Goal: Task Accomplishment & Management: Manage account settings

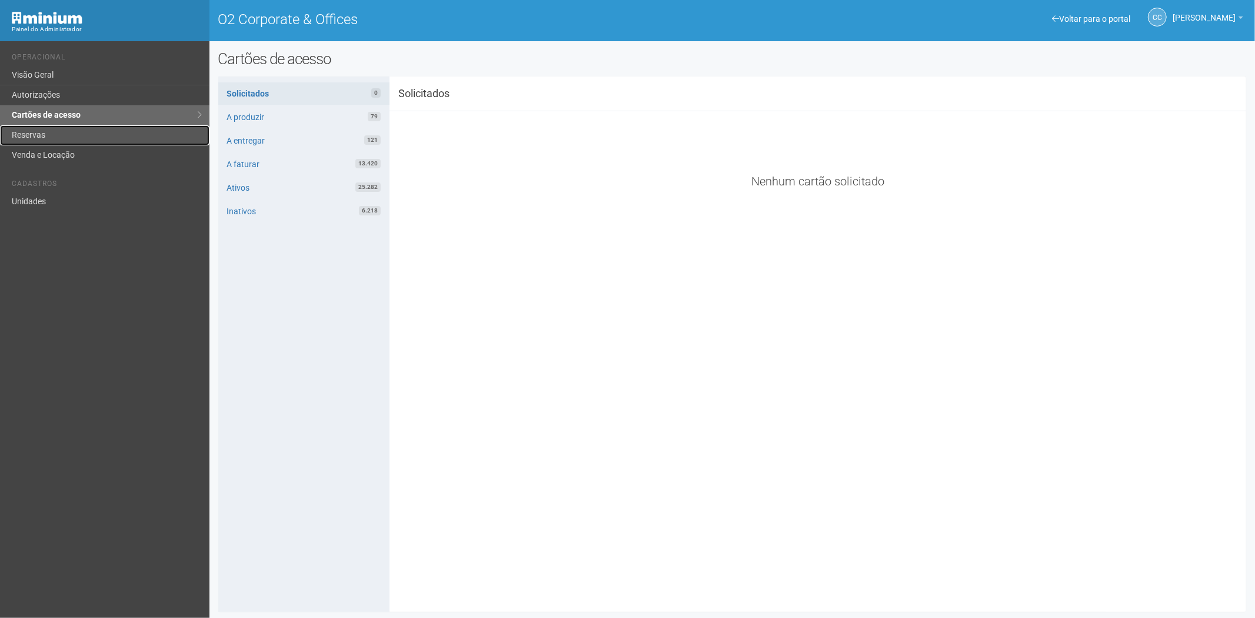
click at [45, 132] on link "Reservas" at bounding box center [104, 135] width 209 height 20
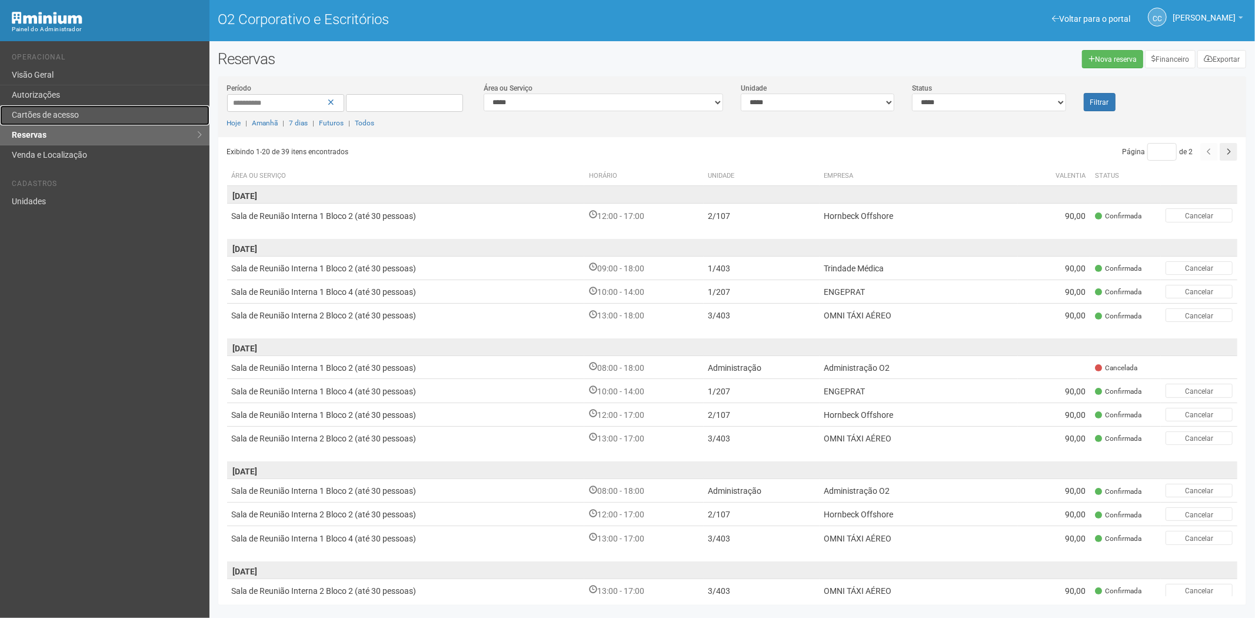
click at [107, 110] on link "Cartões de acesso" at bounding box center [104, 115] width 209 height 20
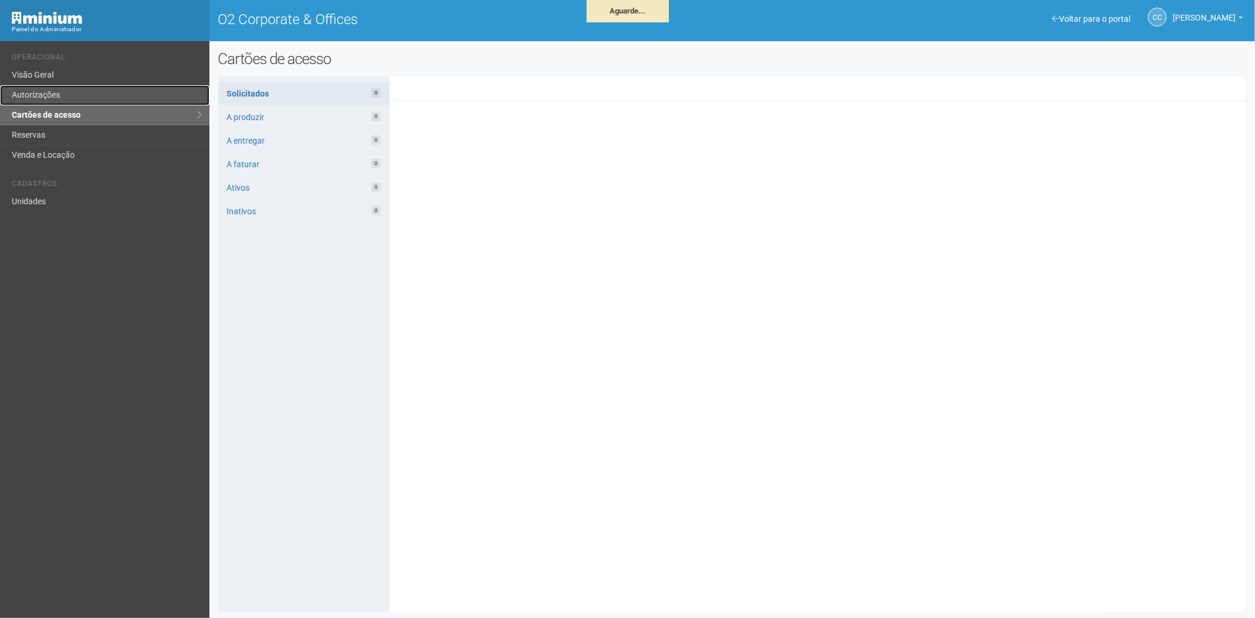
click at [124, 100] on link "Autorizações" at bounding box center [104, 95] width 209 height 20
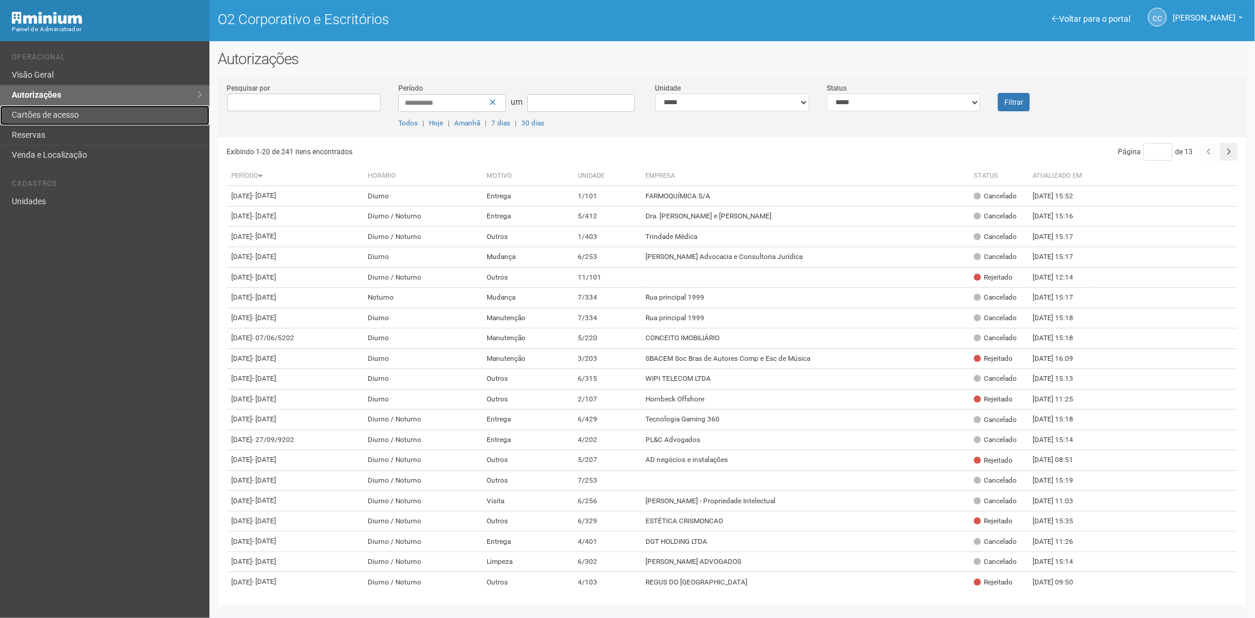
click at [61, 119] on font "Cartões de acesso" at bounding box center [45, 114] width 67 height 9
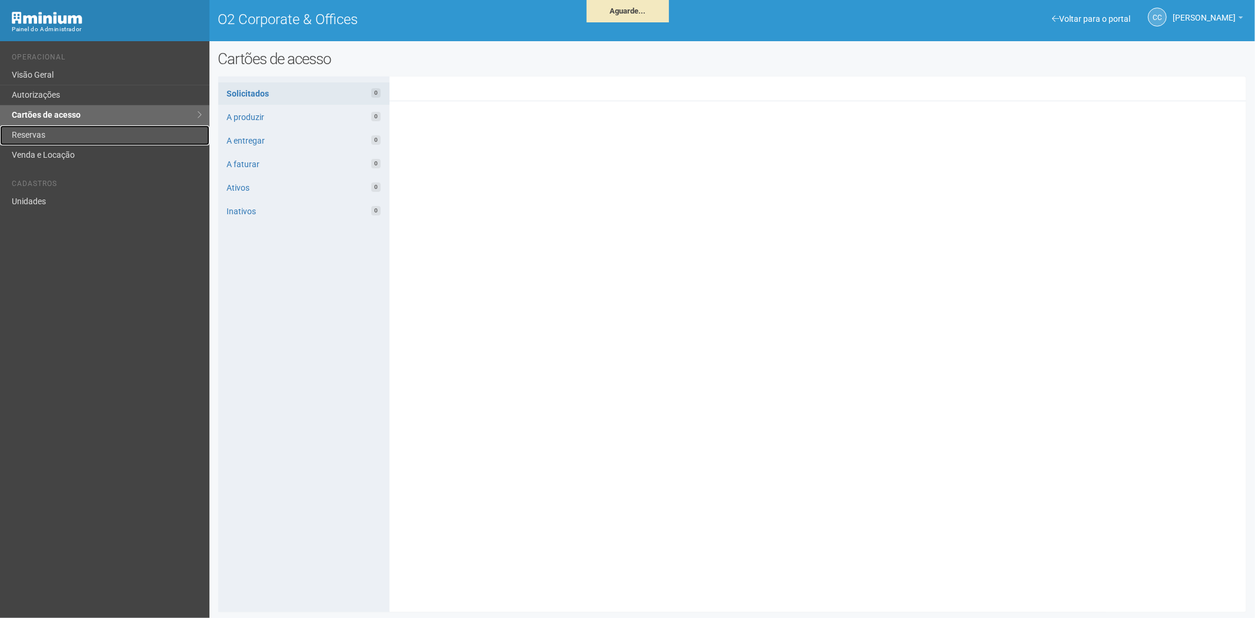
click at [75, 138] on link "Reservas" at bounding box center [104, 135] width 209 height 20
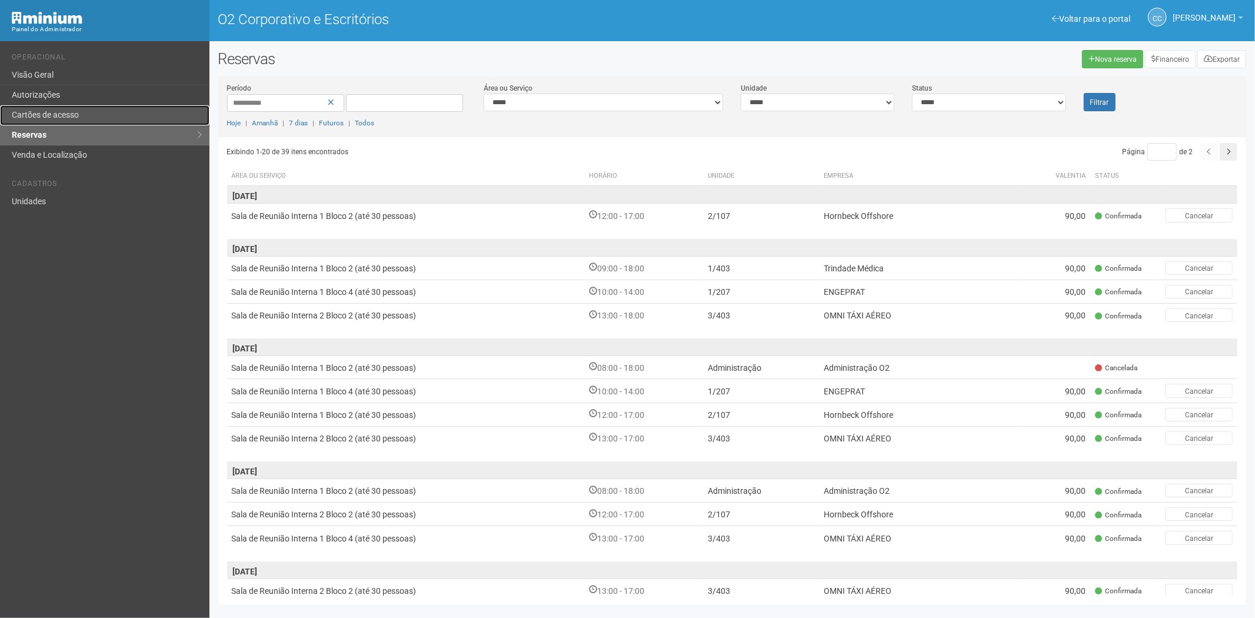
click at [64, 106] on link "Cartões de acesso" at bounding box center [104, 115] width 209 height 20
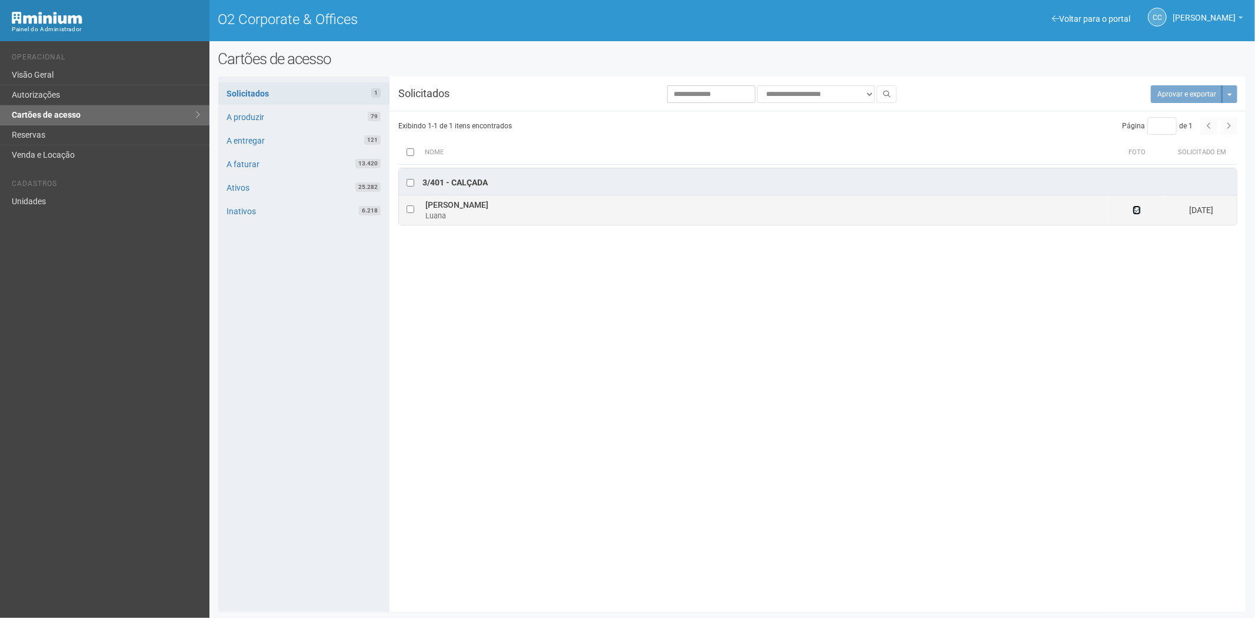
click at [1138, 209] on icon at bounding box center [1137, 210] width 8 height 8
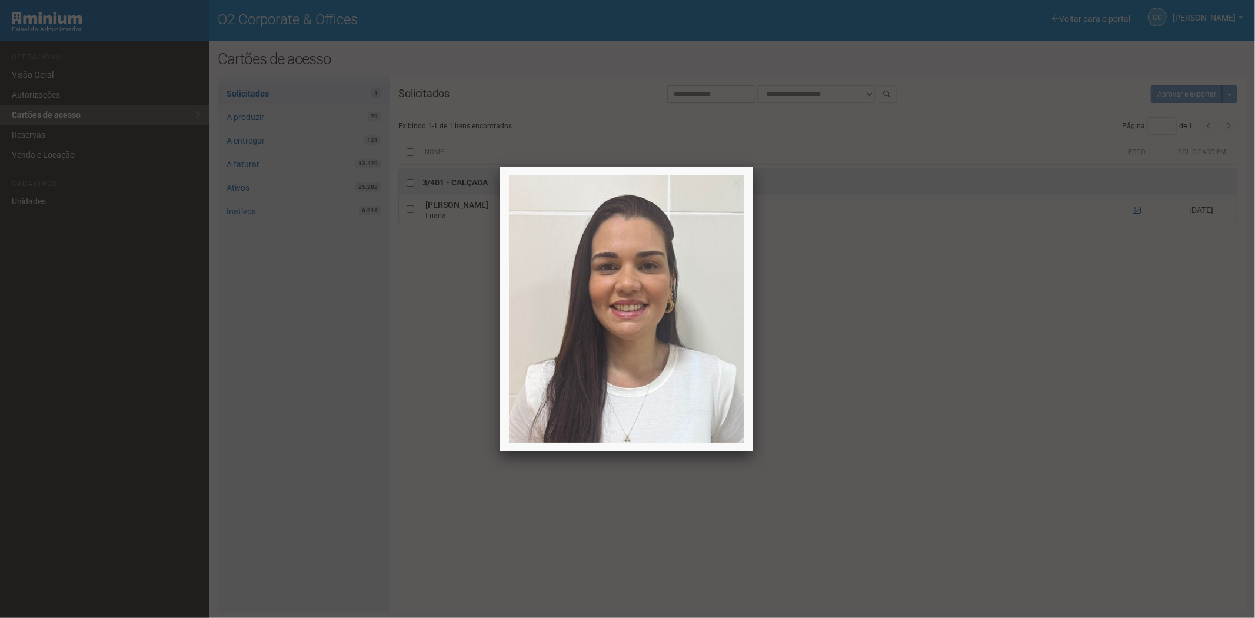
click at [971, 397] on div at bounding box center [627, 309] width 1255 height 618
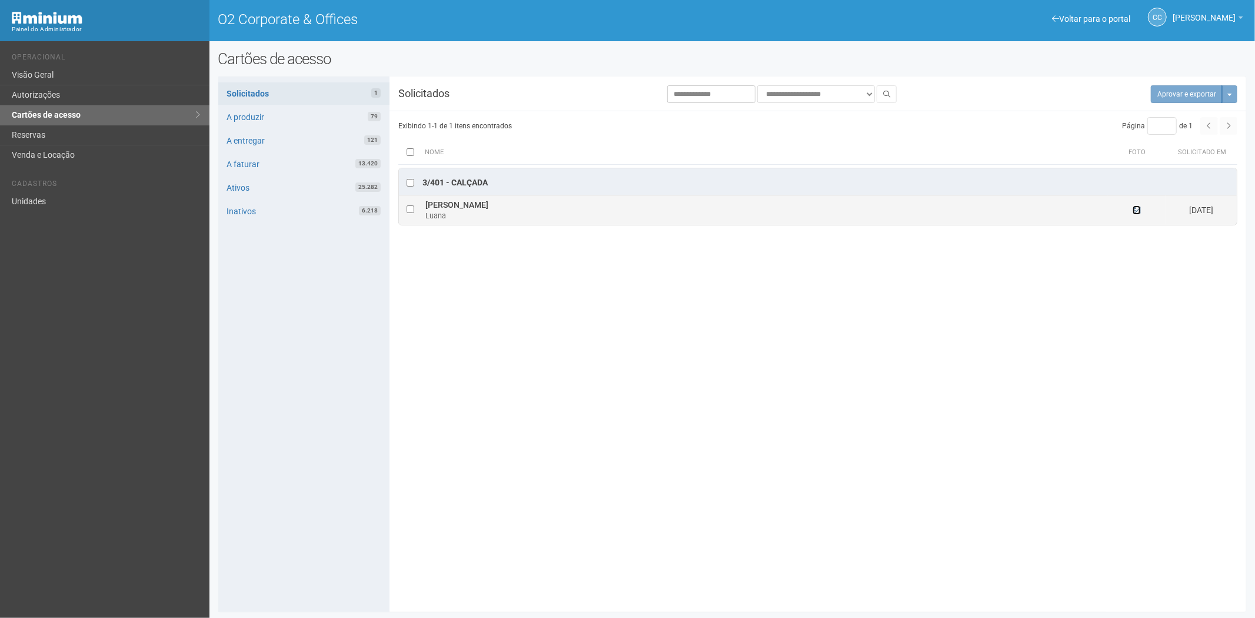
click at [1140, 209] on icon at bounding box center [1137, 210] width 8 height 8
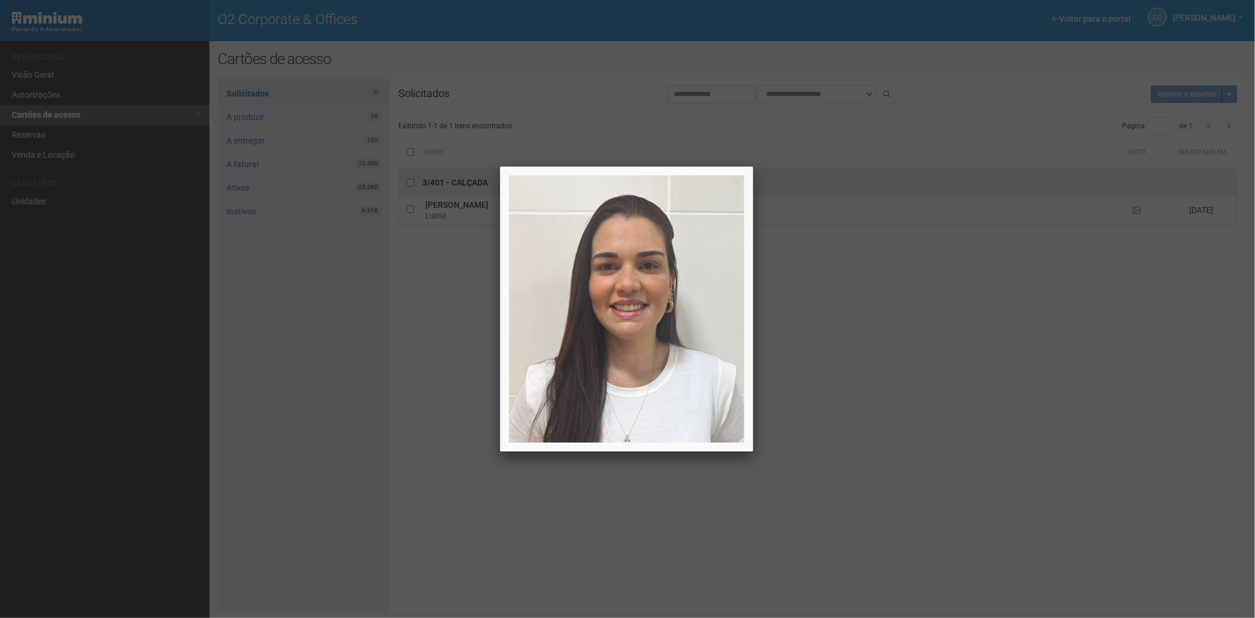
click at [937, 408] on div at bounding box center [627, 309] width 1255 height 618
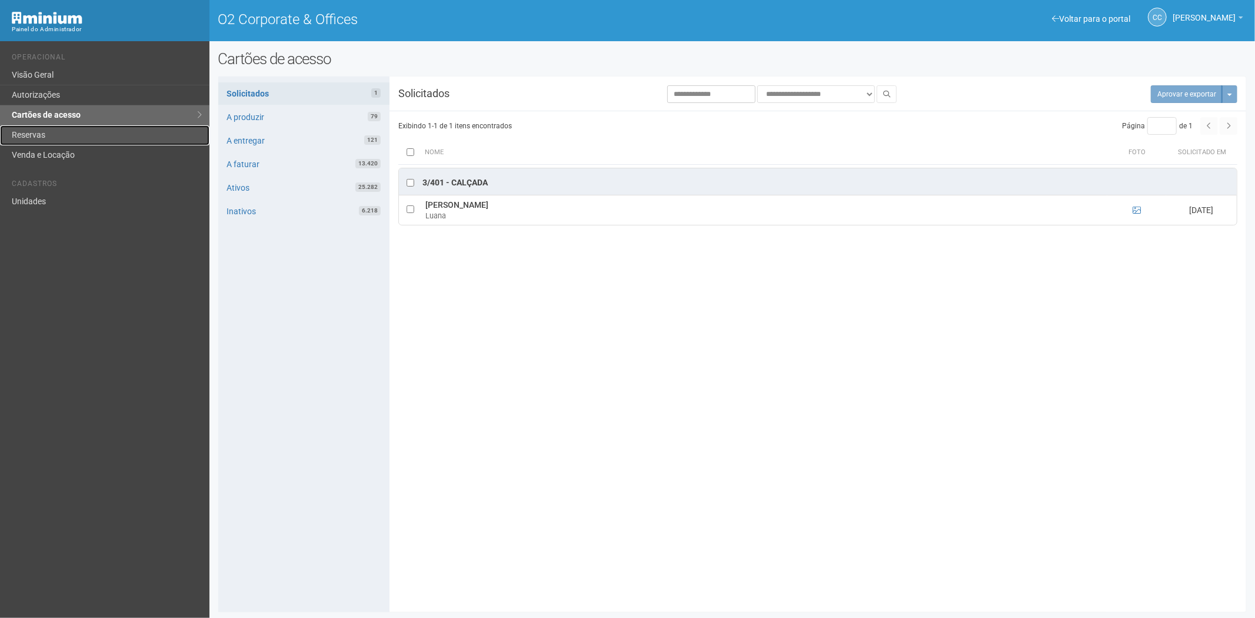
click at [59, 133] on link "Reservas" at bounding box center [104, 135] width 209 height 20
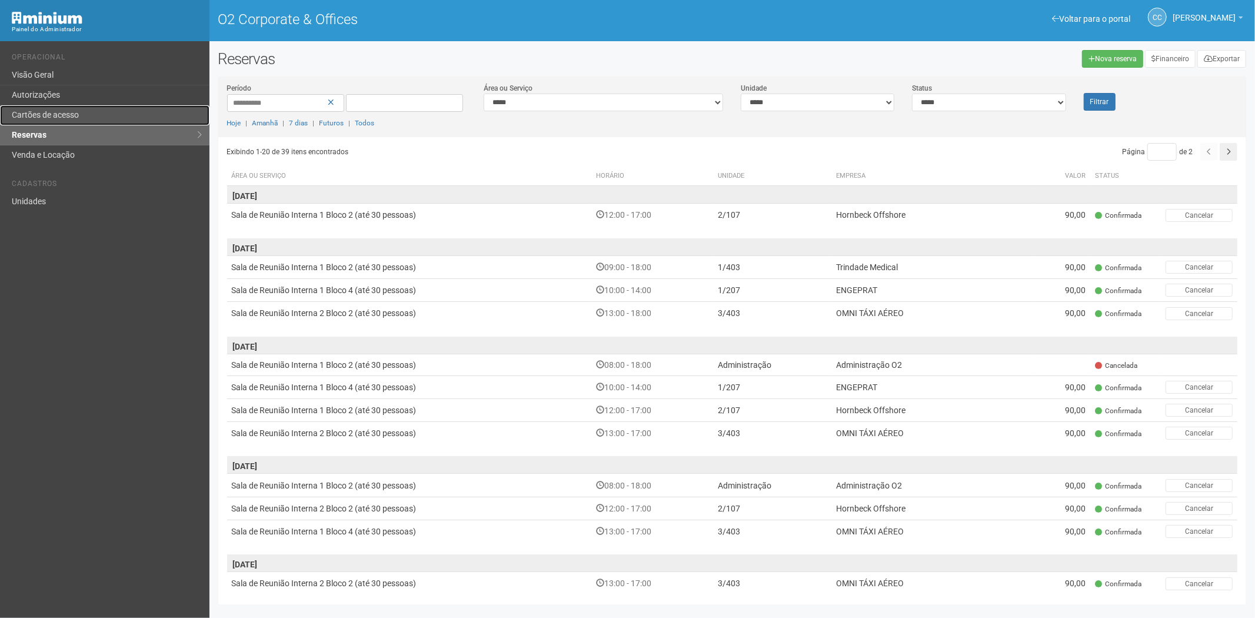
click at [86, 115] on link "Cartões de acesso" at bounding box center [104, 115] width 209 height 20
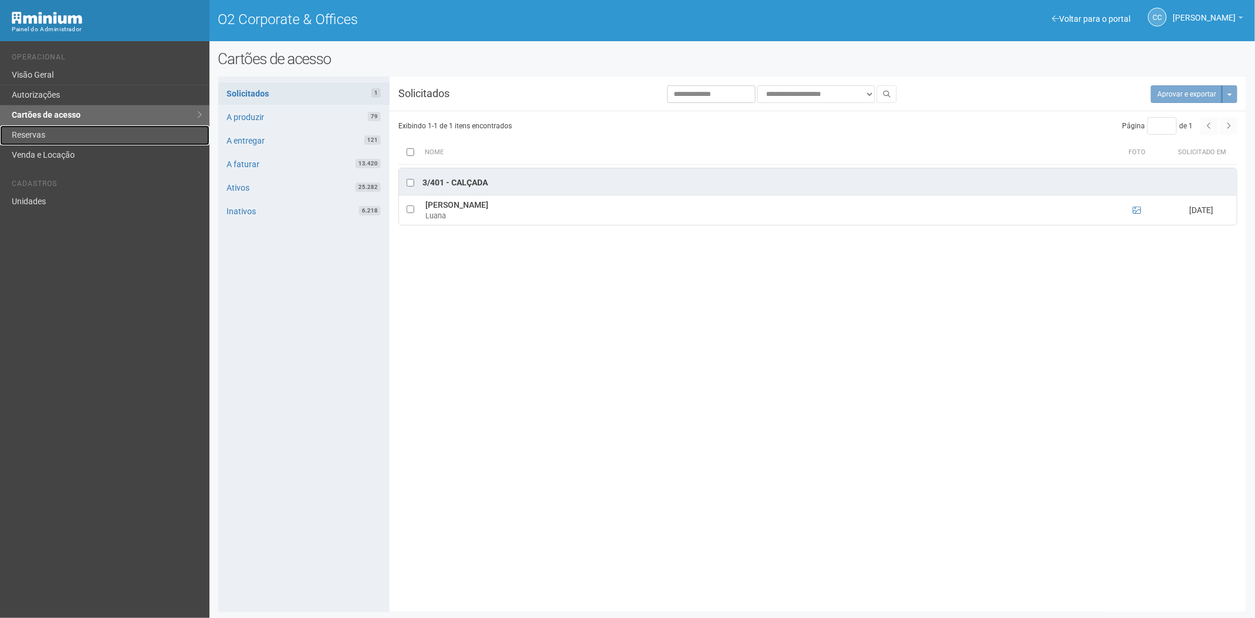
click at [48, 136] on link "Reservas" at bounding box center [104, 135] width 209 height 20
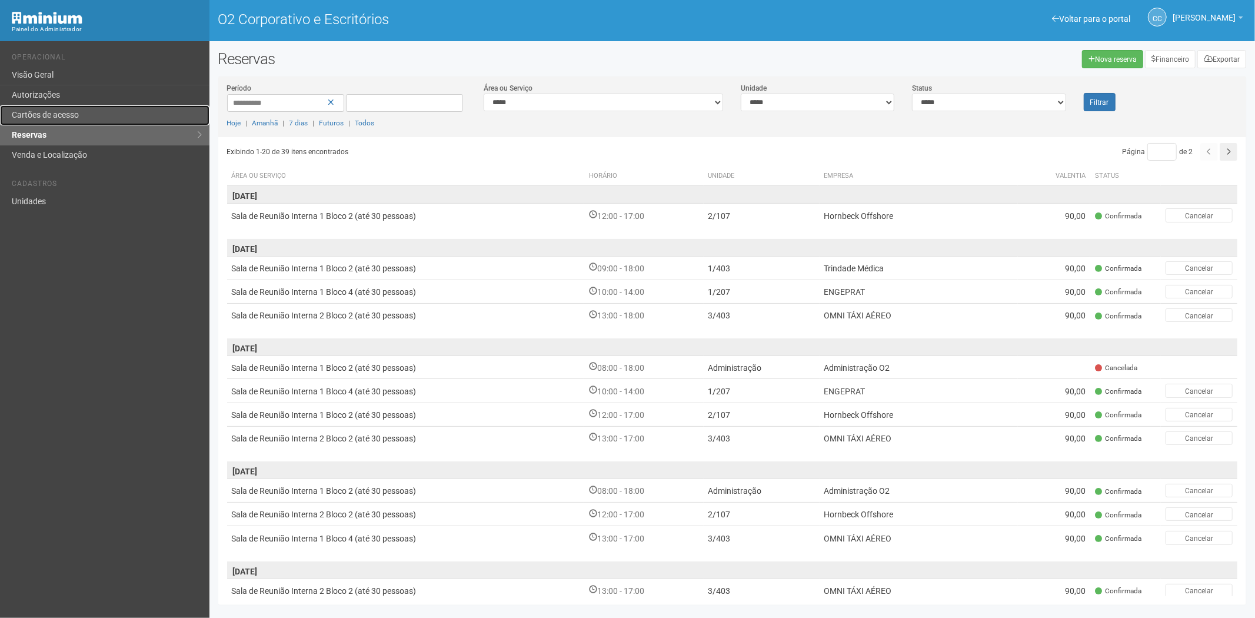
click at [49, 121] on link "Cartões de acesso" at bounding box center [104, 115] width 209 height 20
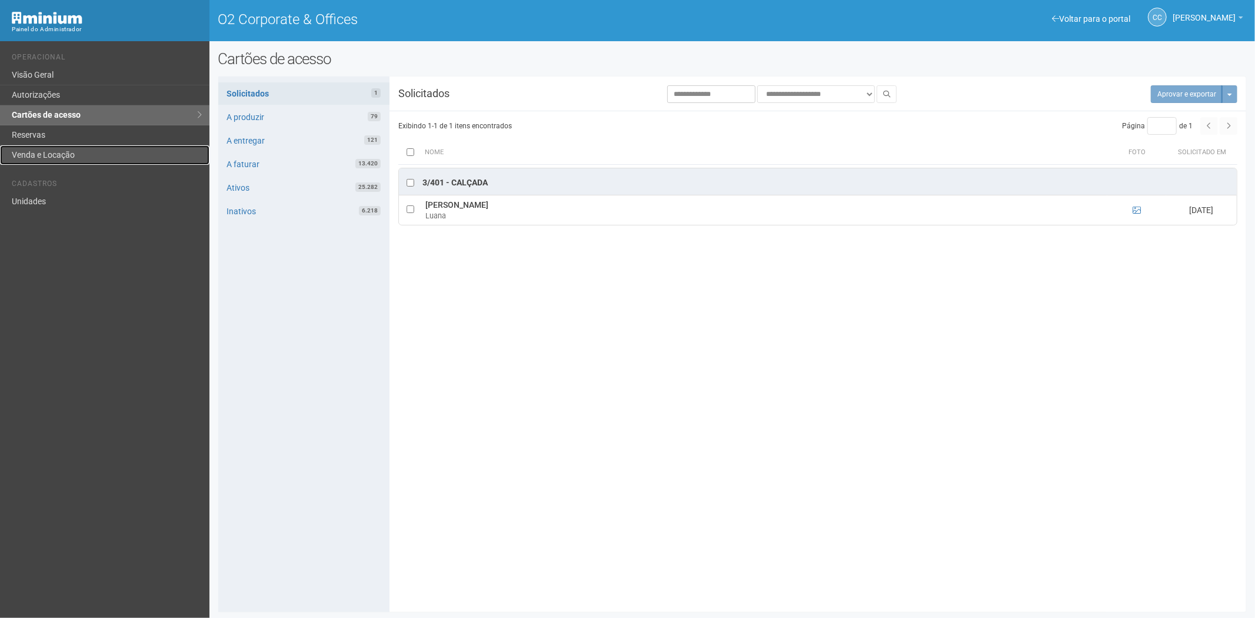
click at [78, 155] on link "Venda e Locação" at bounding box center [104, 154] width 209 height 19
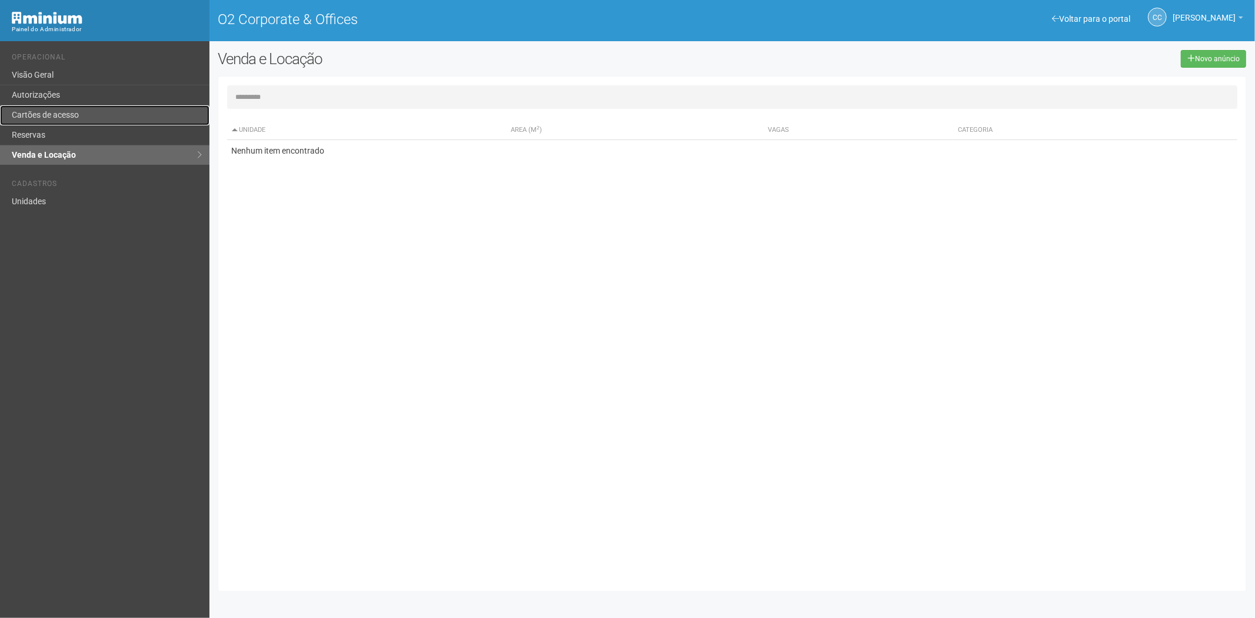
click at [85, 112] on link "Cartões de acesso" at bounding box center [104, 115] width 209 height 20
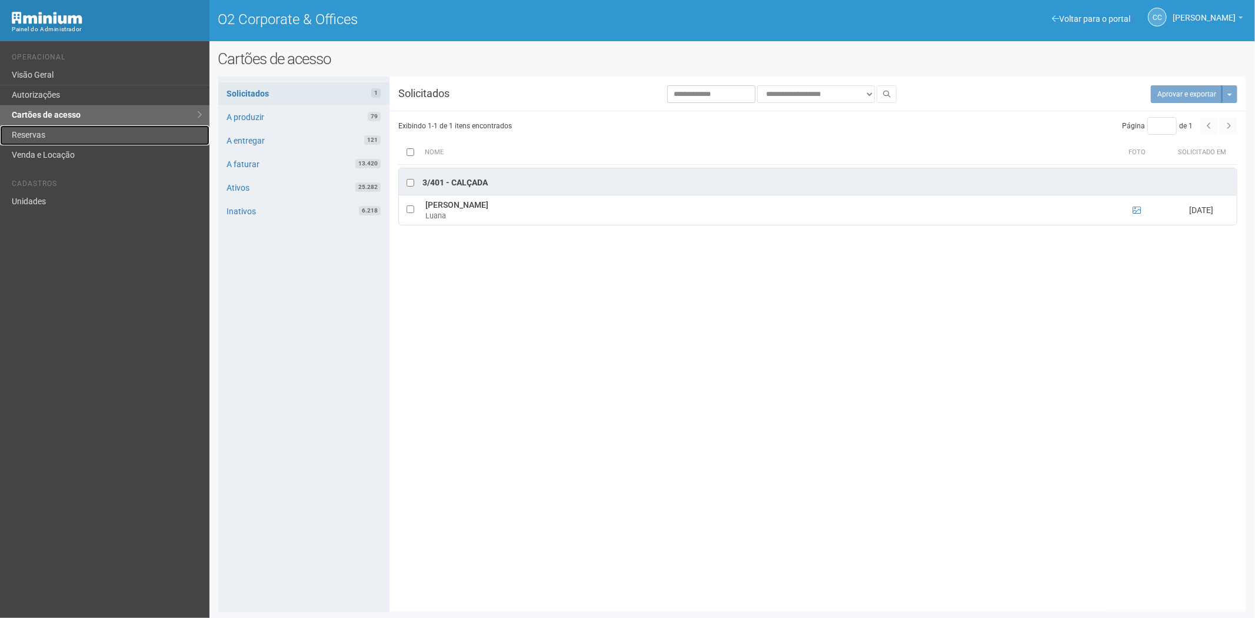
click at [104, 126] on link "Reservas" at bounding box center [104, 135] width 209 height 20
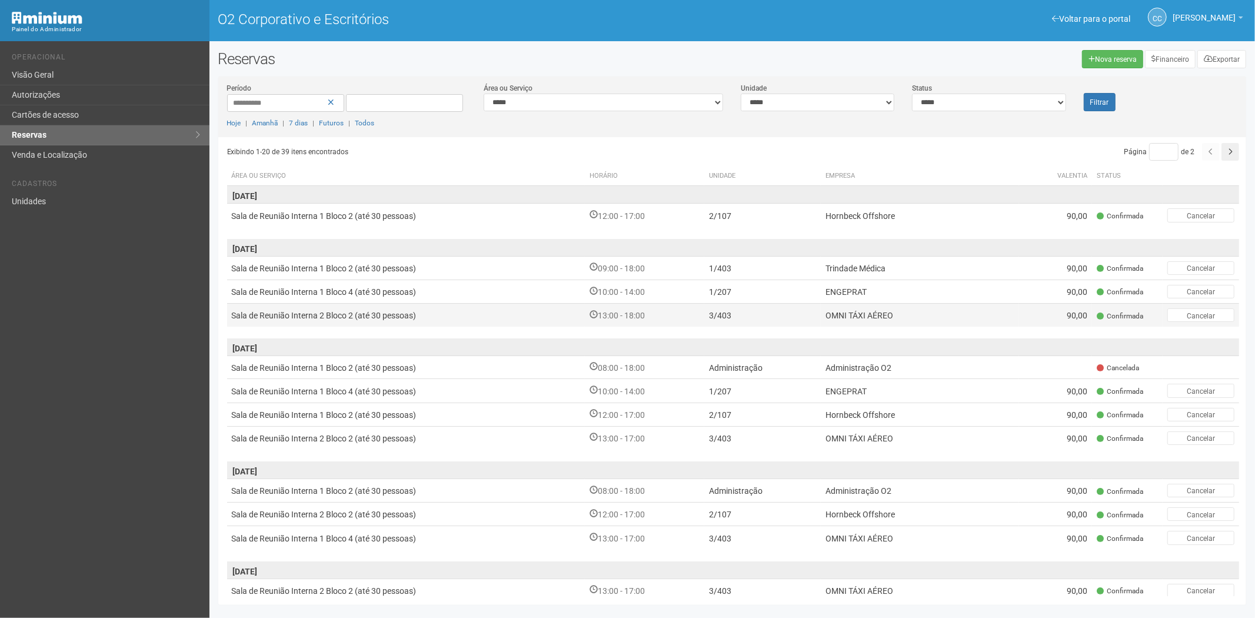
scroll to position [65, 0]
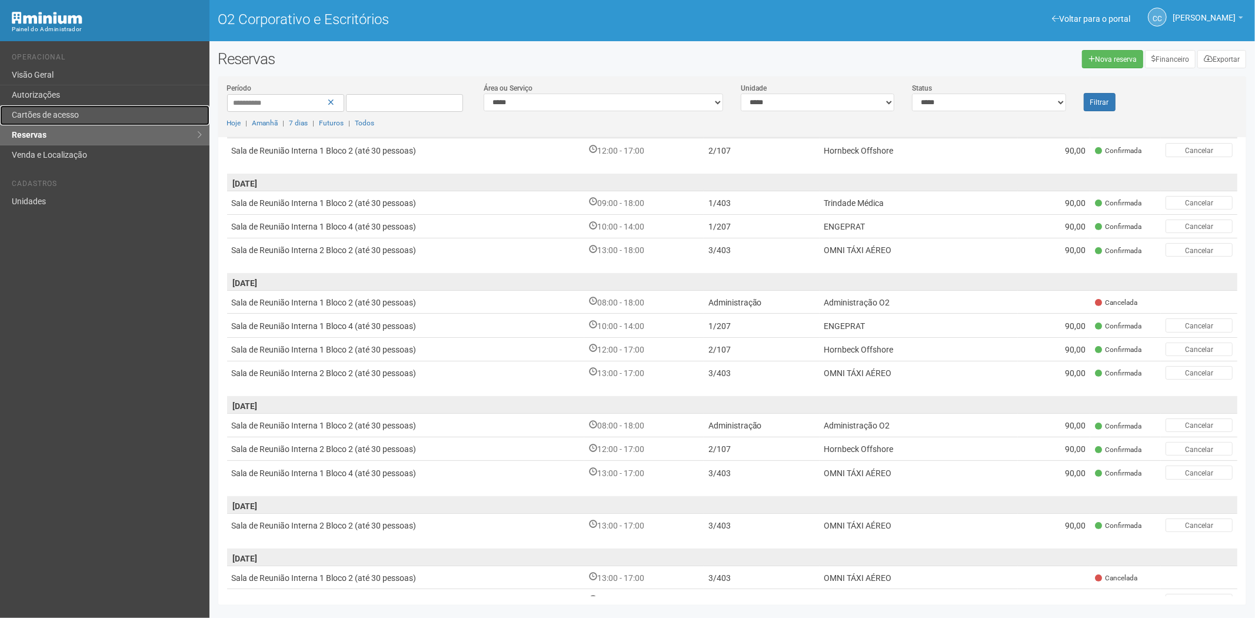
click at [38, 112] on font "Cartões de acesso" at bounding box center [45, 114] width 67 height 9
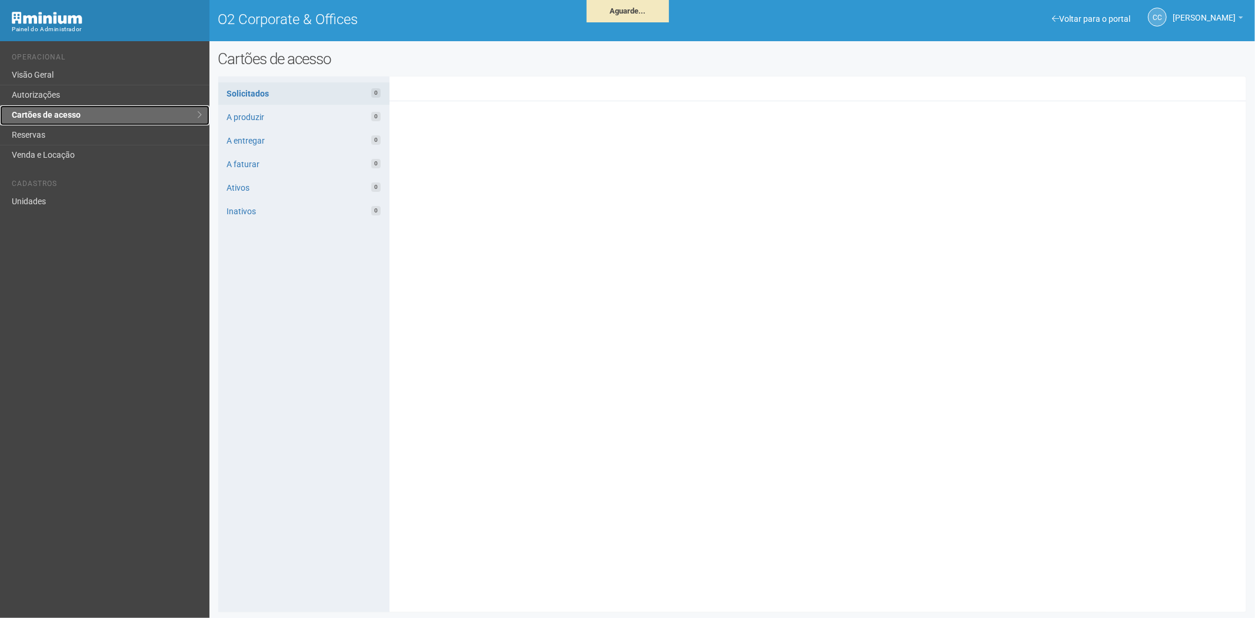
click at [56, 125] on link "Cartões de acesso" at bounding box center [104, 115] width 209 height 20
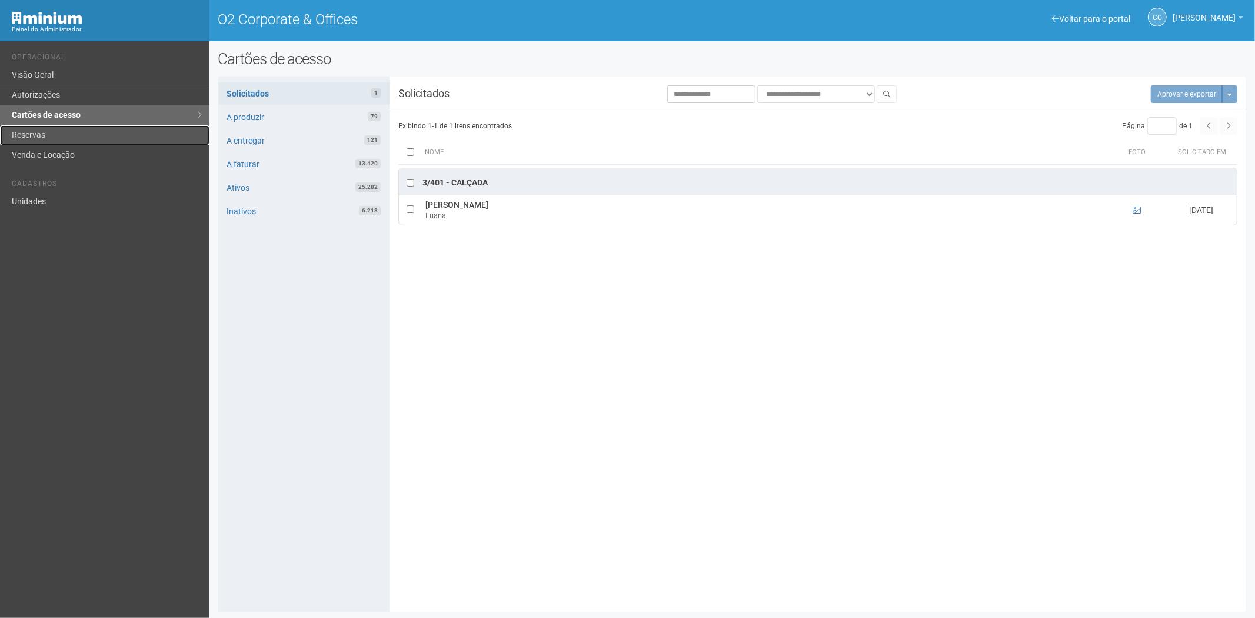
click at [63, 138] on link "Reservas" at bounding box center [104, 135] width 209 height 20
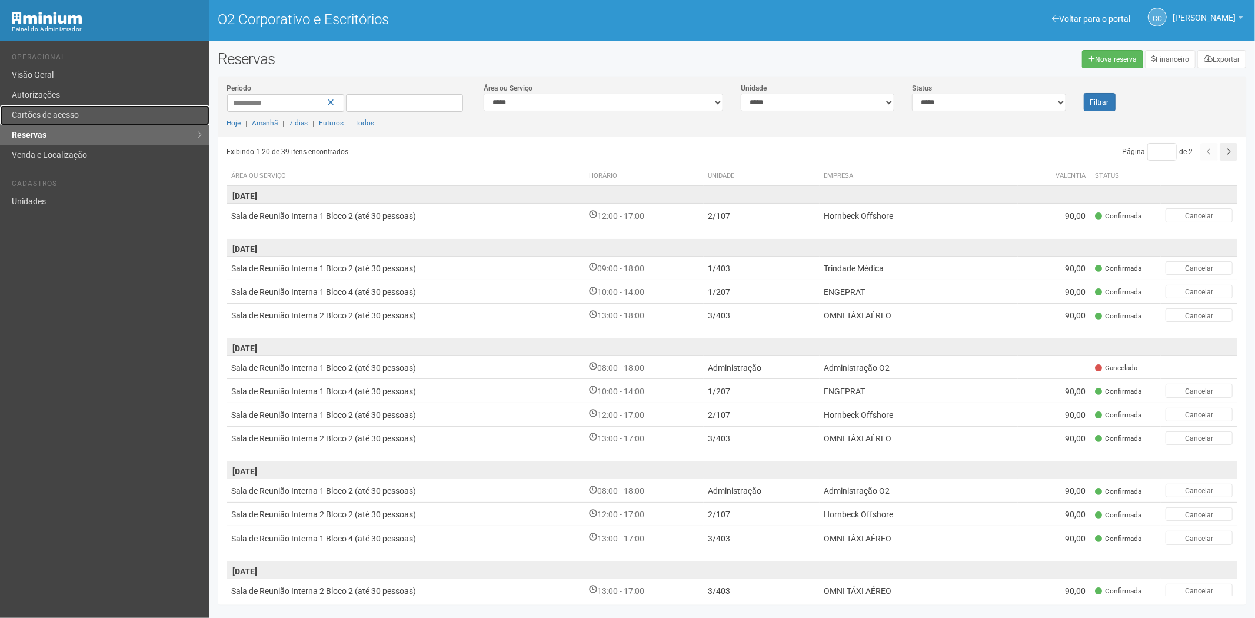
click at [69, 110] on font "Cartões de acesso" at bounding box center [45, 114] width 67 height 9
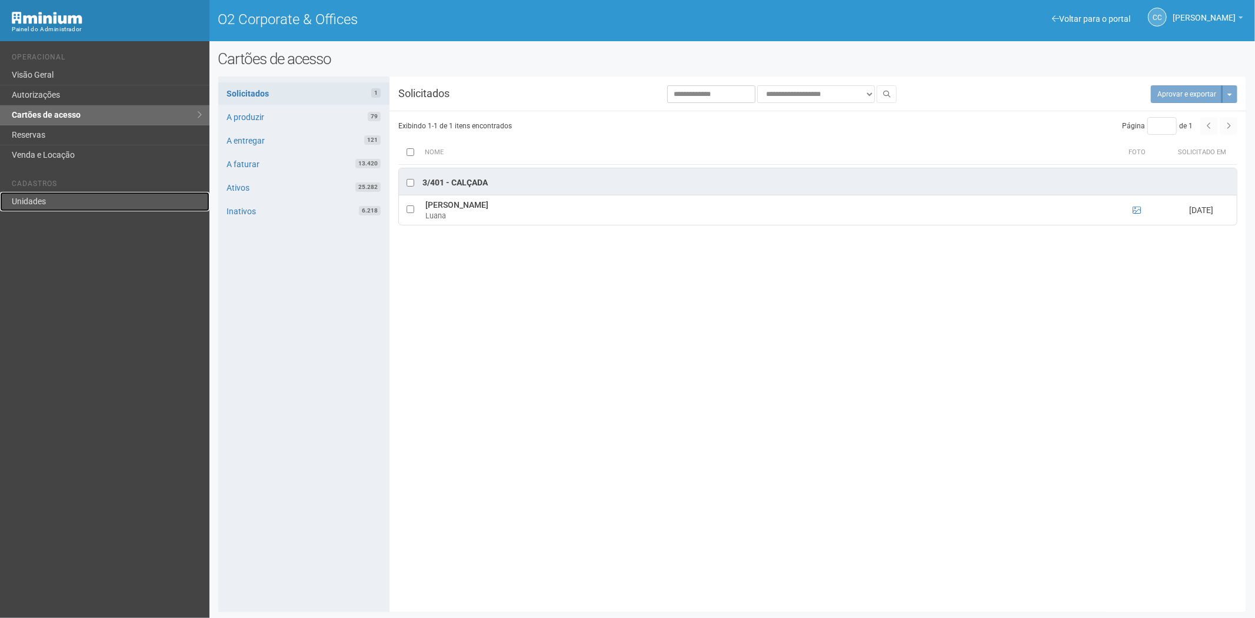
click at [72, 198] on link "Unidades" at bounding box center [104, 201] width 209 height 19
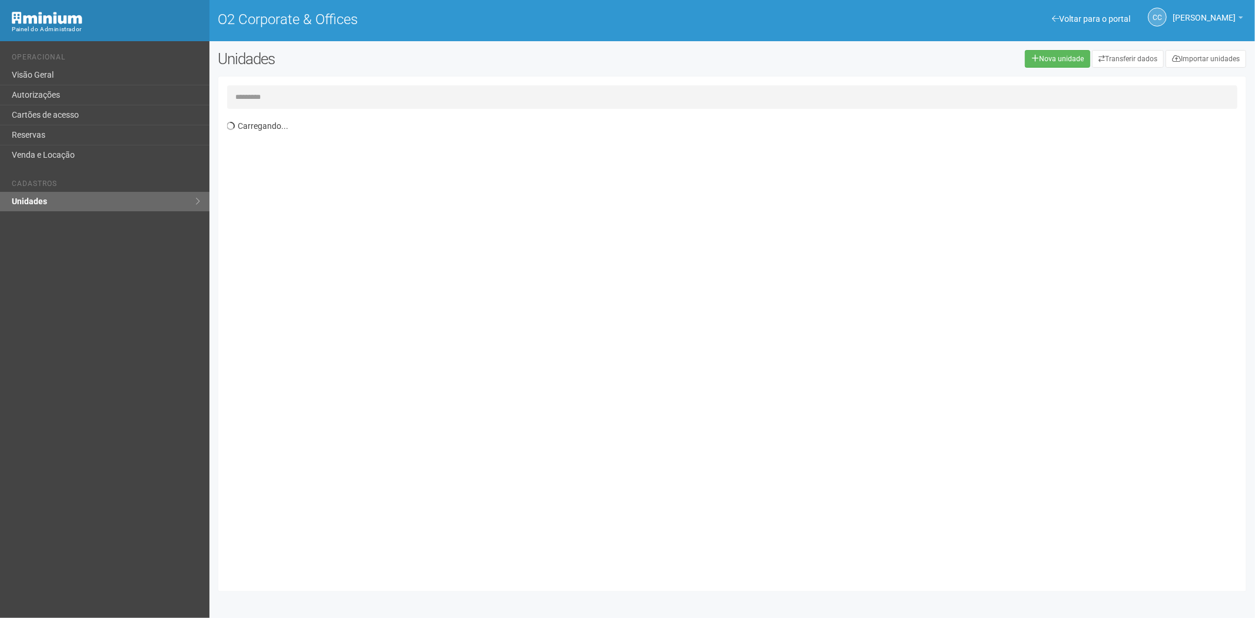
click at [275, 101] on input "text" at bounding box center [732, 97] width 1011 height 24
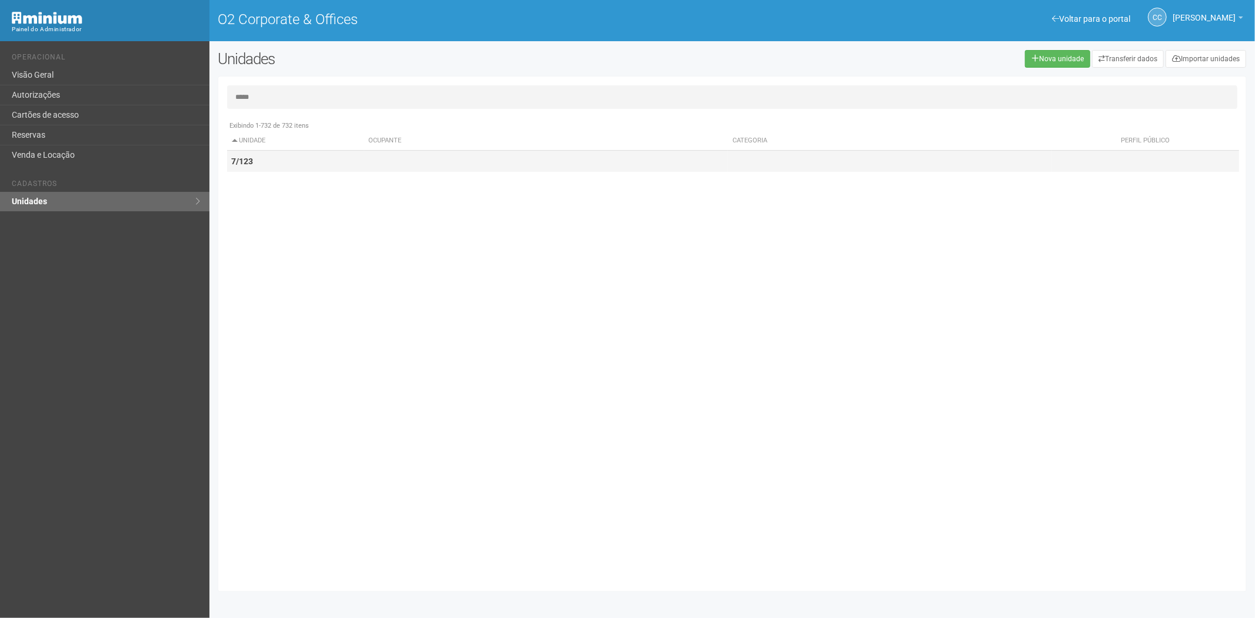
type input "*****"
click at [302, 160] on td "7/123" at bounding box center [295, 162] width 137 height 22
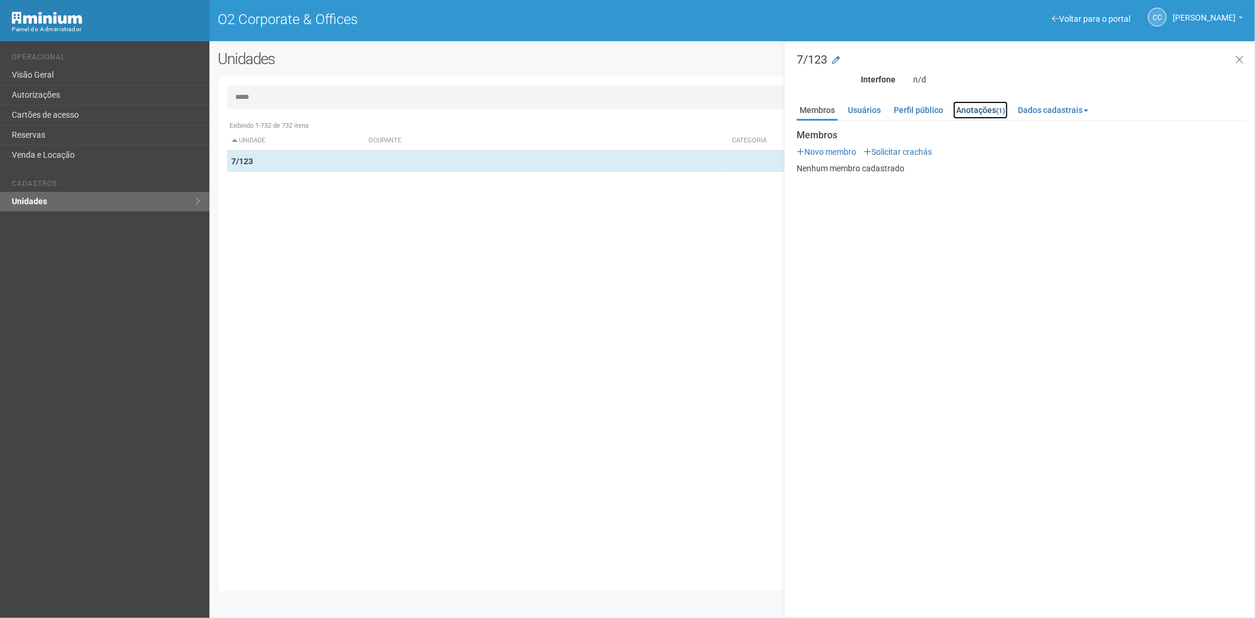
click at [995, 104] on link "Anotações (1)" at bounding box center [980, 110] width 55 height 18
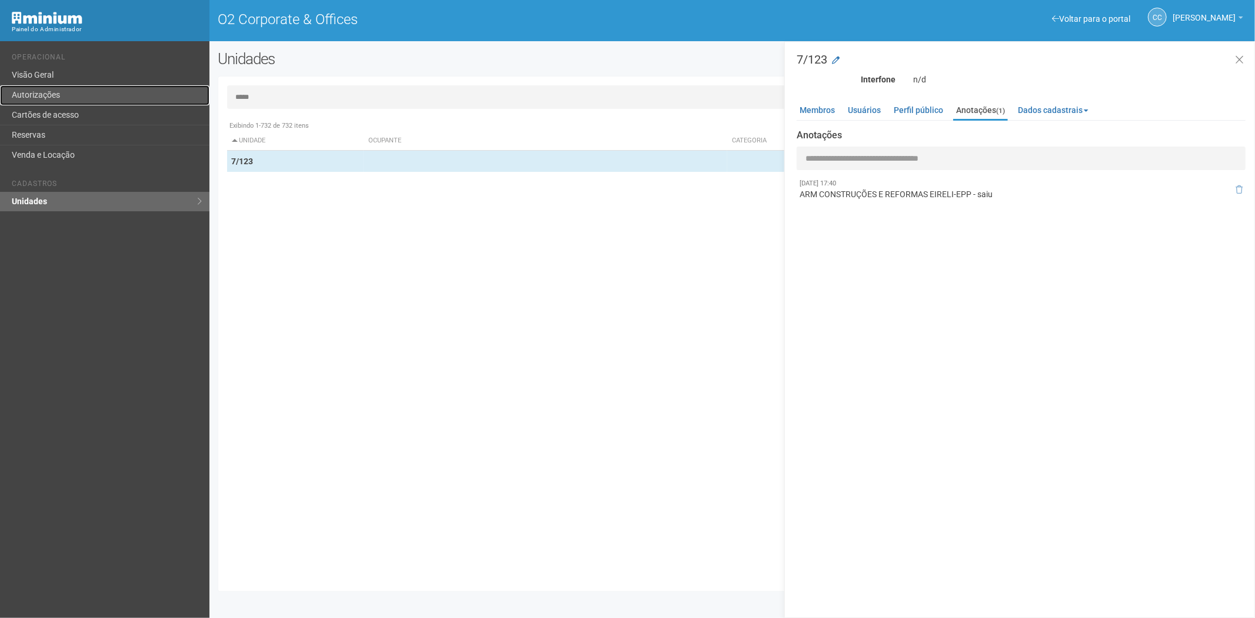
click at [88, 104] on link "Autorizações" at bounding box center [104, 95] width 209 height 20
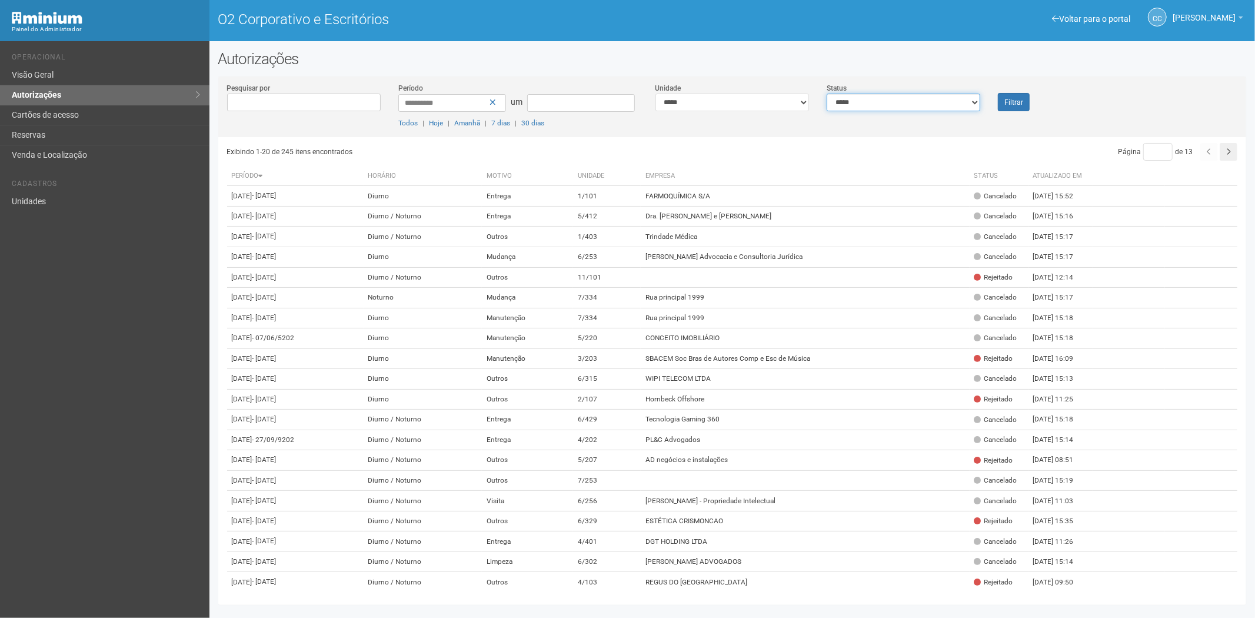
drag, startPoint x: 893, startPoint y: 96, endPoint x: 889, endPoint y: 105, distance: 9.2
click at [893, 96] on select "**********" at bounding box center [904, 103] width 154 height 18
select select "*"
click at [827, 94] on select "**********" at bounding box center [904, 103] width 154 height 18
click at [1001, 91] on div "Filtrar" at bounding box center [1032, 96] width 86 height 29
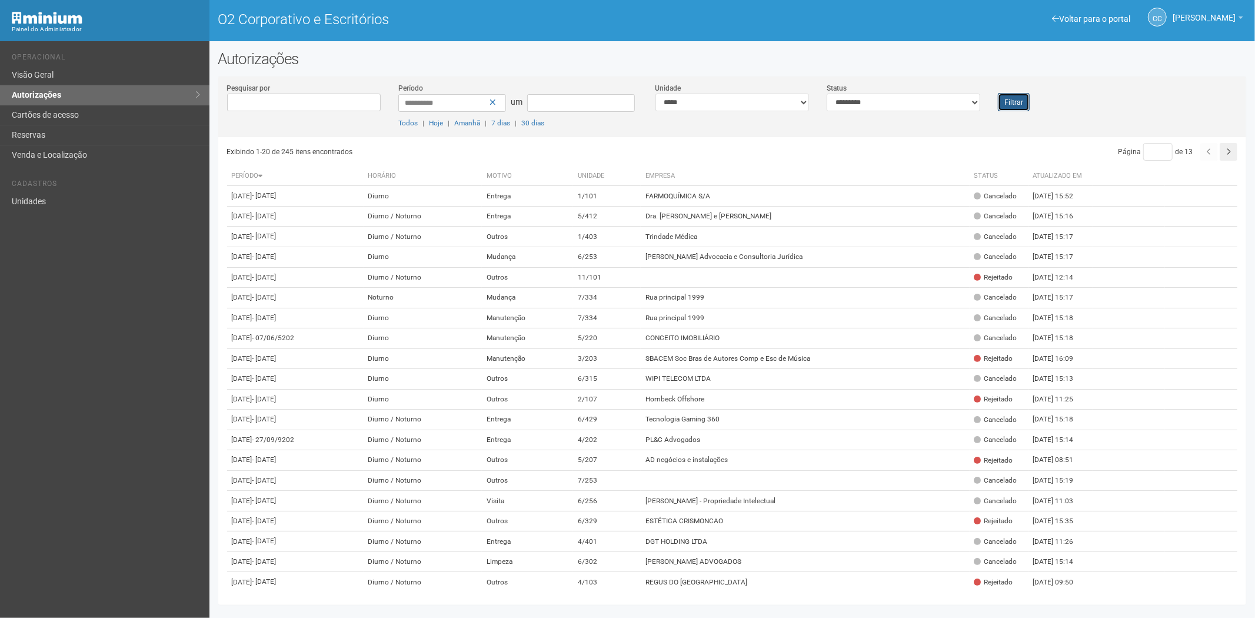
drag, startPoint x: 1009, startPoint y: 105, endPoint x: 1018, endPoint y: 131, distance: 28.1
click at [1009, 104] on font "Filtrar" at bounding box center [1013, 102] width 19 height 8
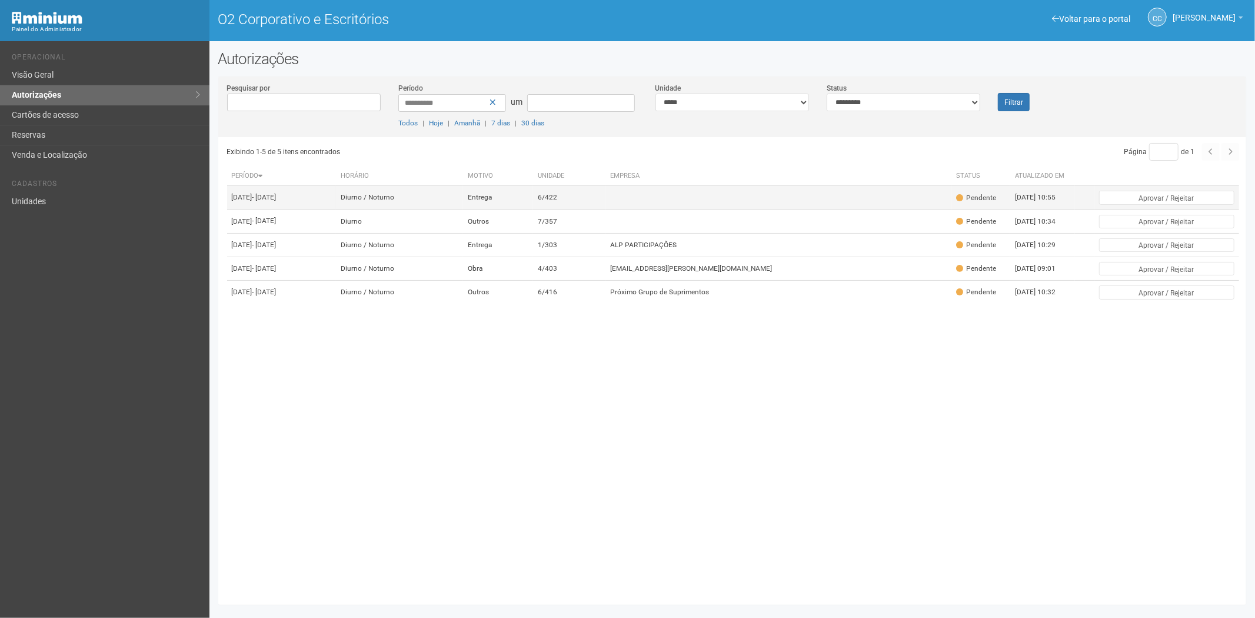
click at [437, 196] on td "Diurno / Noturno" at bounding box center [399, 198] width 127 height 24
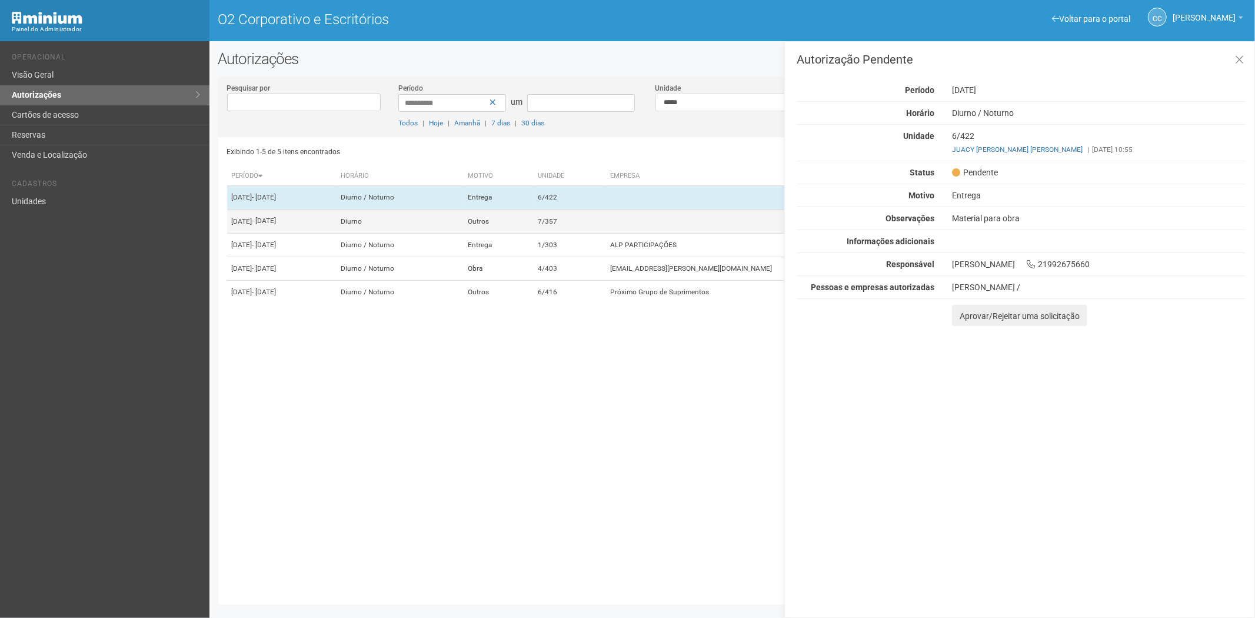
click at [533, 225] on td "Outros" at bounding box center [498, 221] width 70 height 24
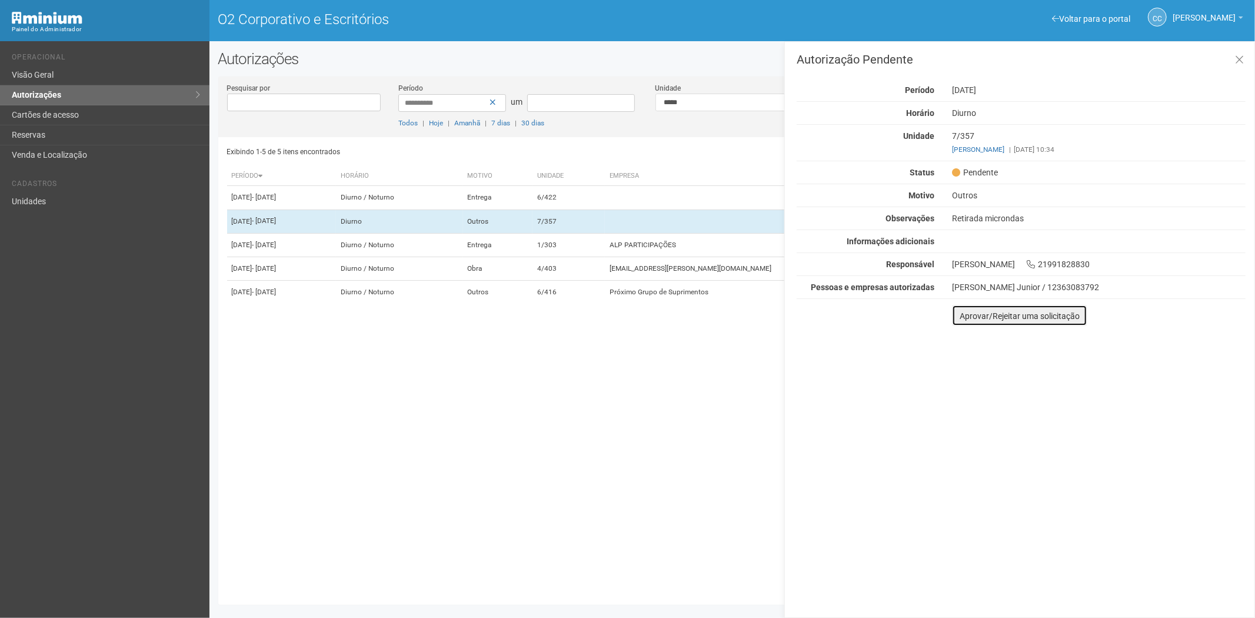
click at [960, 321] on button "Aprovar/Rejeitar uma solicitação" at bounding box center [1019, 315] width 135 height 21
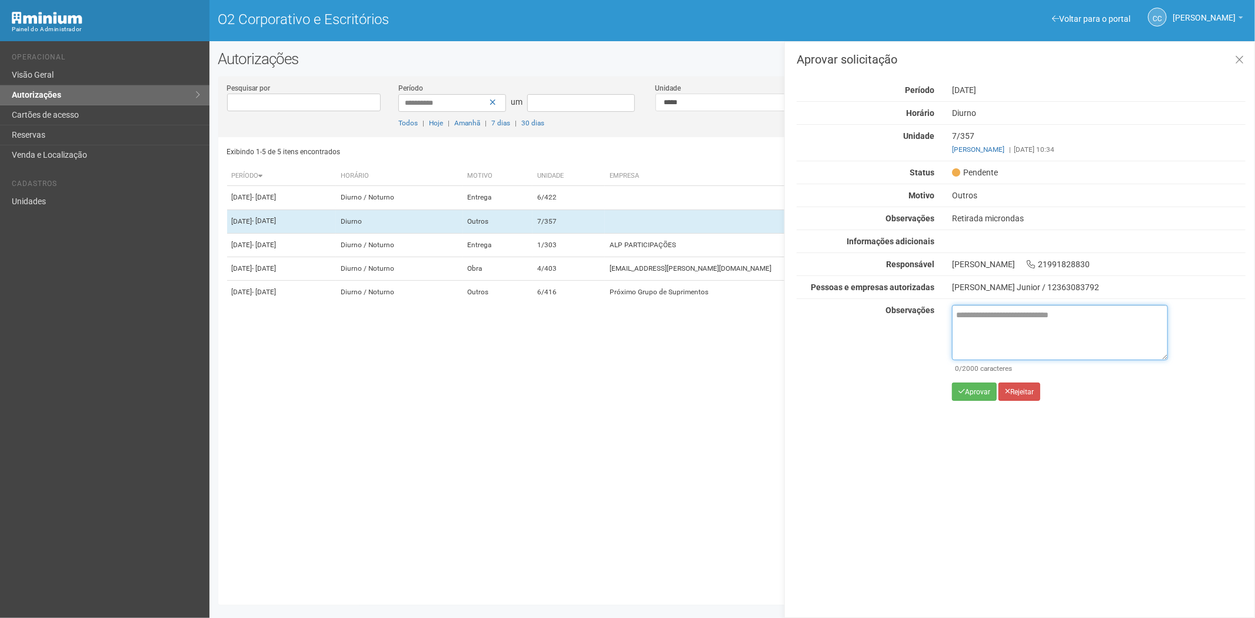
click at [975, 325] on textarea at bounding box center [1060, 332] width 216 height 55
paste textarea "**********"
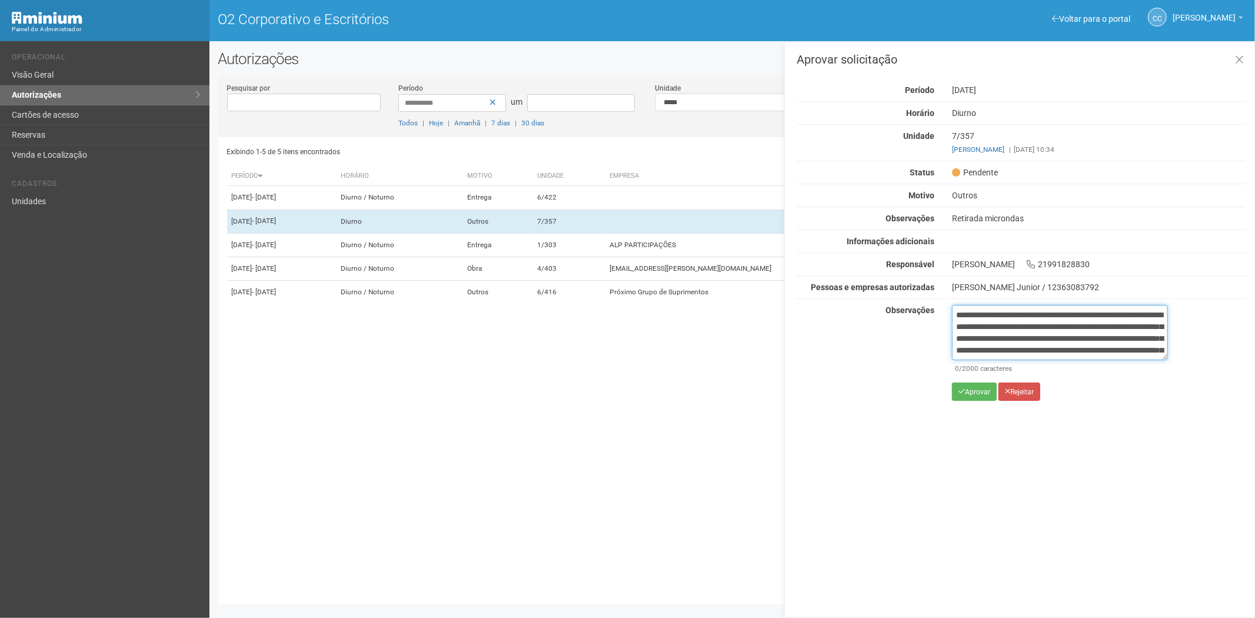
scroll to position [66, 0]
type textarea "**********"
click at [980, 392] on font "Aprovar" at bounding box center [977, 392] width 25 height 8
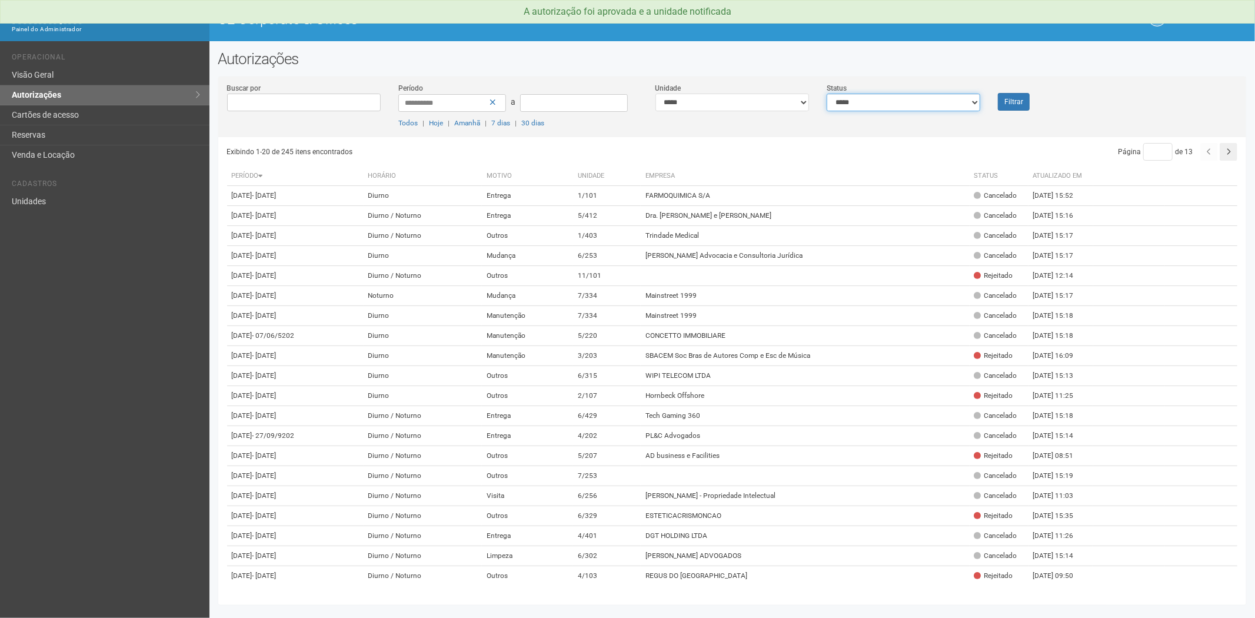
click at [919, 98] on select "**********" at bounding box center [904, 103] width 154 height 18
select select "*"
click at [827, 94] on select "**********" at bounding box center [904, 103] width 154 height 18
click at [1004, 96] on button "Filtrar" at bounding box center [1014, 102] width 32 height 18
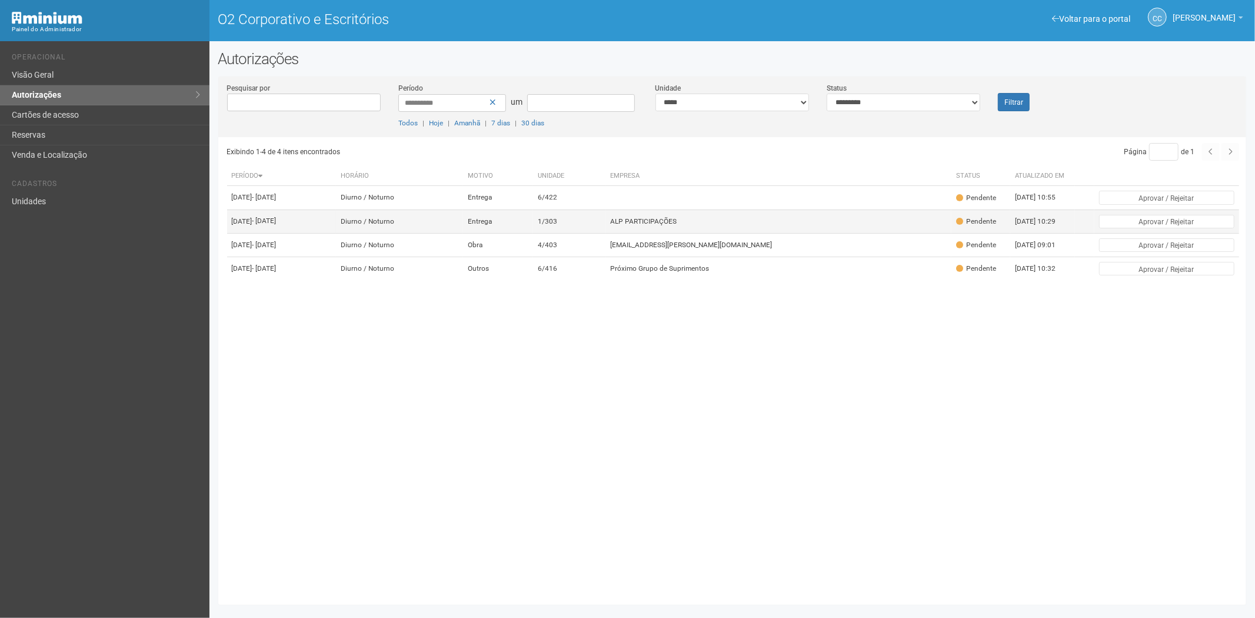
click at [605, 225] on td "1/303" at bounding box center [569, 221] width 72 height 24
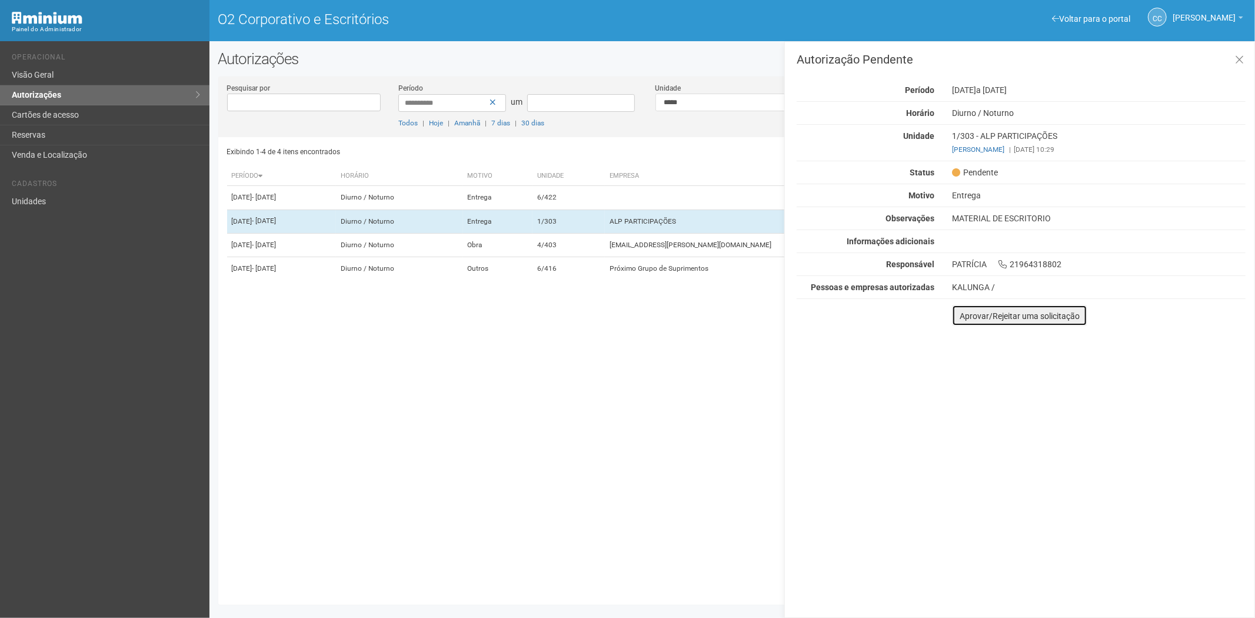
click at [968, 309] on button "Aprovar/Rejeitar uma solicitação" at bounding box center [1019, 315] width 135 height 21
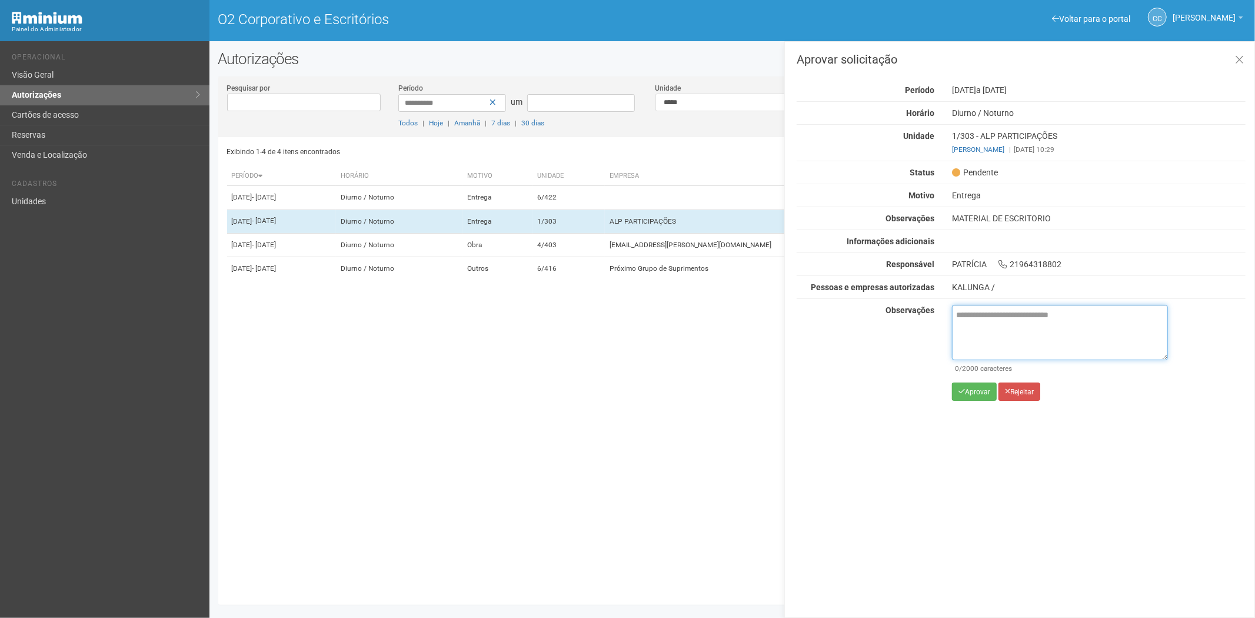
click at [992, 338] on textarea at bounding box center [1060, 332] width 216 height 55
paste textarea "**********"
type textarea "**********"
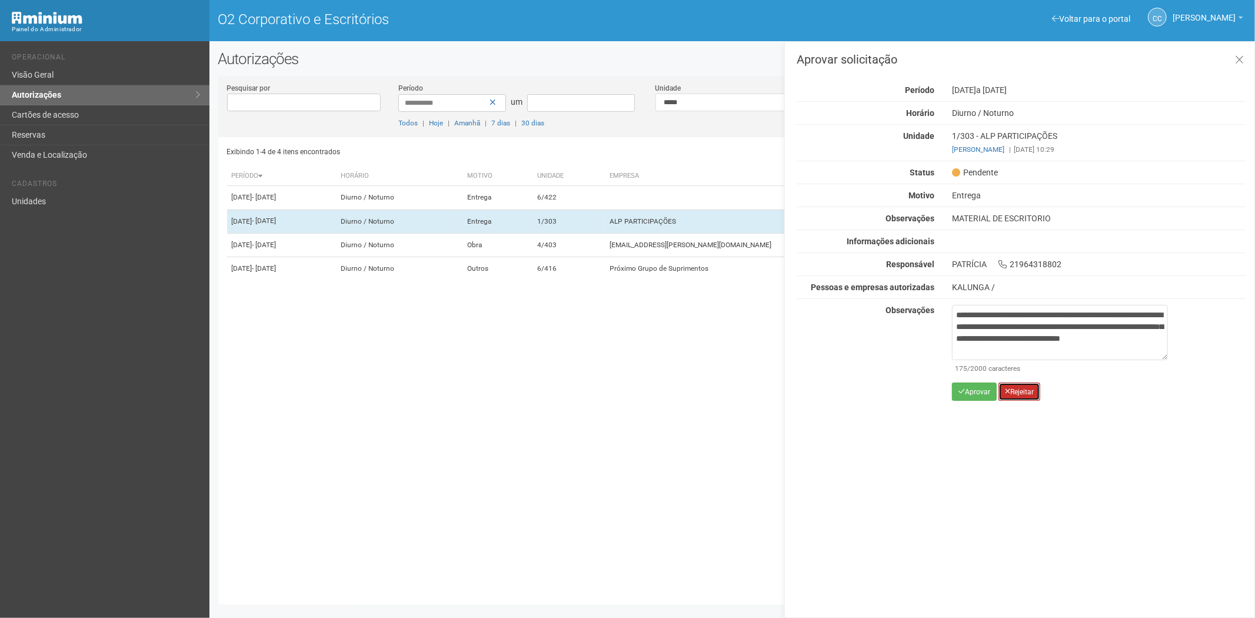
click at [1022, 391] on font "Rejeitar" at bounding box center [1022, 392] width 24 height 8
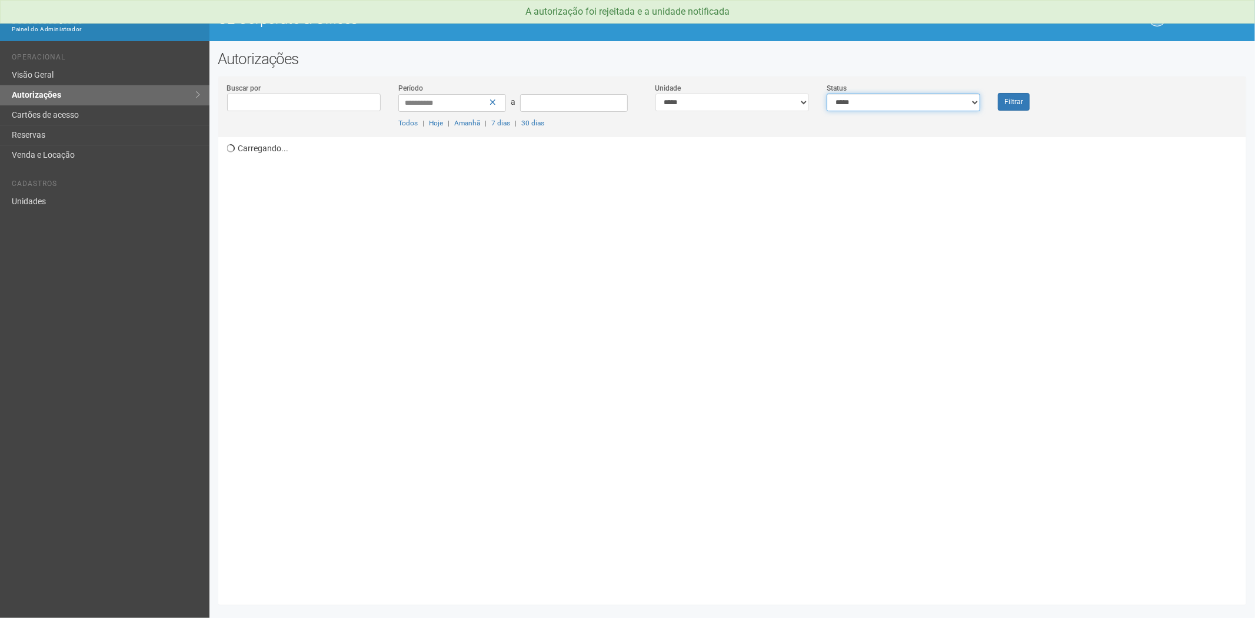
drag, startPoint x: 914, startPoint y: 99, endPoint x: 909, endPoint y: 109, distance: 11.1
click at [914, 99] on select "**********" at bounding box center [904, 103] width 154 height 18
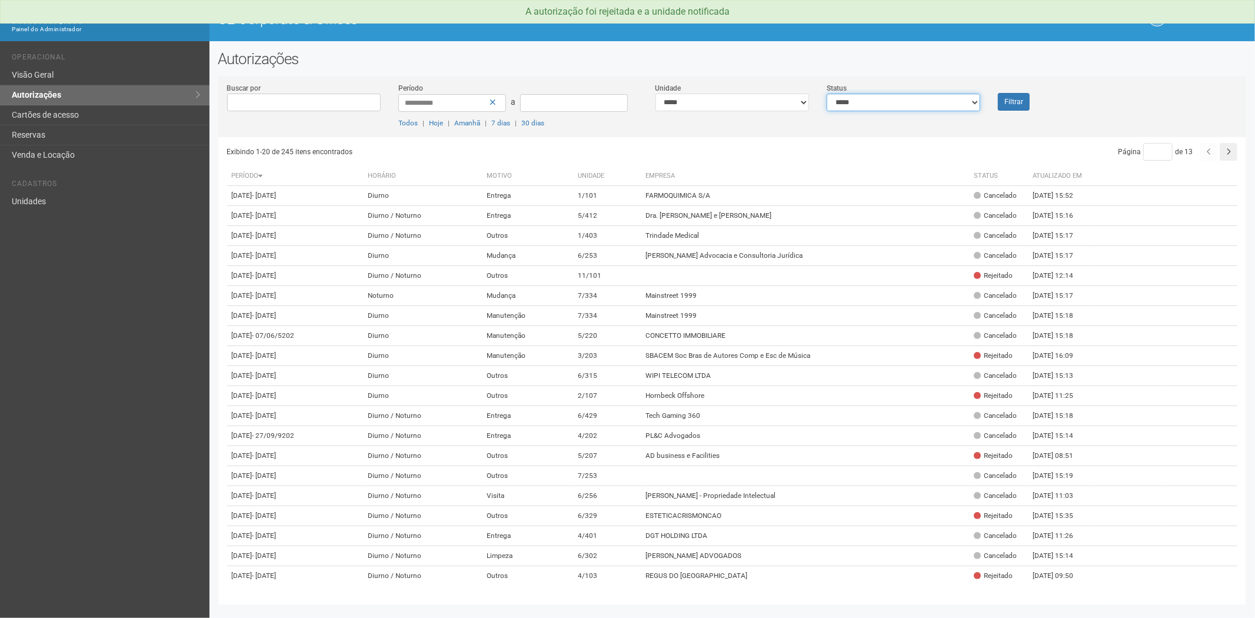
select select "*"
click at [827, 94] on select "**********" at bounding box center [904, 103] width 154 height 18
click at [1005, 101] on button "Filtrar" at bounding box center [1014, 102] width 32 height 18
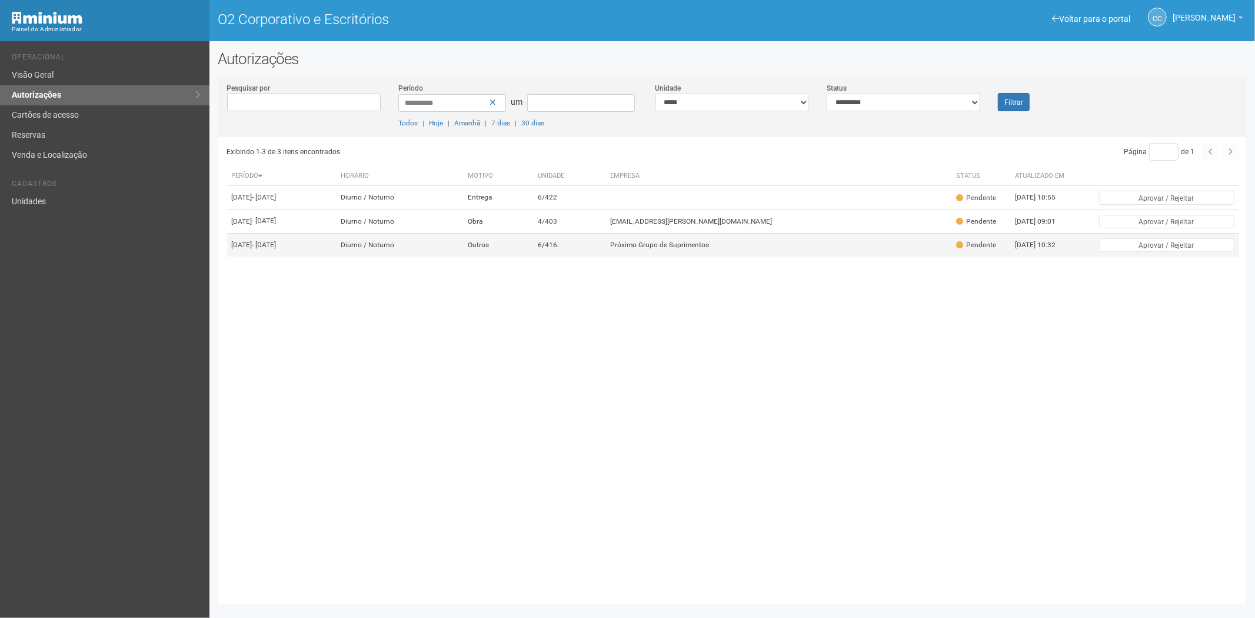
click at [724, 257] on td "Próximo Grupo de Suprimentos" at bounding box center [779, 245] width 346 height 24
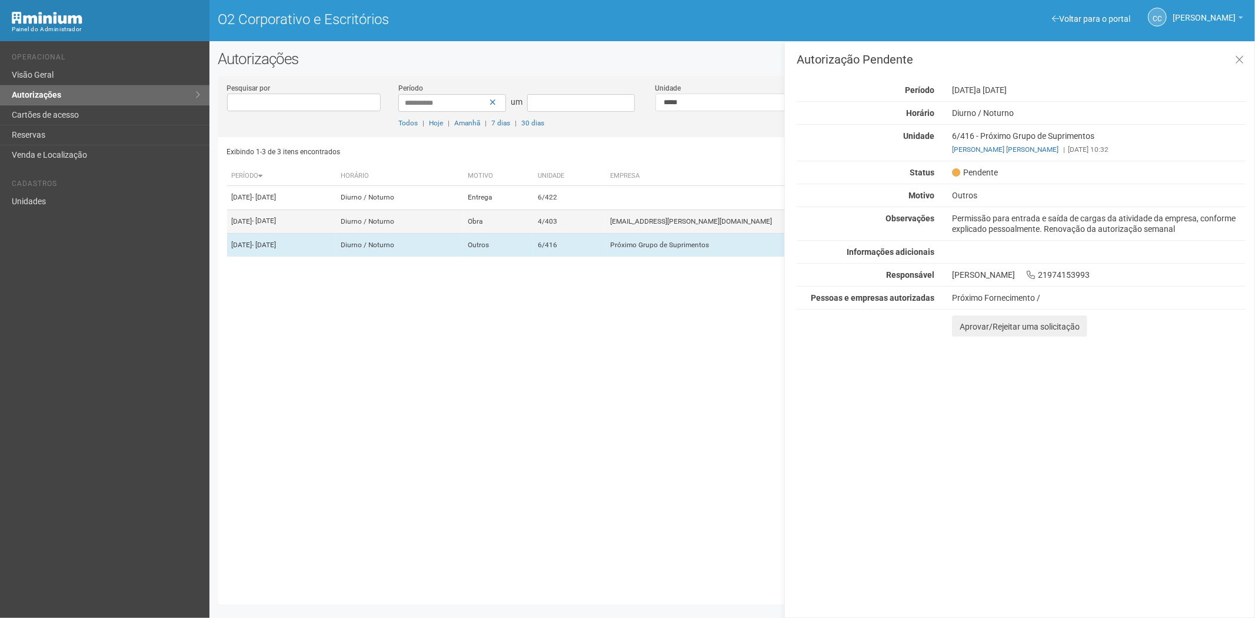
click at [605, 233] on td "4/403" at bounding box center [569, 221] width 72 height 24
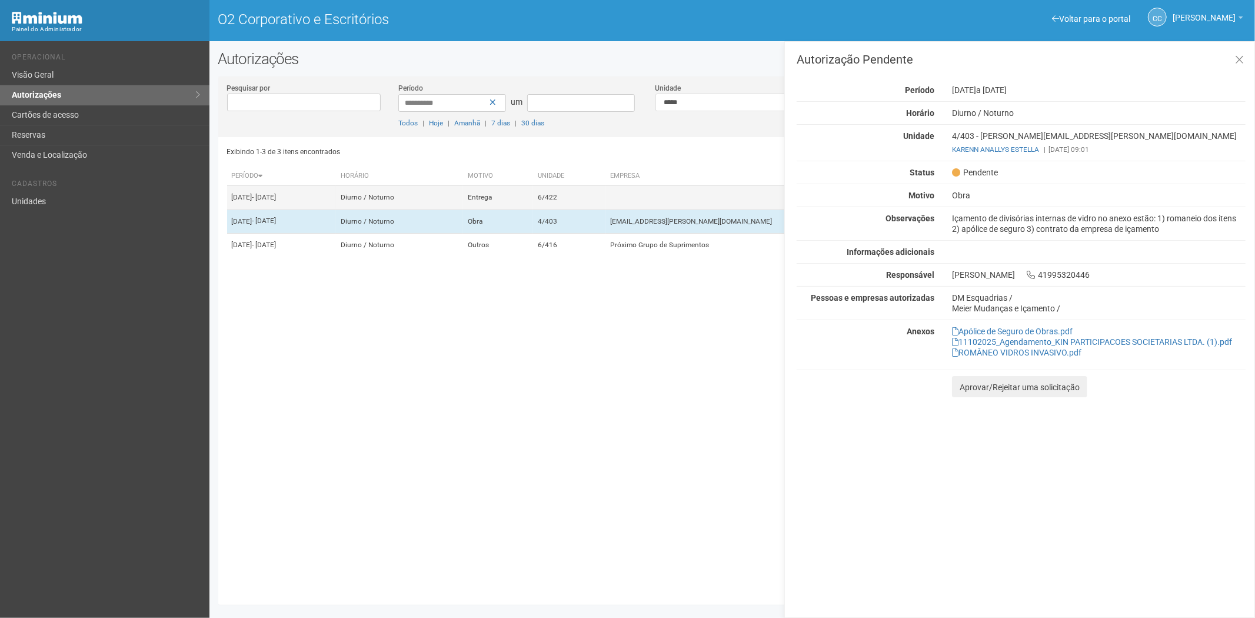
click at [605, 202] on td "6/422" at bounding box center [569, 198] width 72 height 24
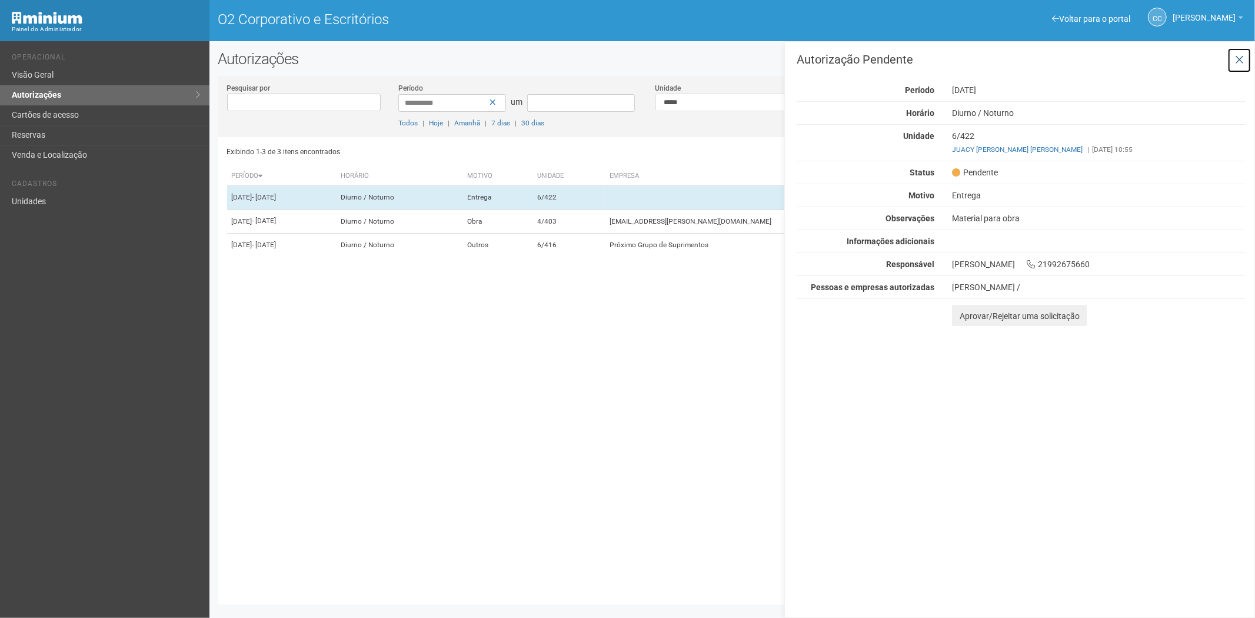
click at [1239, 55] on icon at bounding box center [1239, 60] width 9 height 12
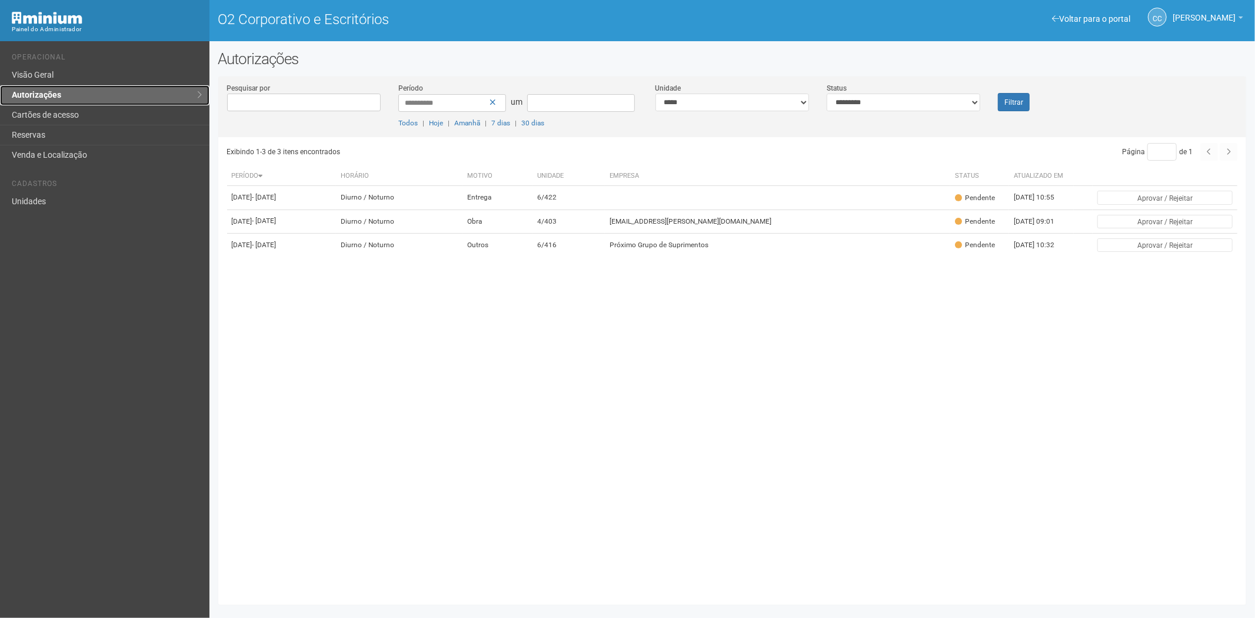
click at [95, 102] on link "Autorizações" at bounding box center [104, 95] width 209 height 20
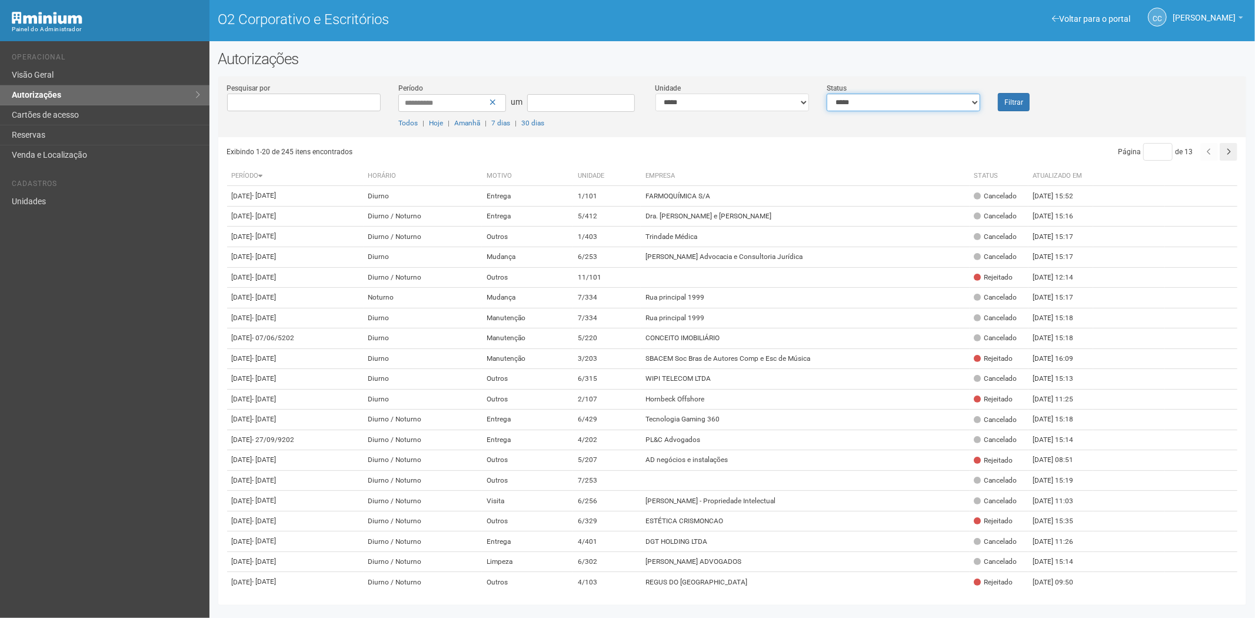
click at [917, 102] on select "**********" at bounding box center [904, 103] width 154 height 18
select select "*"
click at [827, 94] on select "**********" at bounding box center [904, 103] width 154 height 18
click at [1010, 101] on font "Filtrar" at bounding box center [1013, 102] width 19 height 8
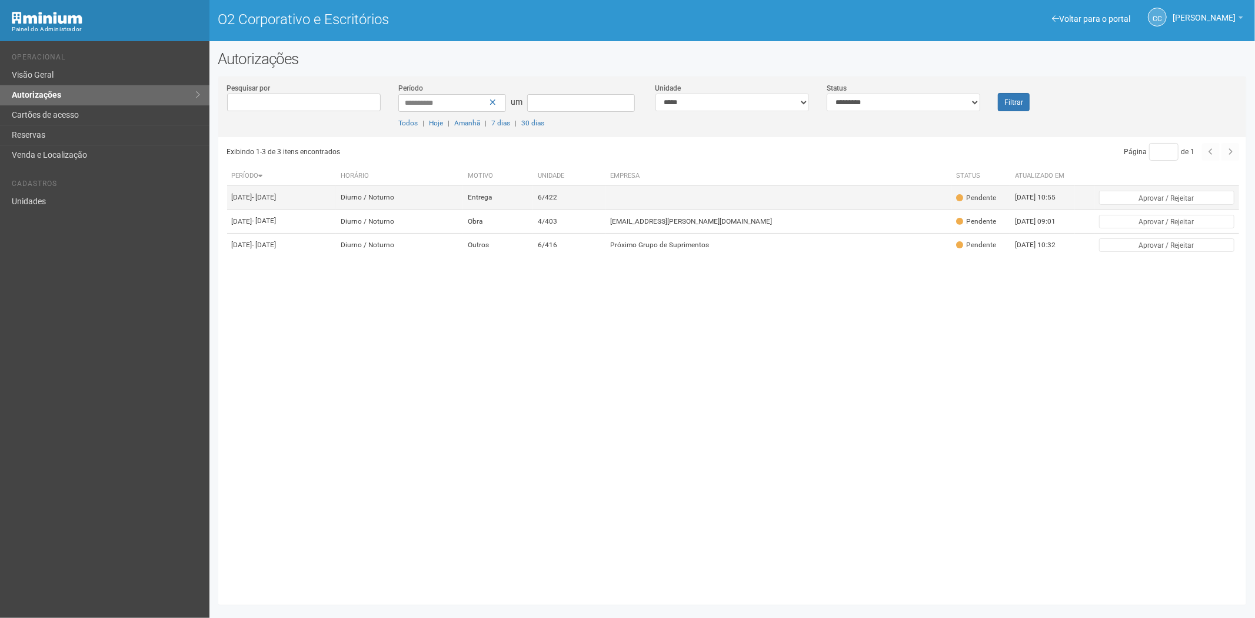
click at [818, 203] on td at bounding box center [779, 198] width 346 height 24
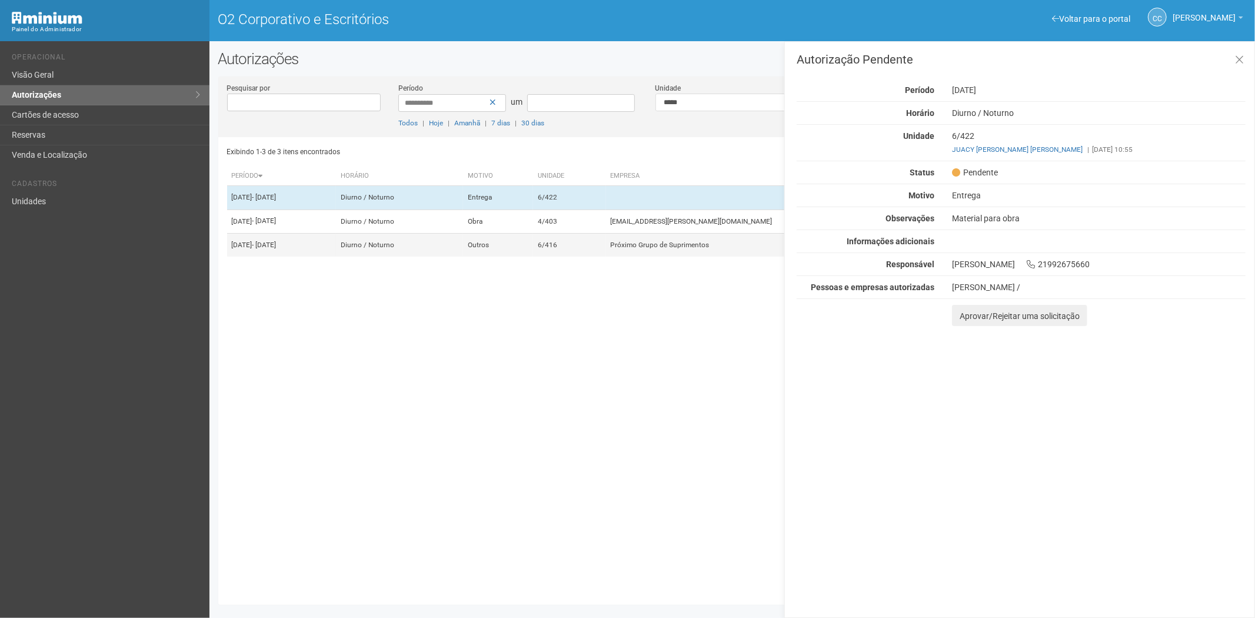
click at [489, 249] on font "Outros" at bounding box center [478, 245] width 21 height 8
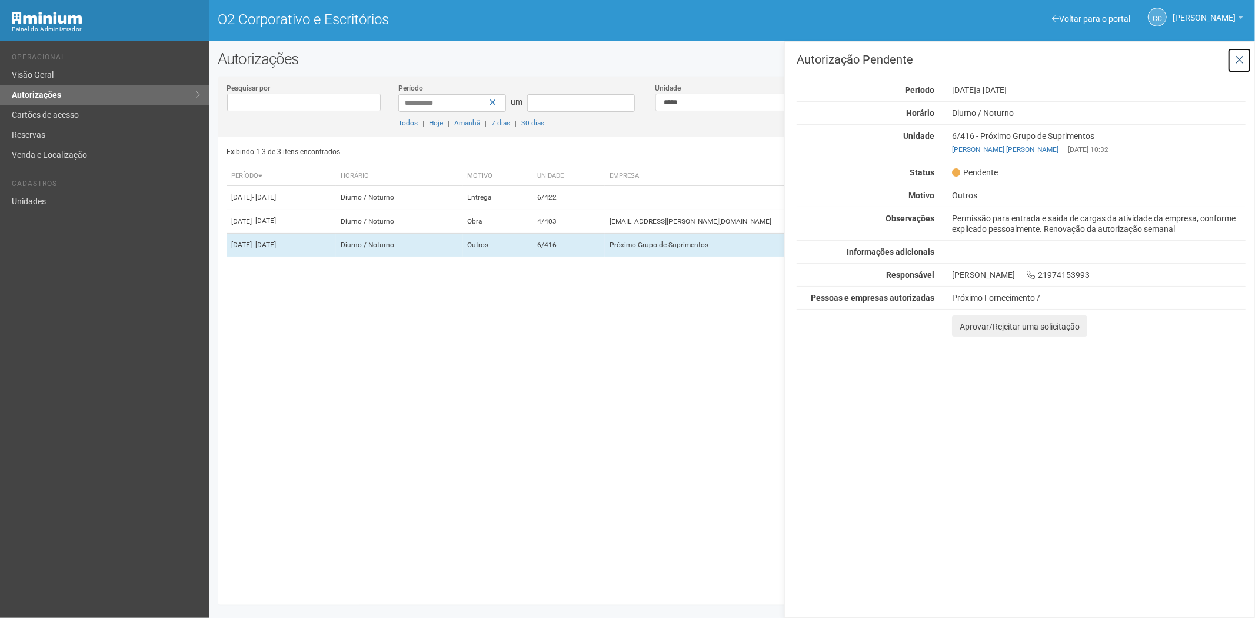
drag, startPoint x: 1245, startPoint y: 56, endPoint x: 1239, endPoint y: 56, distance: 6.5
click at [1245, 56] on button at bounding box center [1239, 60] width 24 height 25
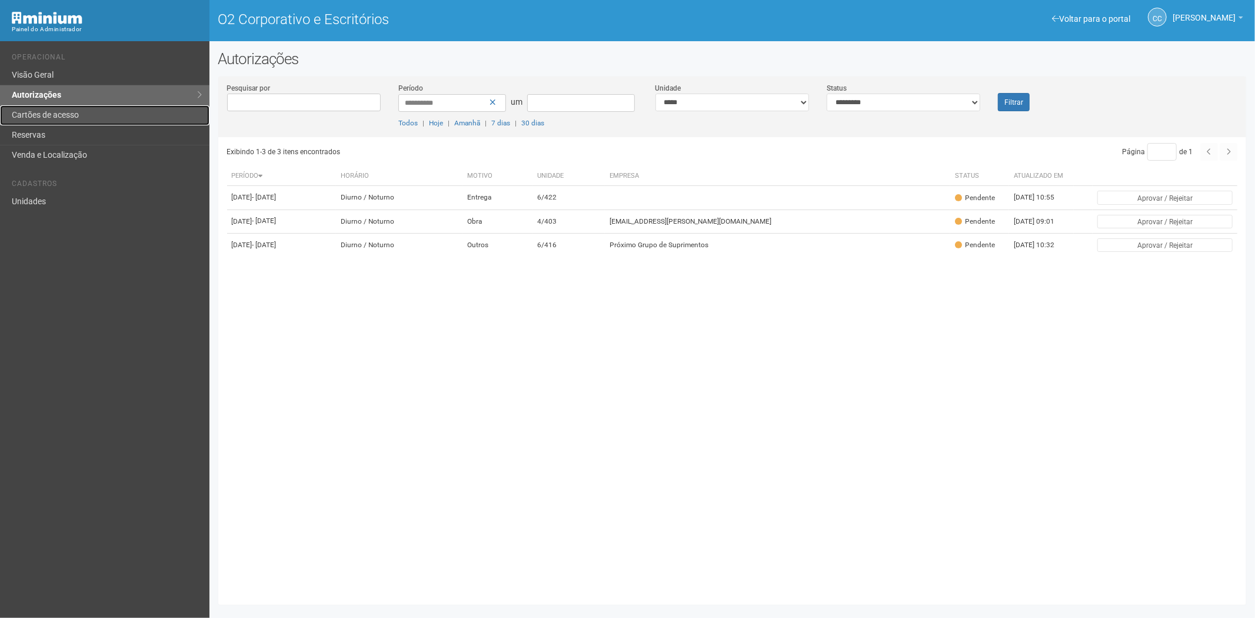
click at [49, 119] on font "Cartões de acesso" at bounding box center [45, 114] width 67 height 9
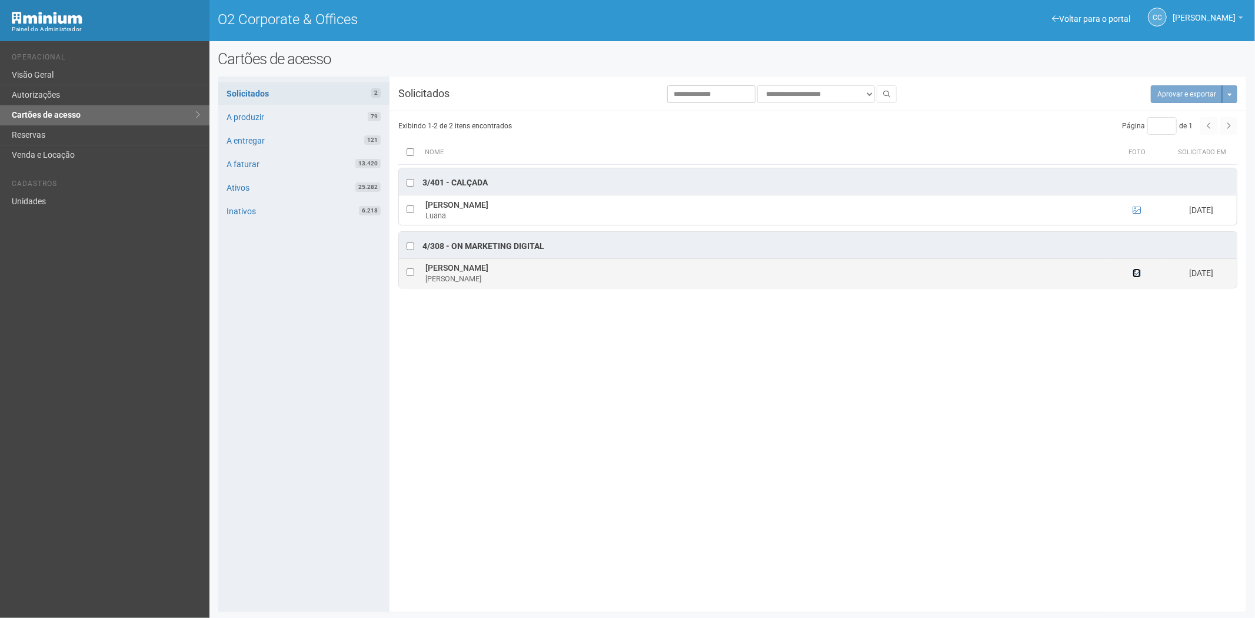
click at [1138, 275] on icon at bounding box center [1137, 273] width 8 height 8
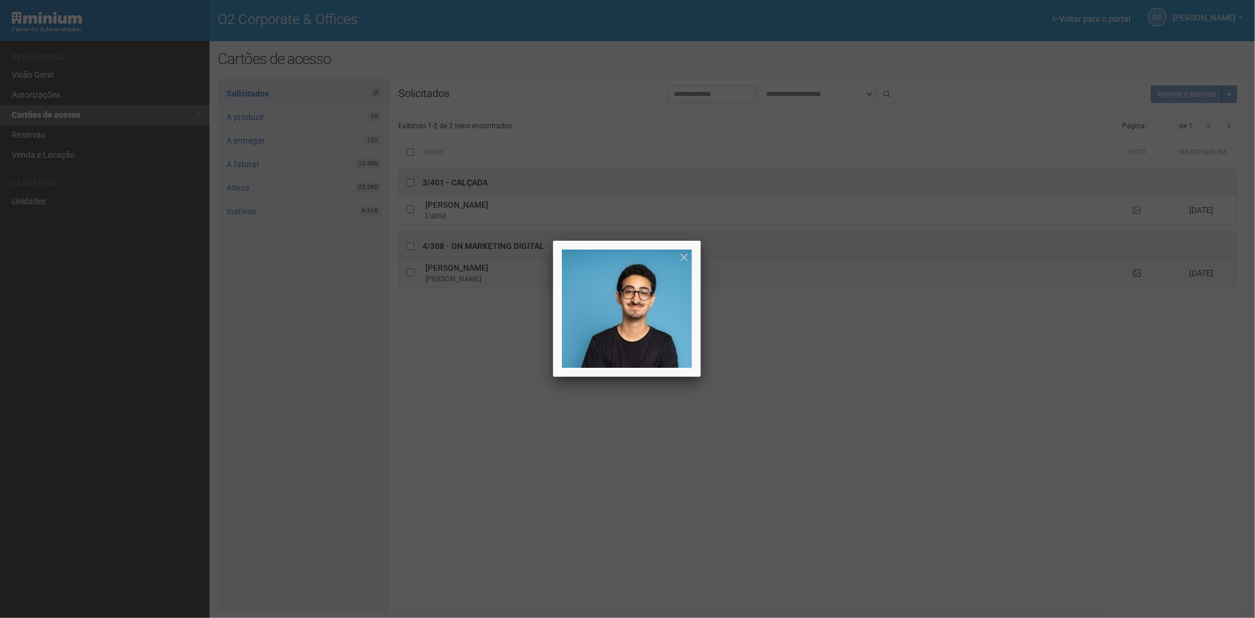
click at [1138, 275] on div at bounding box center [627, 309] width 1255 height 618
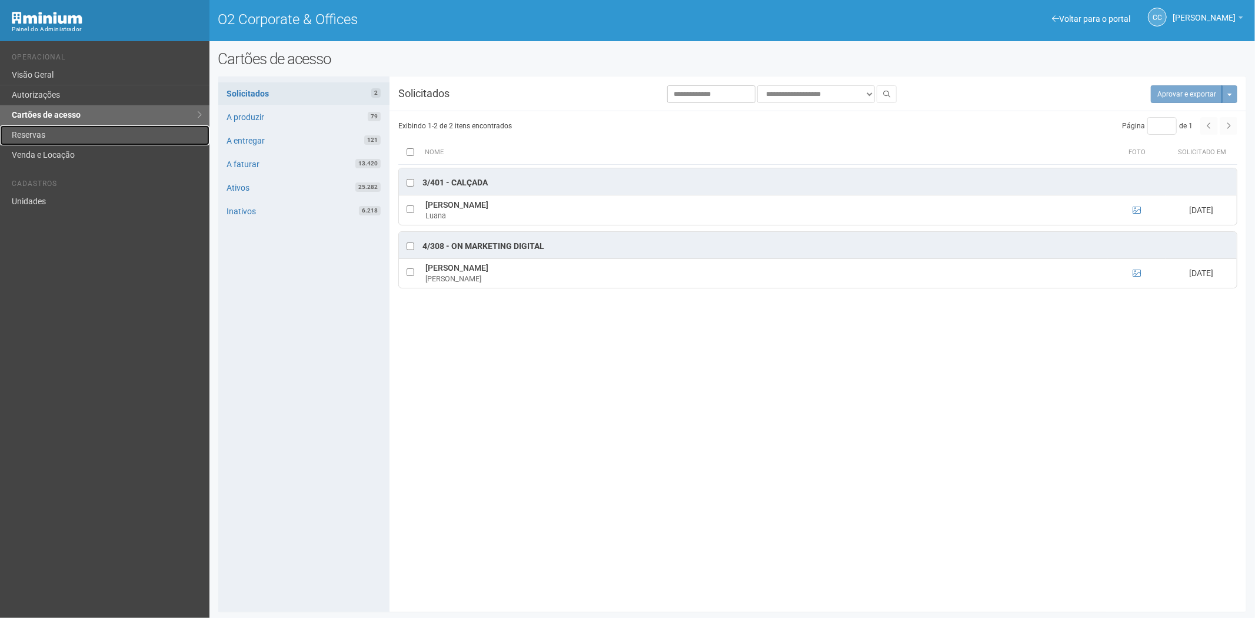
click at [42, 133] on link "Reservas" at bounding box center [104, 135] width 209 height 20
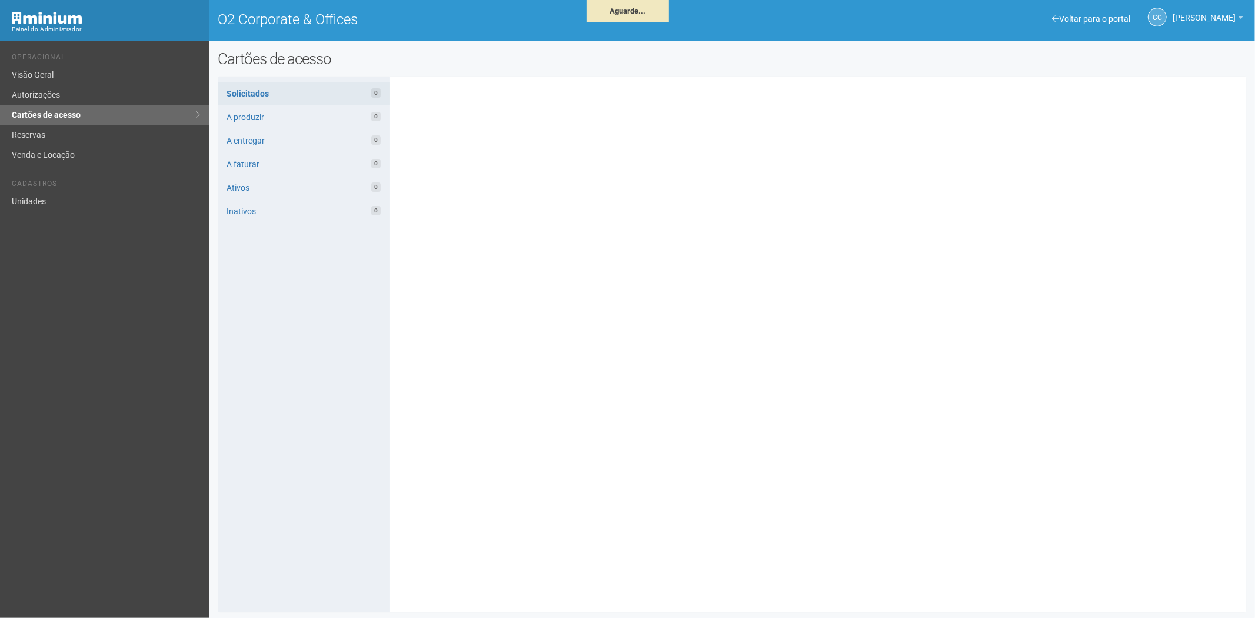
click at [62, 91] on link "Autorizações" at bounding box center [104, 95] width 209 height 20
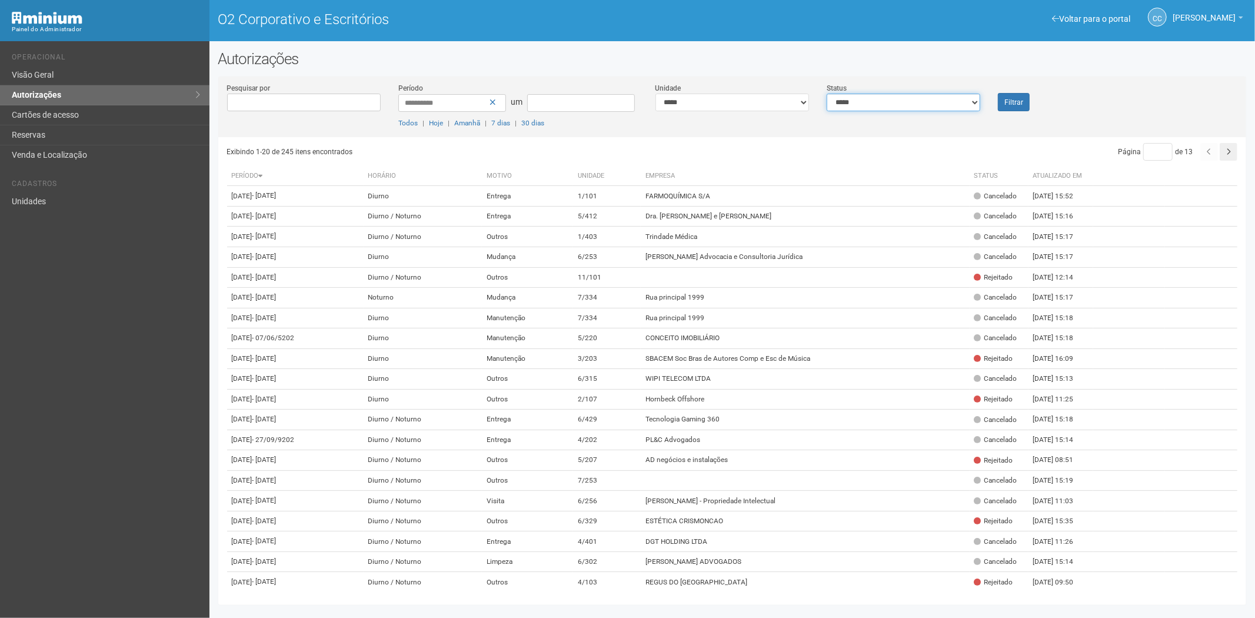
drag, startPoint x: 972, startPoint y: 101, endPoint x: 956, endPoint y: 106, distance: 17.3
click at [972, 101] on select "**********" at bounding box center [904, 103] width 154 height 18
select select "*"
click at [827, 94] on select "**********" at bounding box center [904, 103] width 154 height 18
click at [1026, 103] on button "Filtrar" at bounding box center [1014, 102] width 32 height 18
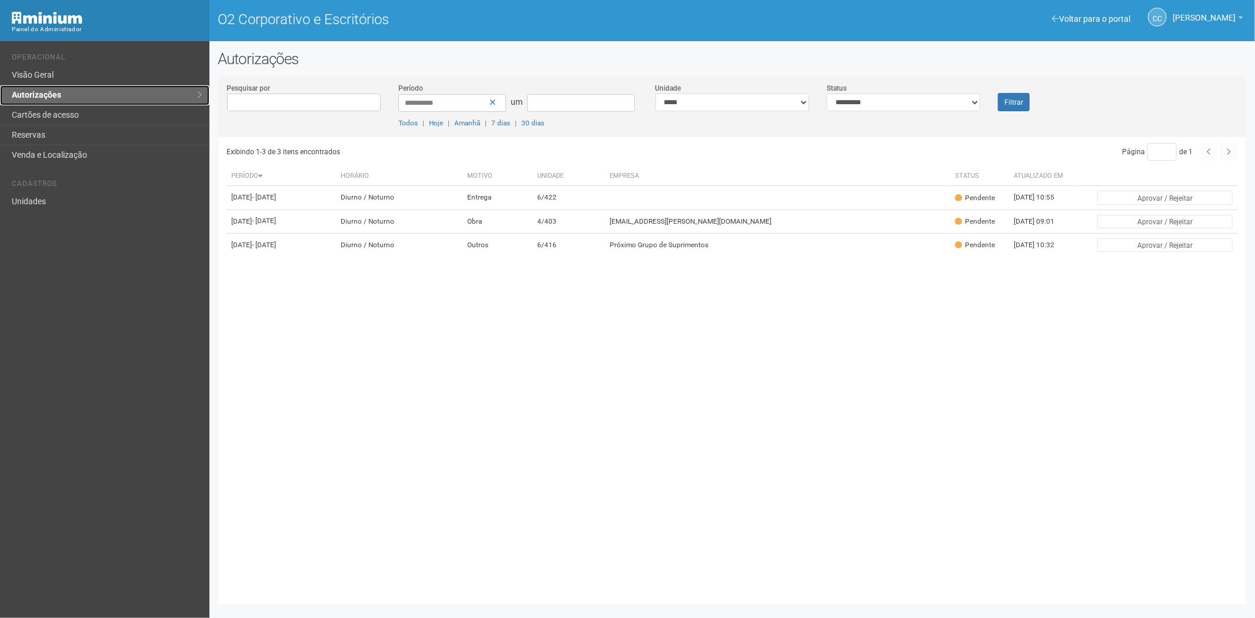
click at [94, 103] on link "Autorizações" at bounding box center [104, 95] width 209 height 20
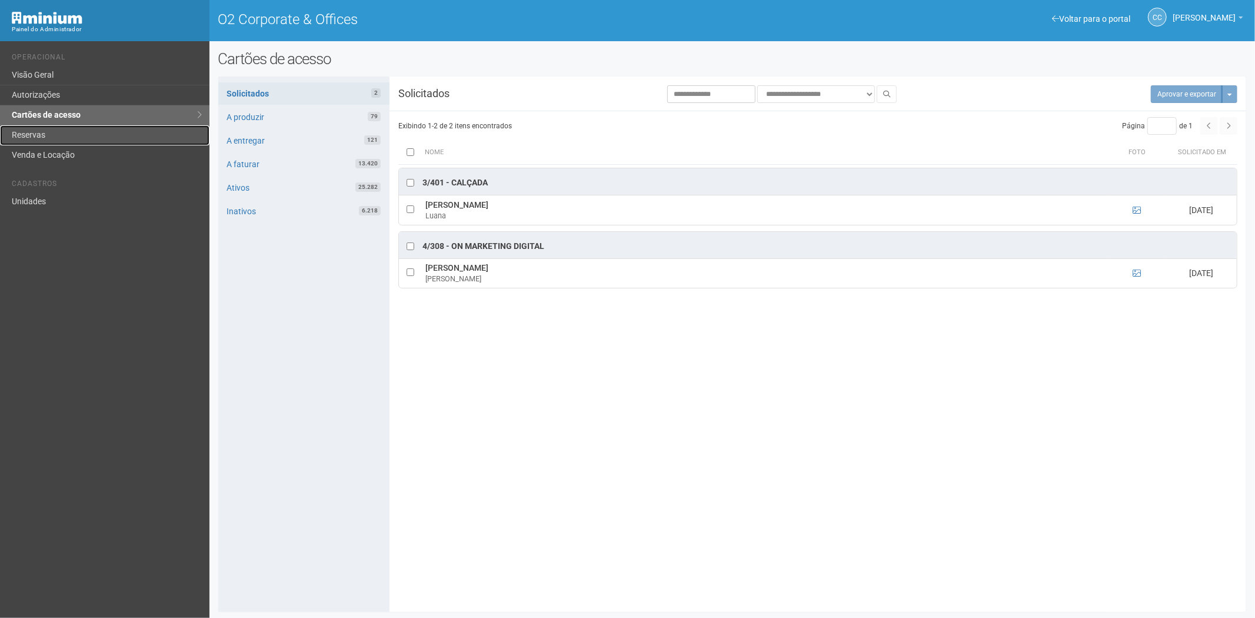
click at [60, 141] on link "Reservas" at bounding box center [104, 135] width 209 height 20
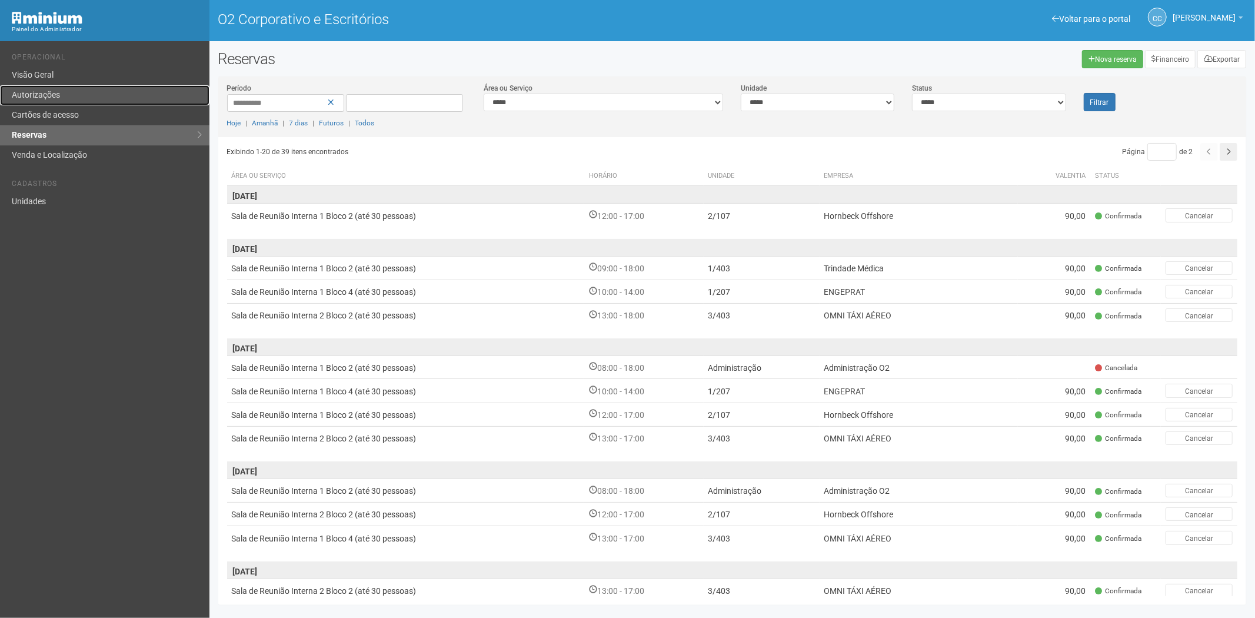
click at [76, 97] on link "Autorizações" at bounding box center [104, 95] width 209 height 20
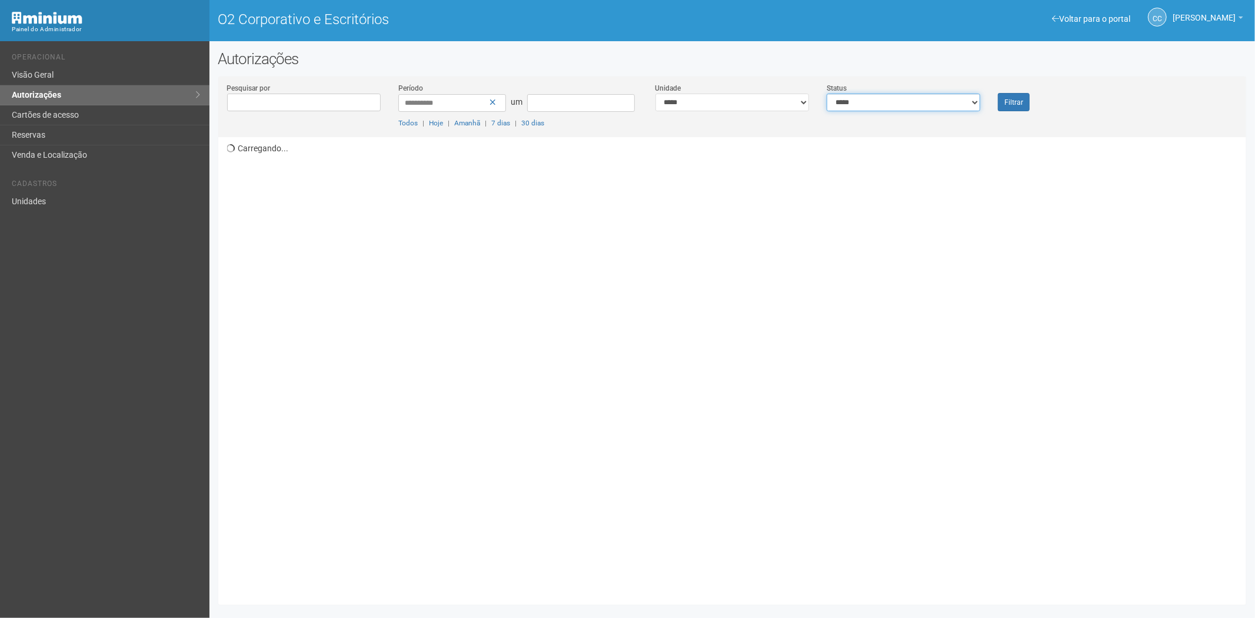
click at [918, 99] on select "**********" at bounding box center [904, 103] width 154 height 18
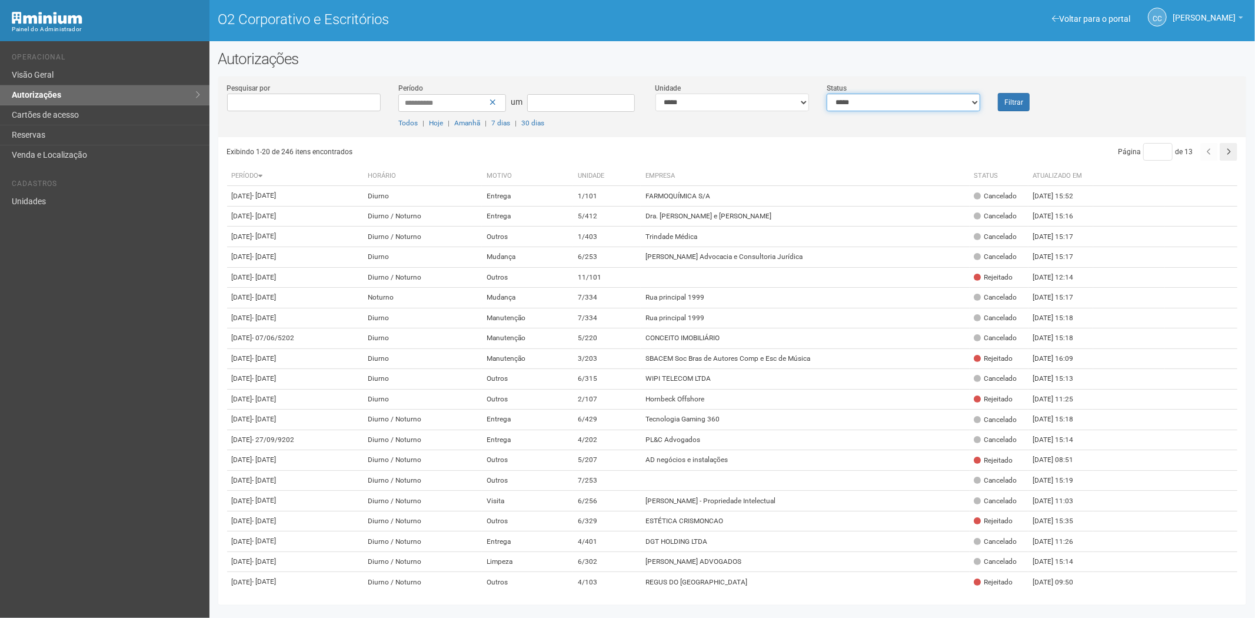
select select "*"
click at [827, 94] on select "**********" at bounding box center [904, 103] width 154 height 18
click at [1014, 106] on button "Filtrar" at bounding box center [1014, 102] width 32 height 18
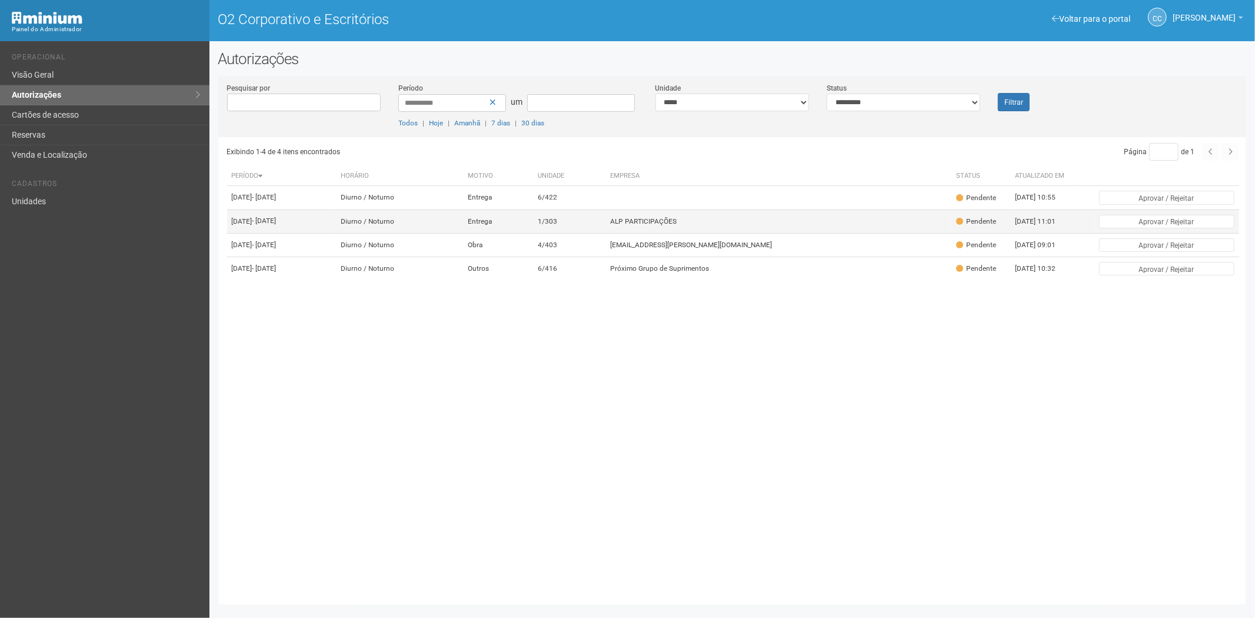
click at [785, 227] on td "ALP PARTICIPAÇÕES" at bounding box center [779, 221] width 346 height 24
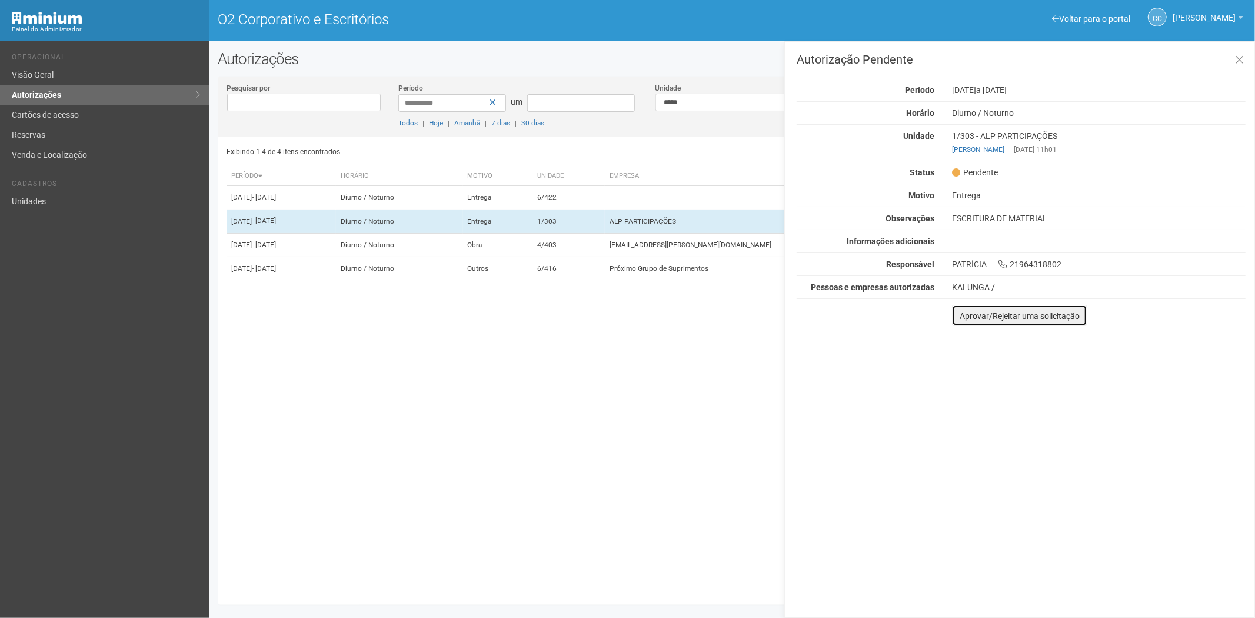
click at [967, 314] on font "Aprovar/Rejeitar uma solicitação" at bounding box center [1020, 315] width 120 height 9
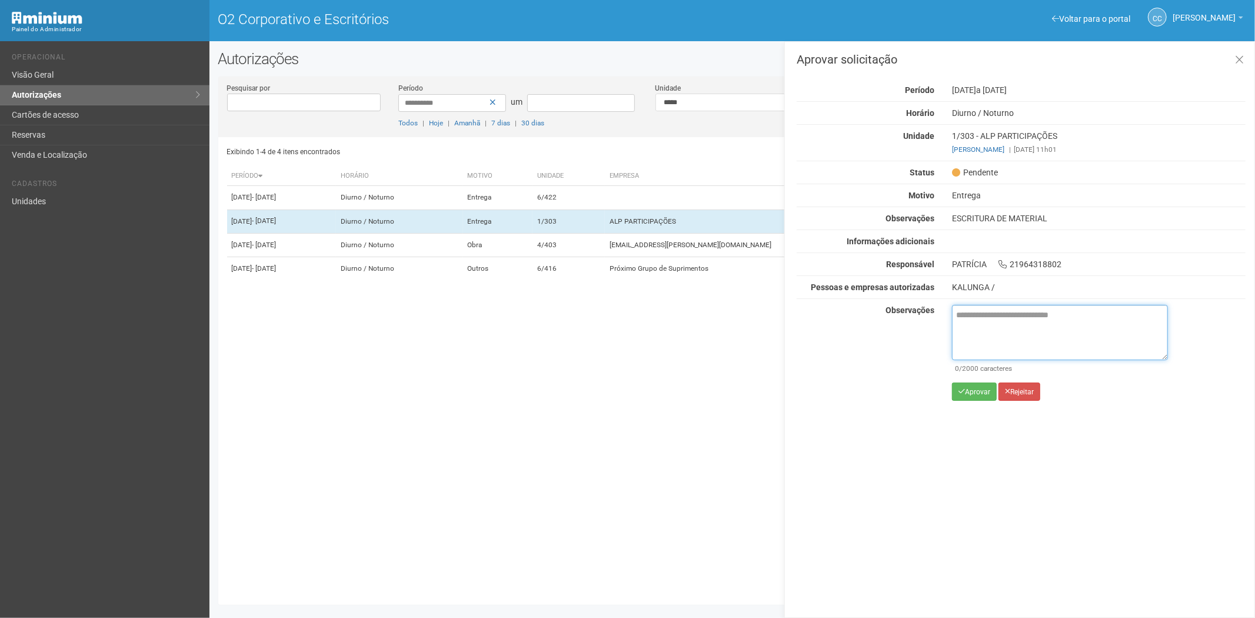
click at [981, 324] on textarea at bounding box center [1060, 332] width 216 height 55
paste textarea "**********"
type textarea "**********"
drag, startPoint x: 1021, startPoint y: 352, endPoint x: 961, endPoint y: 313, distance: 71.5
click at [961, 313] on textarea "**********" at bounding box center [1060, 332] width 216 height 55
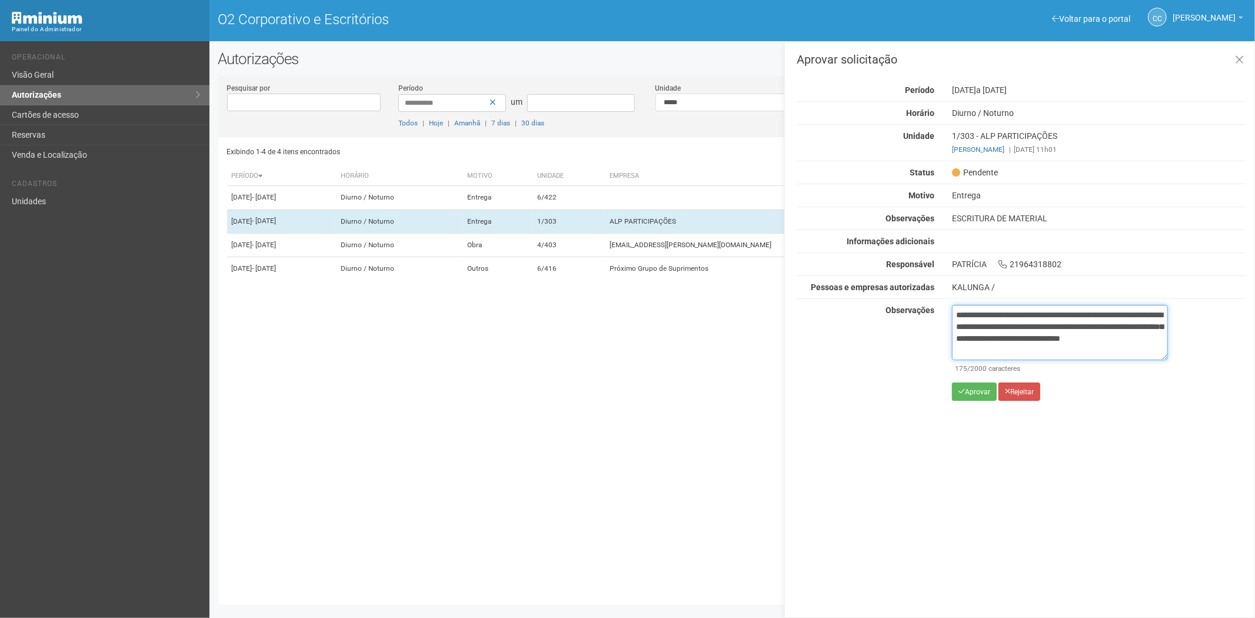
click at [961, 313] on textarea "**********" at bounding box center [1060, 332] width 216 height 55
drag, startPoint x: 1010, startPoint y: 350, endPoint x: 949, endPoint y: 315, distance: 70.3
click at [953, 313] on textarea "**********" at bounding box center [1060, 332] width 216 height 55
click at [1069, 327] on textarea at bounding box center [1060, 332] width 216 height 55
paste textarea "**********"
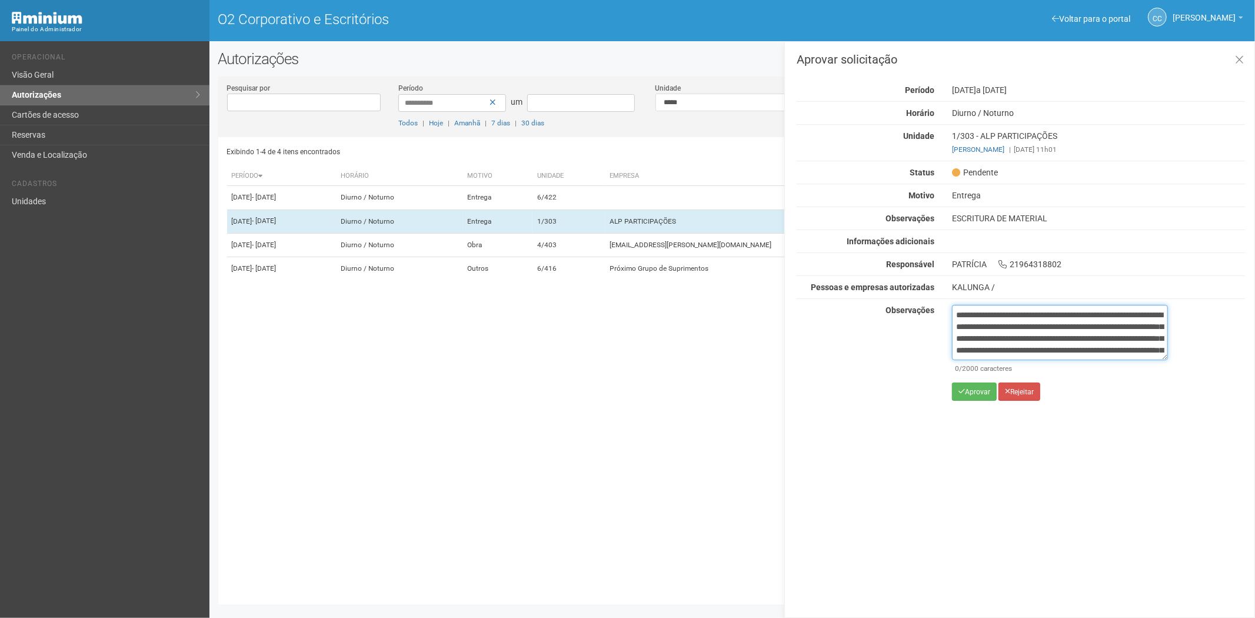
scroll to position [66, 0]
type textarea "**********"
click at [968, 398] on button "Aprovar" at bounding box center [974, 391] width 45 height 18
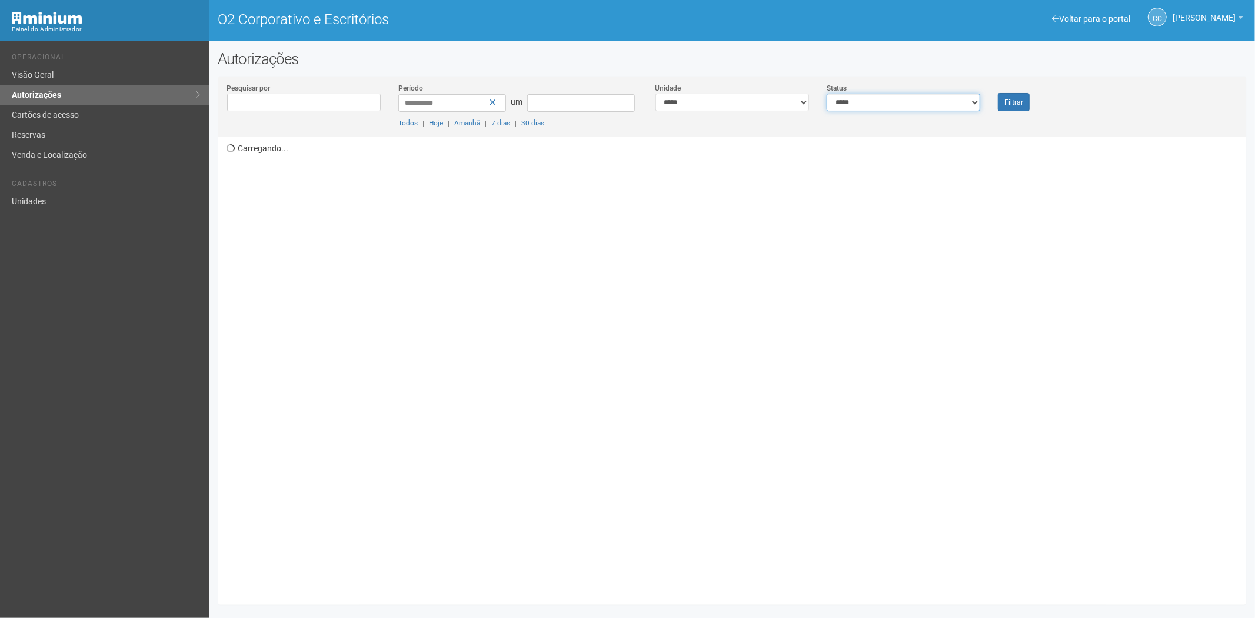
click at [849, 103] on select "**********" at bounding box center [904, 103] width 154 height 18
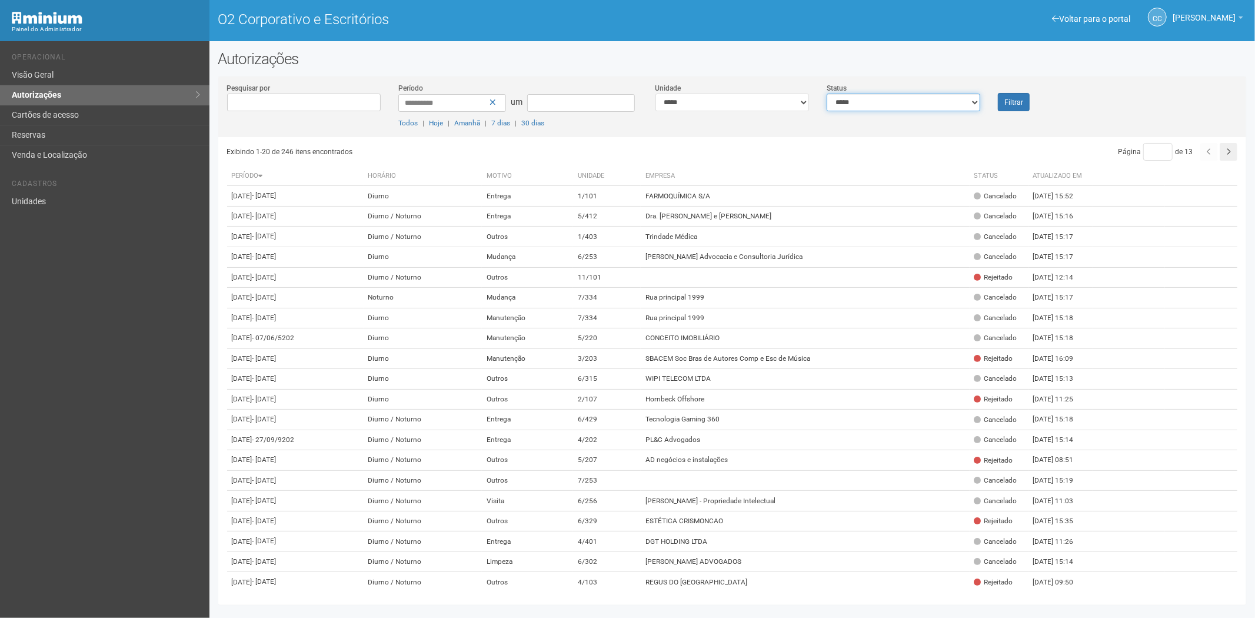
select select "*"
click at [827, 94] on select "**********" at bounding box center [904, 103] width 154 height 18
click at [1008, 93] on button "Filtrar" at bounding box center [1014, 102] width 32 height 18
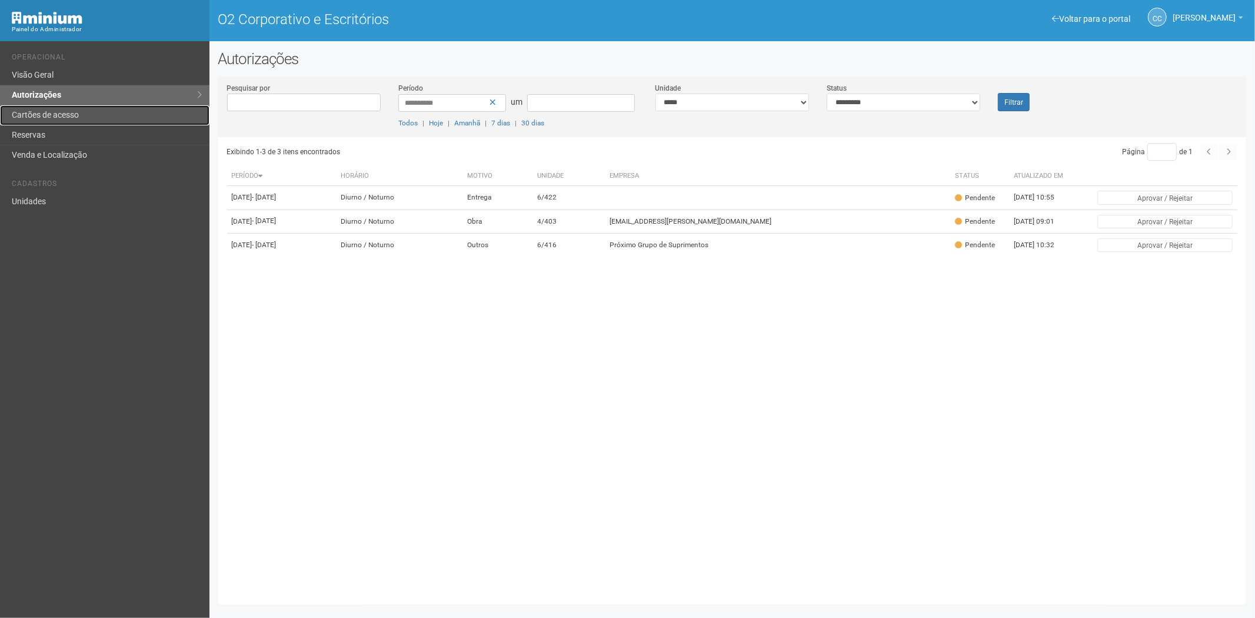
click at [39, 111] on font "Cartões de acesso" at bounding box center [45, 114] width 67 height 9
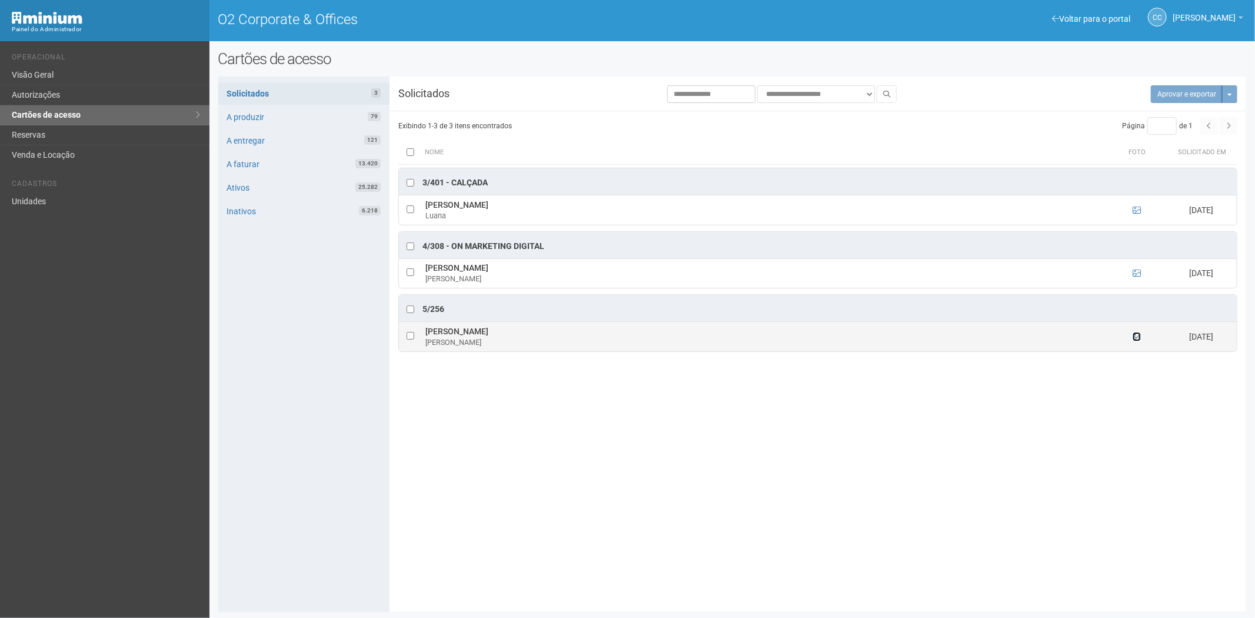
click at [1135, 337] on icon at bounding box center [1137, 336] width 8 height 8
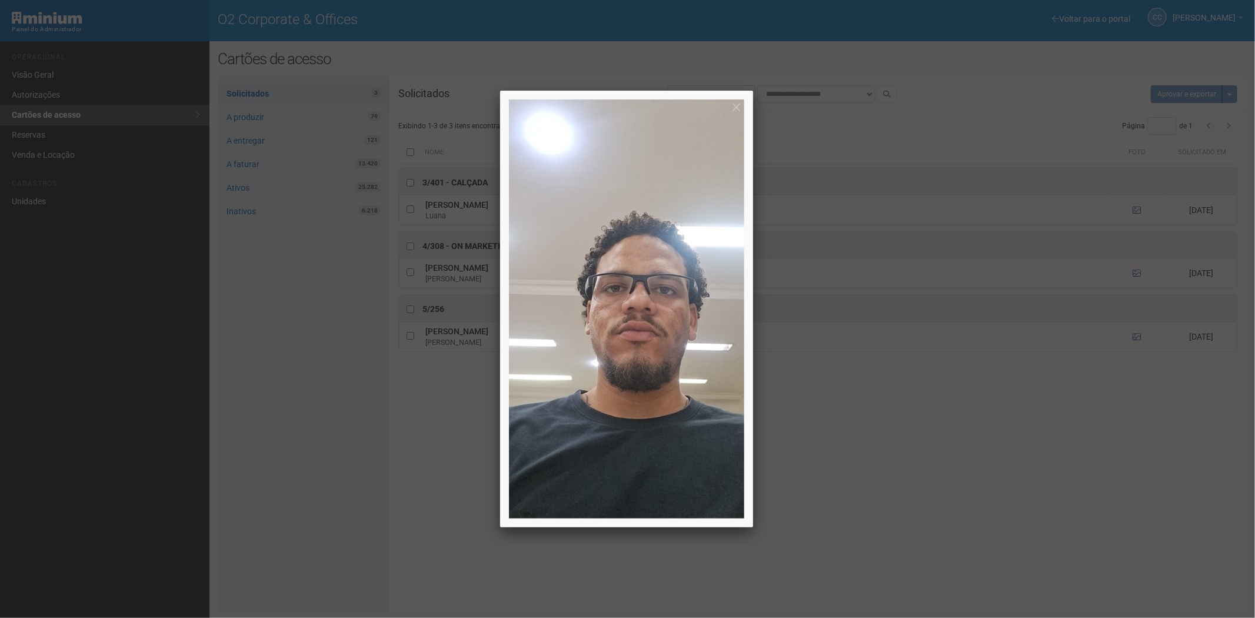
click at [908, 447] on div at bounding box center [627, 309] width 1255 height 618
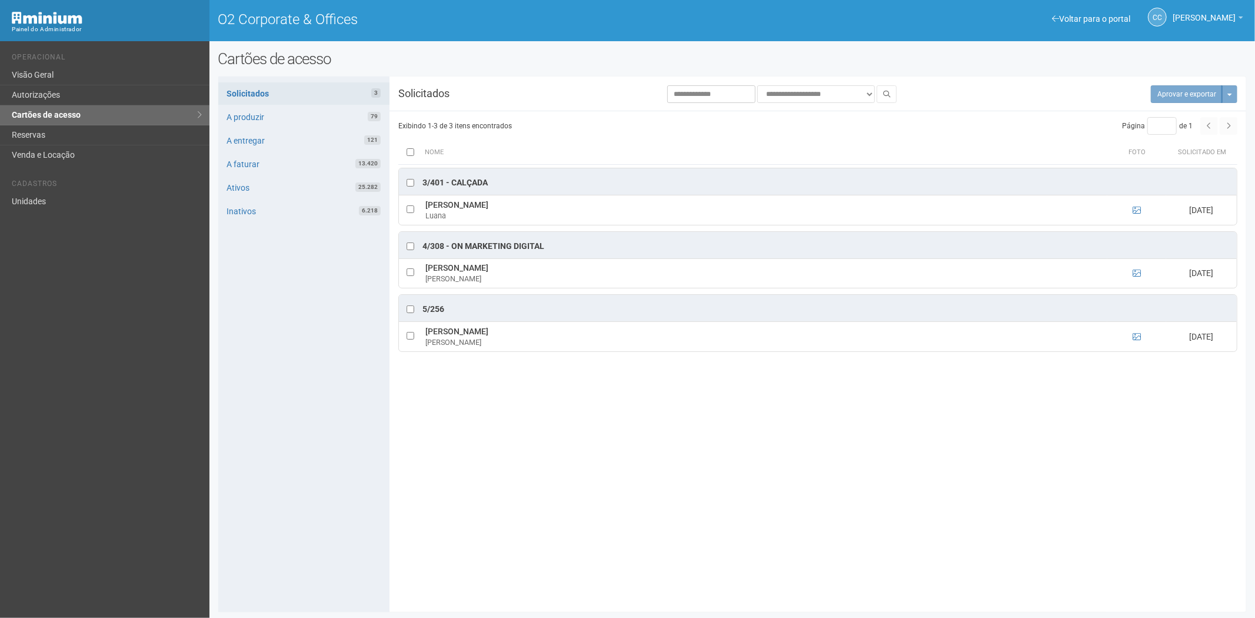
drag, startPoint x: 66, startPoint y: 186, endPoint x: 63, endPoint y: 198, distance: 12.7
click at [66, 186] on li "Cadastros" at bounding box center [106, 185] width 189 height 12
click at [71, 199] on link "Unidades" at bounding box center [104, 201] width 209 height 19
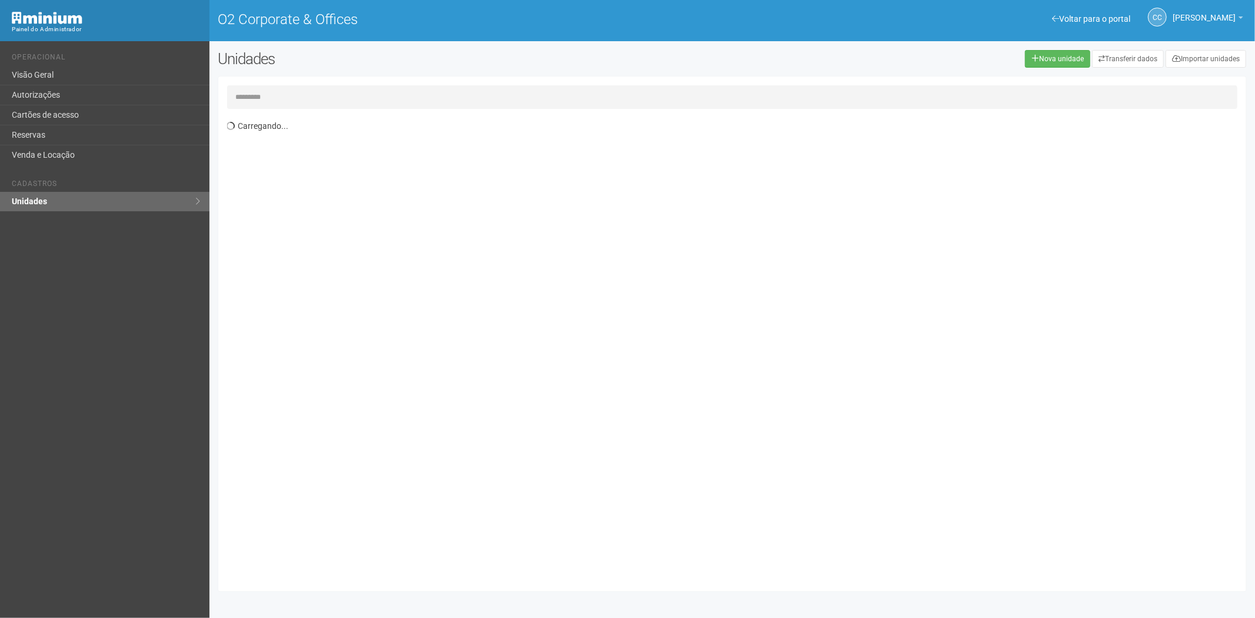
click at [295, 90] on input "text" at bounding box center [732, 97] width 1011 height 24
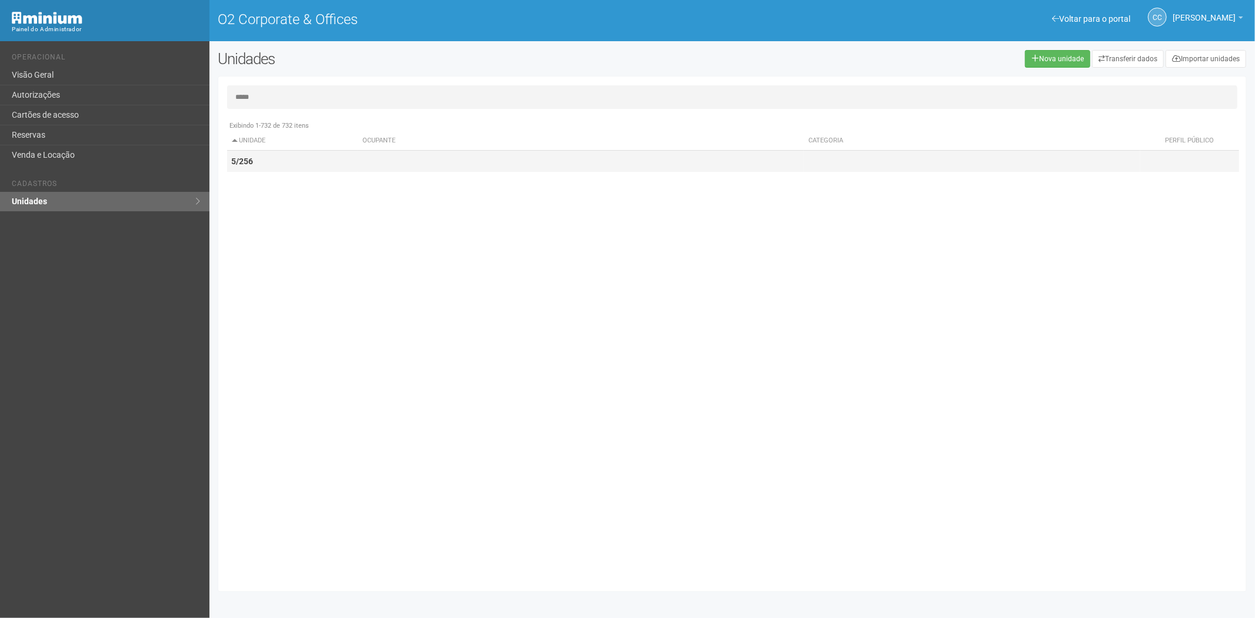
type input "*****"
click at [302, 159] on td "5/256" at bounding box center [292, 162] width 131 height 22
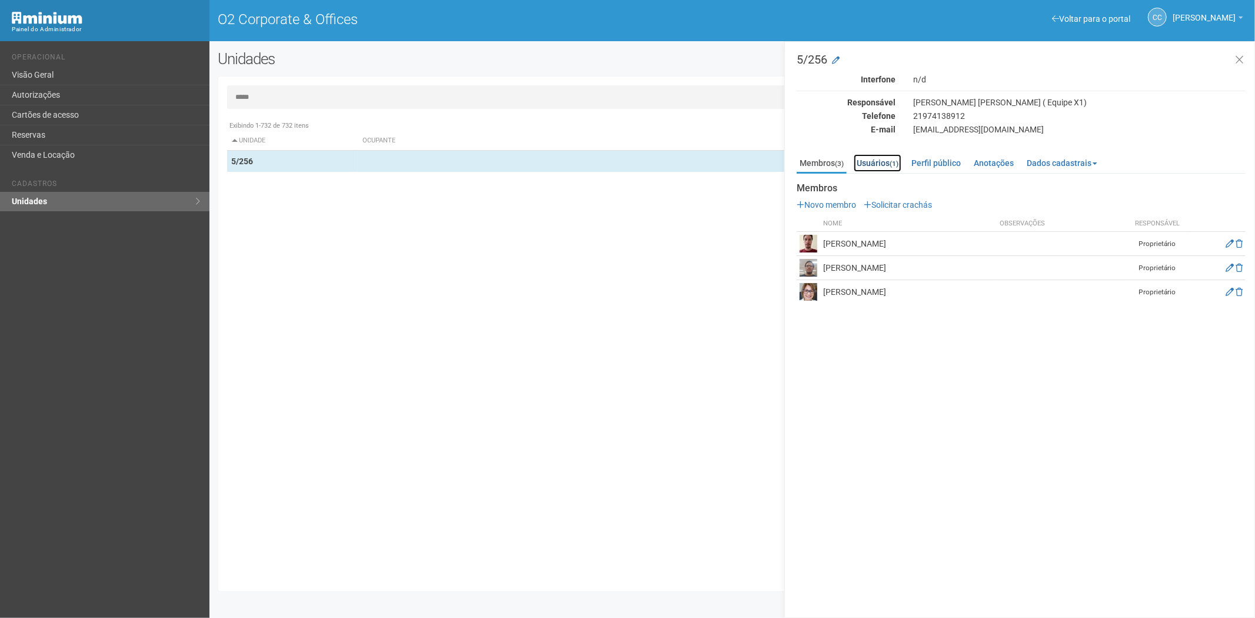
click at [886, 163] on link "Usuários (1)" at bounding box center [878, 163] width 48 height 18
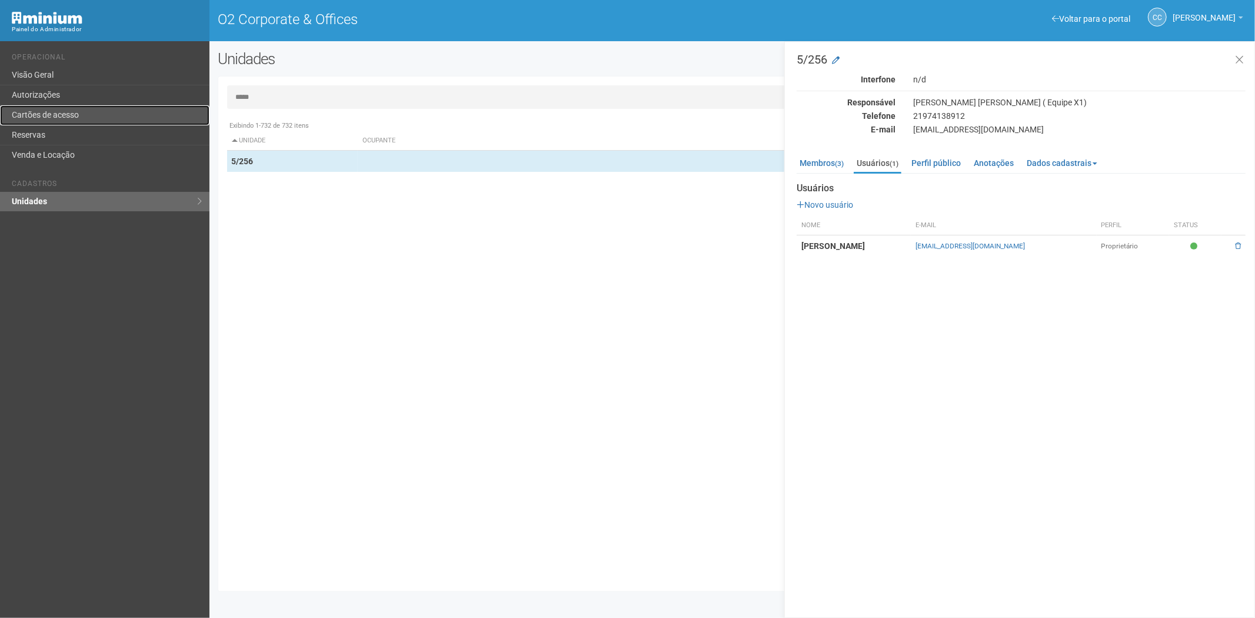
click at [45, 112] on link "Cartões de acesso" at bounding box center [104, 115] width 209 height 20
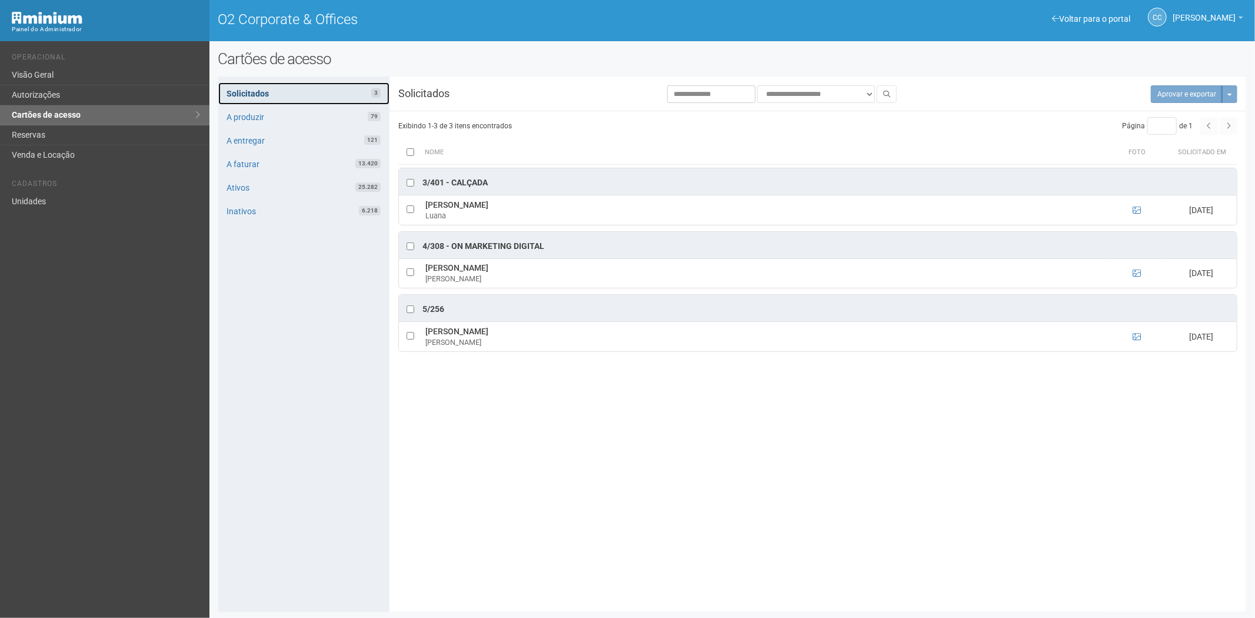
click at [309, 82] on link "Solicitados 3" at bounding box center [303, 93] width 171 height 22
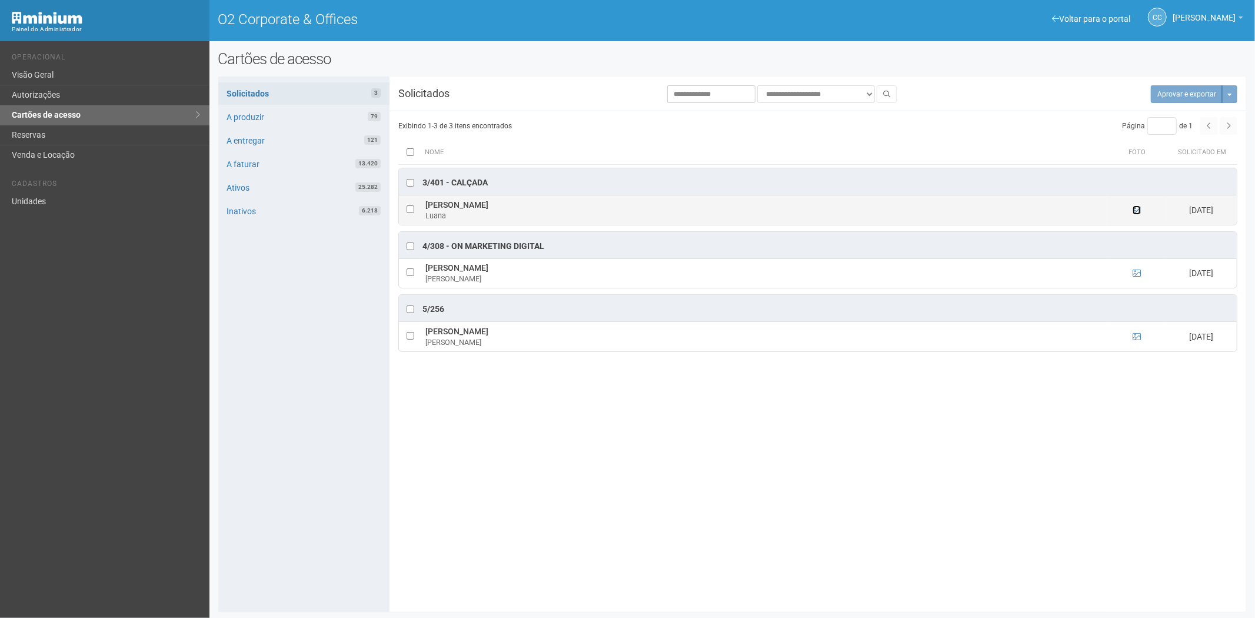
click at [1134, 209] on icon at bounding box center [1137, 210] width 8 height 8
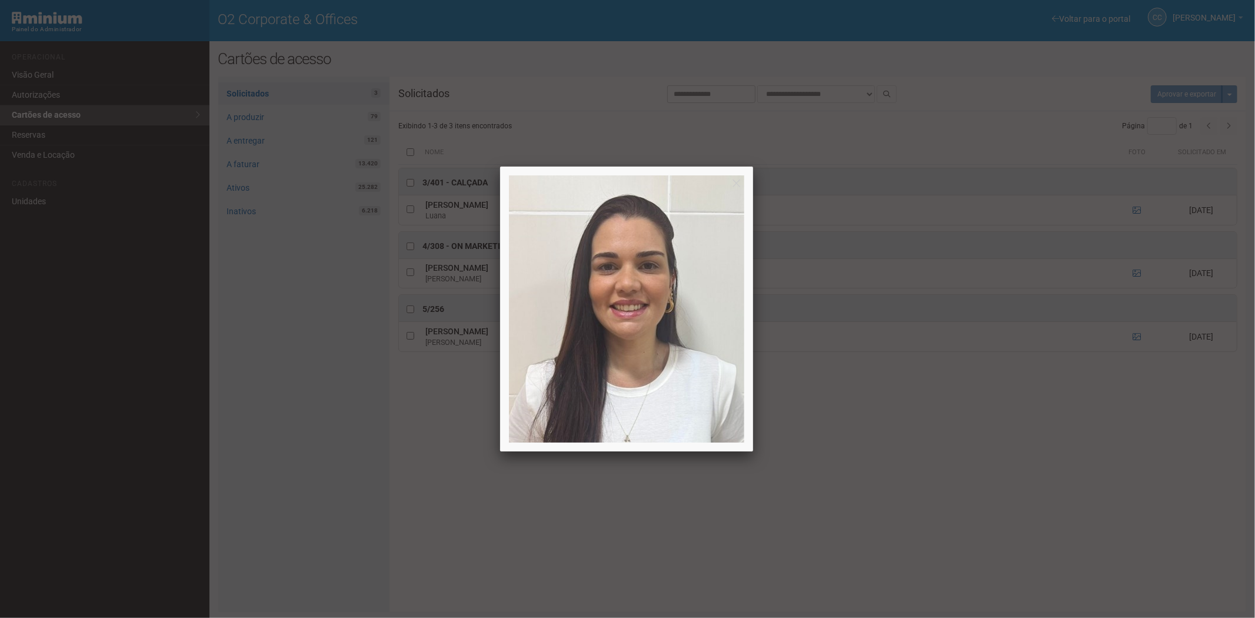
click at [1134, 208] on div at bounding box center [627, 309] width 1255 height 618
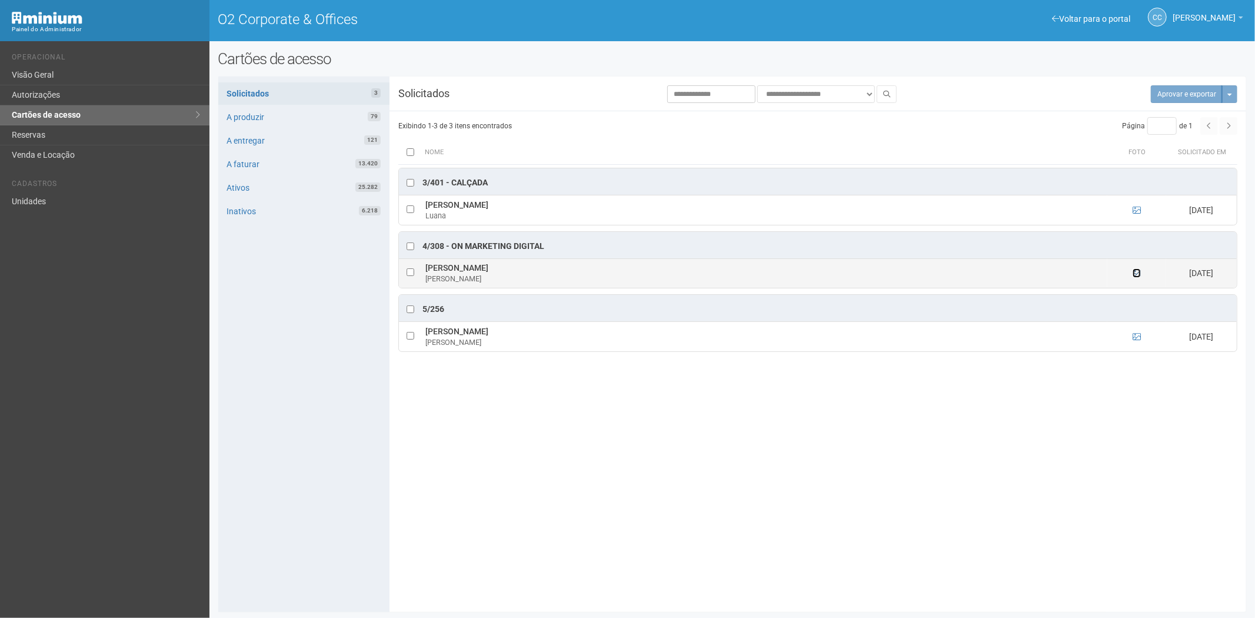
click at [1135, 274] on icon at bounding box center [1137, 273] width 8 height 8
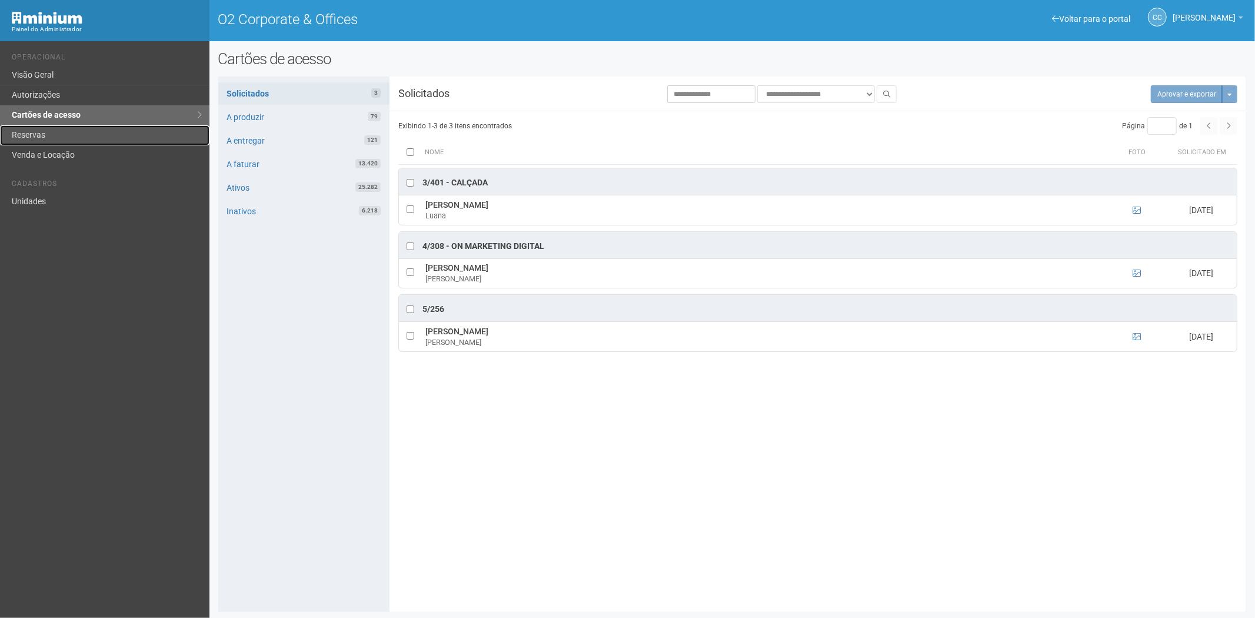
click at [21, 132] on link "Reservas" at bounding box center [104, 135] width 209 height 20
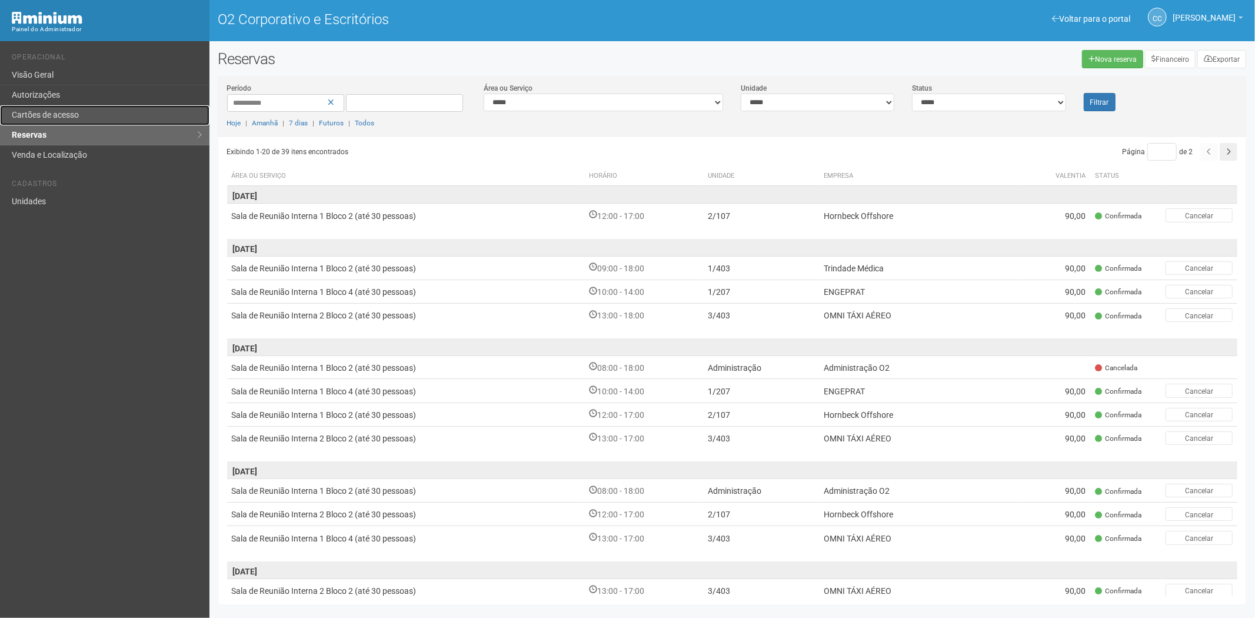
click at [90, 114] on link "Cartões de acesso" at bounding box center [104, 115] width 209 height 20
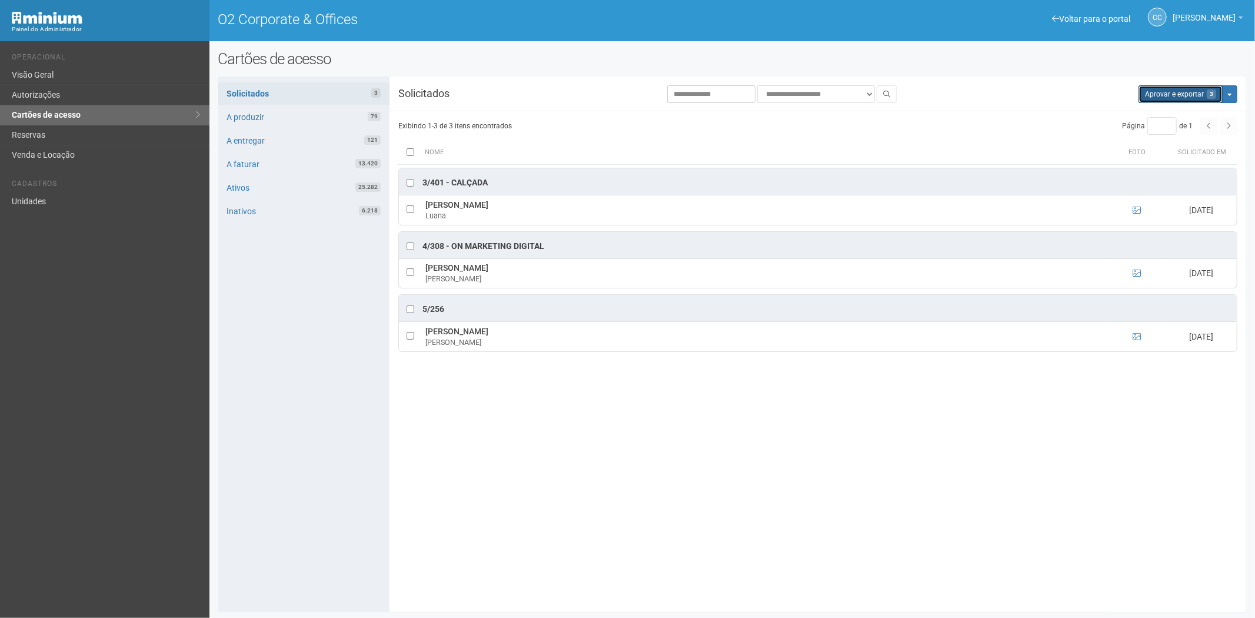
click at [1150, 92] on button "Aprovar e exportar 3" at bounding box center [1180, 94] width 84 height 18
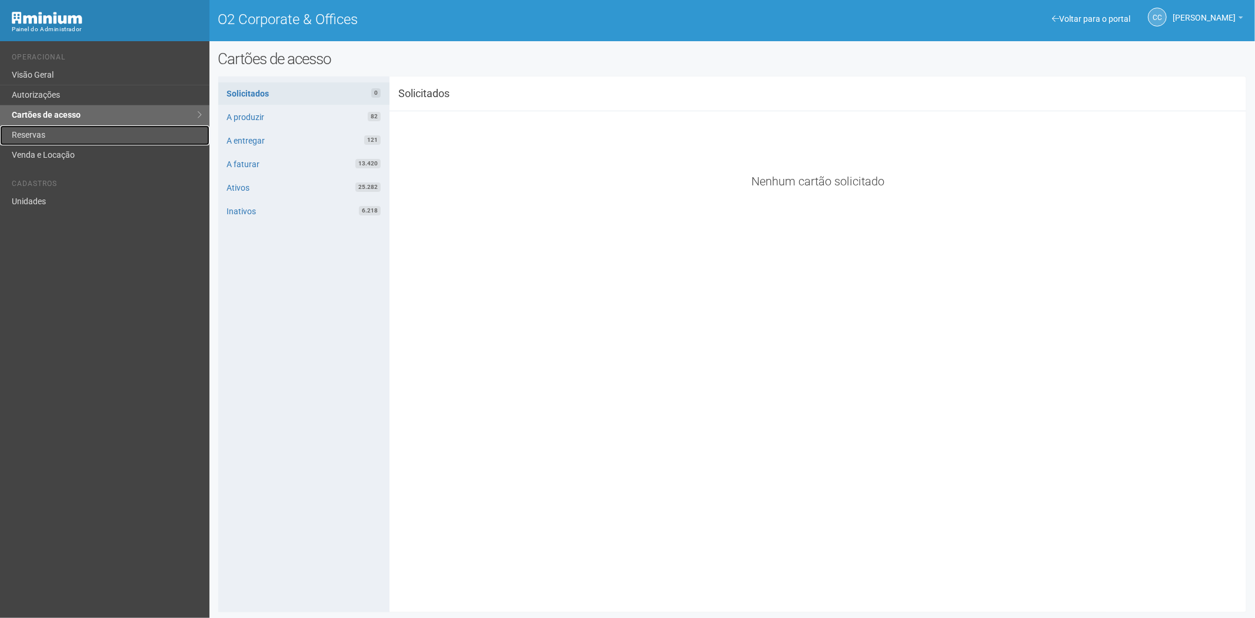
click at [49, 134] on link "Reservas" at bounding box center [104, 135] width 209 height 20
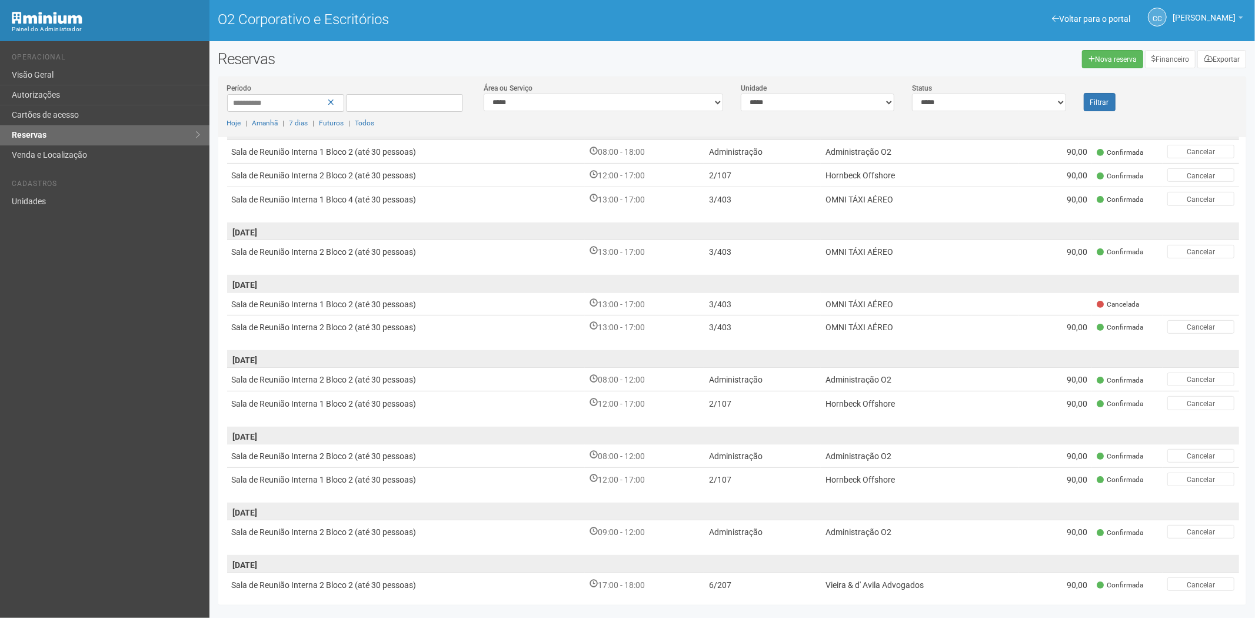
scroll to position [341, 0]
click at [71, 112] on font "Cartões de acesso" at bounding box center [45, 114] width 67 height 9
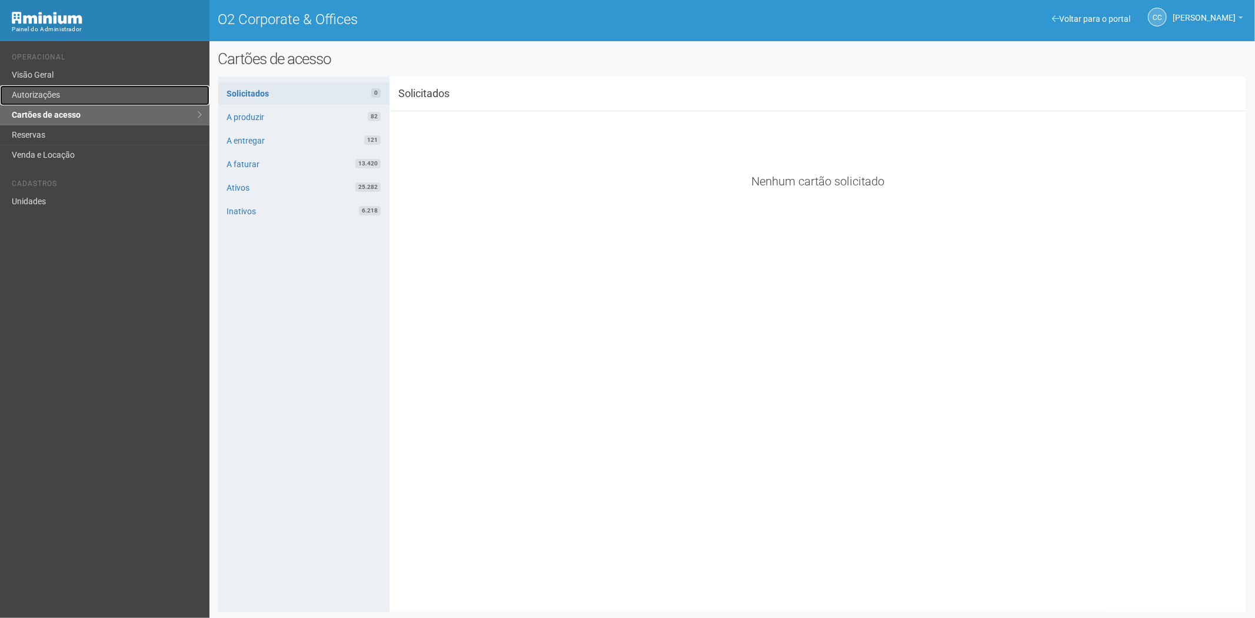
drag, startPoint x: 0, startPoint y: 0, endPoint x: 79, endPoint y: 92, distance: 121.8
click at [79, 92] on link "Autorizações" at bounding box center [104, 95] width 209 height 20
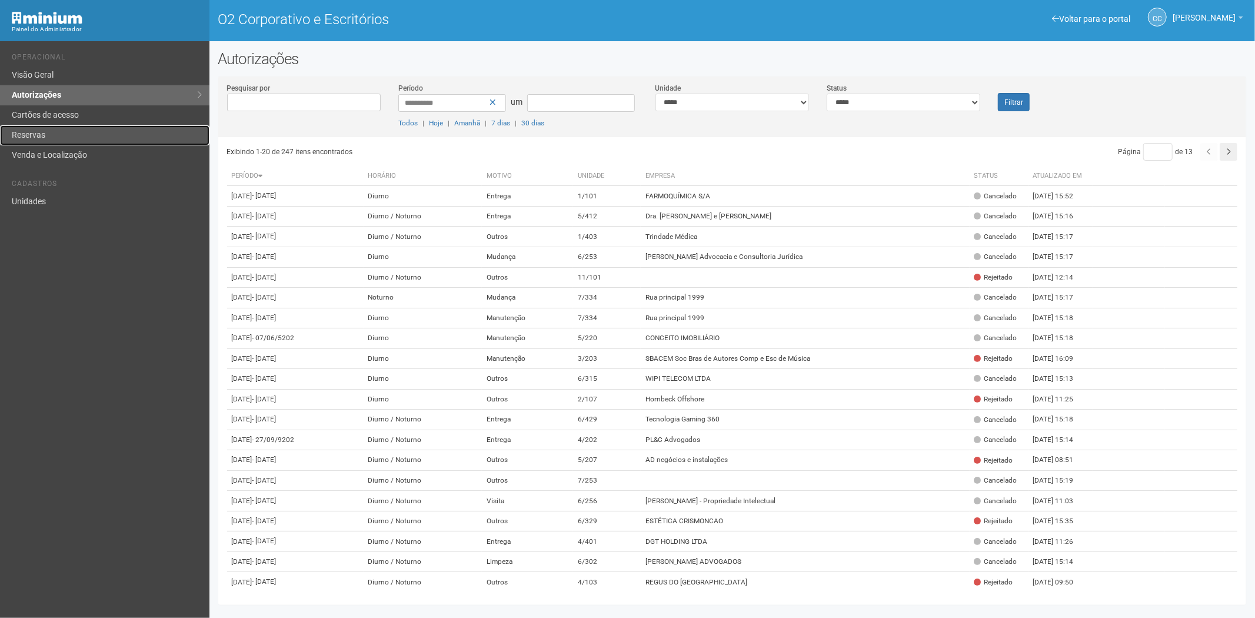
click at [72, 136] on link "Reservas" at bounding box center [104, 135] width 209 height 20
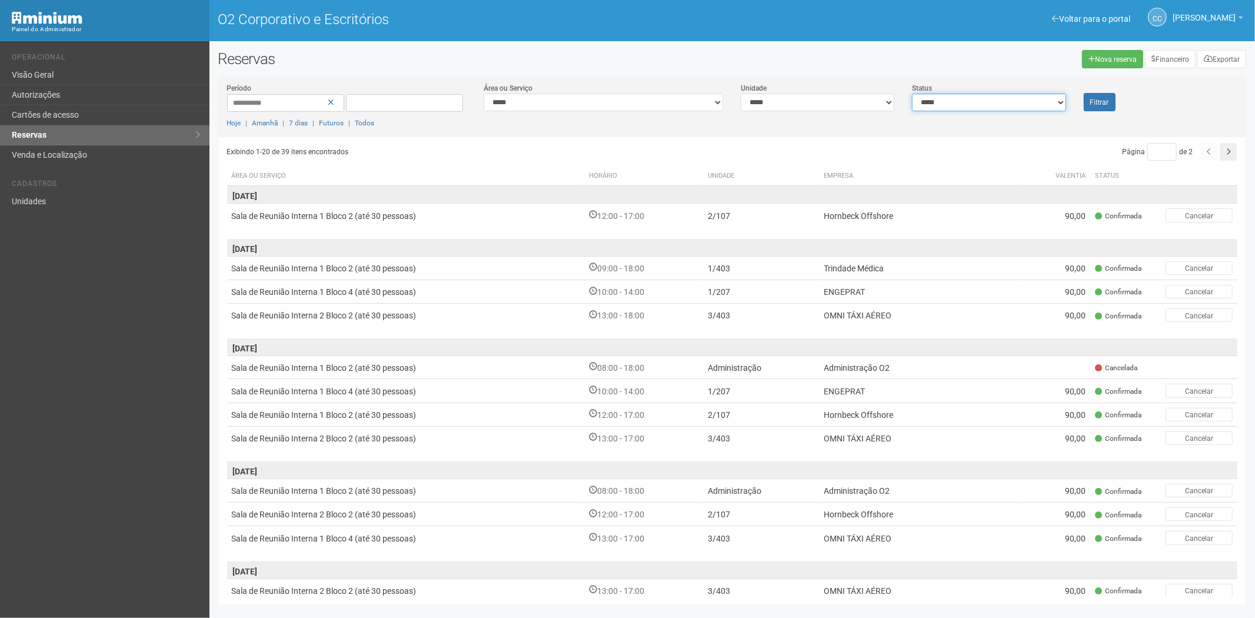
click at [967, 101] on select "**********" at bounding box center [989, 103] width 154 height 18
select select "*"
click at [912, 94] on select "**********" at bounding box center [989, 103] width 154 height 18
click at [1097, 101] on font "Filtrar" at bounding box center [1099, 102] width 19 height 8
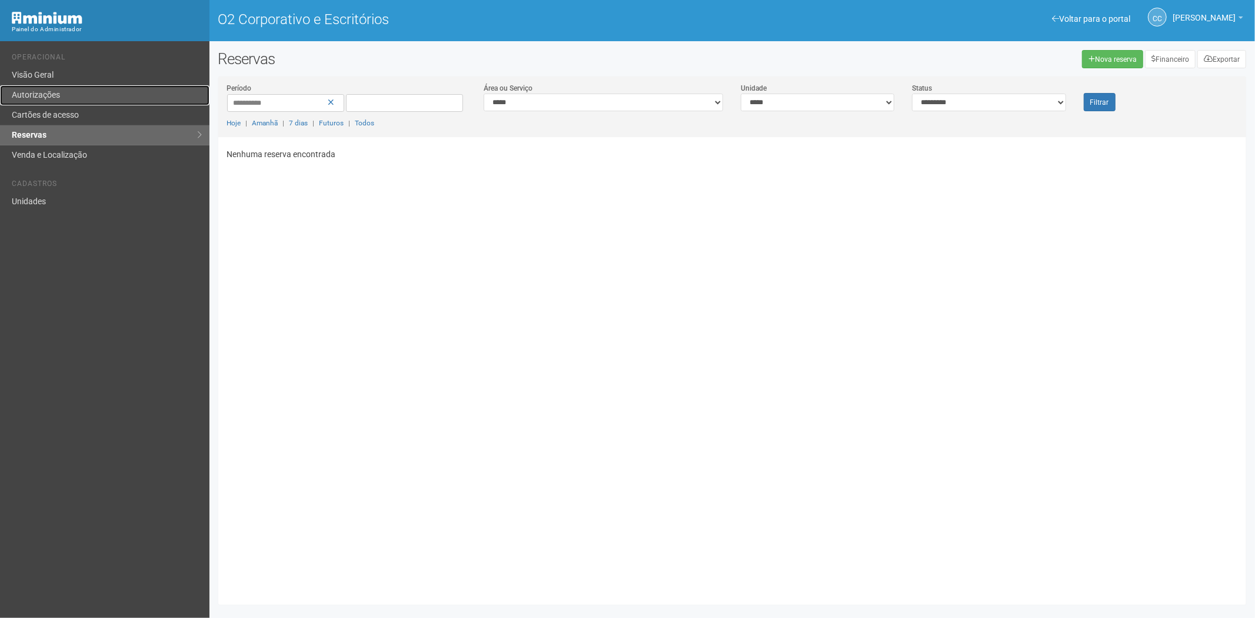
click at [45, 96] on font "Autorizações" at bounding box center [36, 94] width 48 height 9
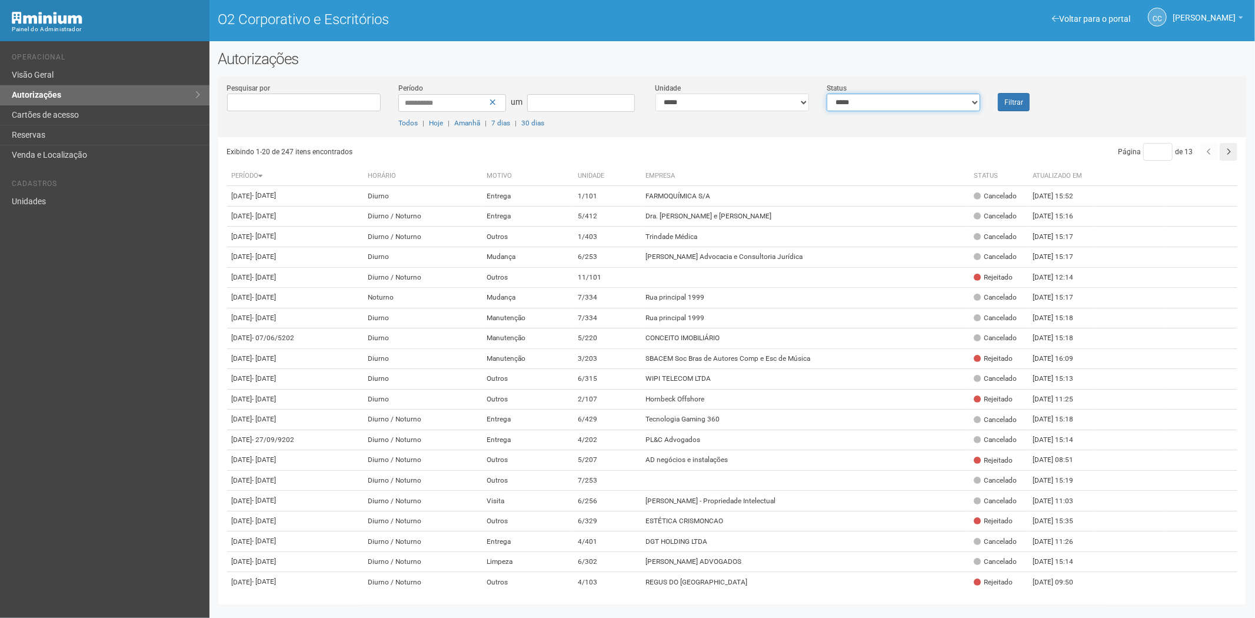
click at [925, 100] on select "**********" at bounding box center [904, 103] width 154 height 18
select select "*"
click at [827, 94] on select "**********" at bounding box center [904, 103] width 154 height 18
click at [1024, 102] on button "Filtrar" at bounding box center [1014, 102] width 32 height 18
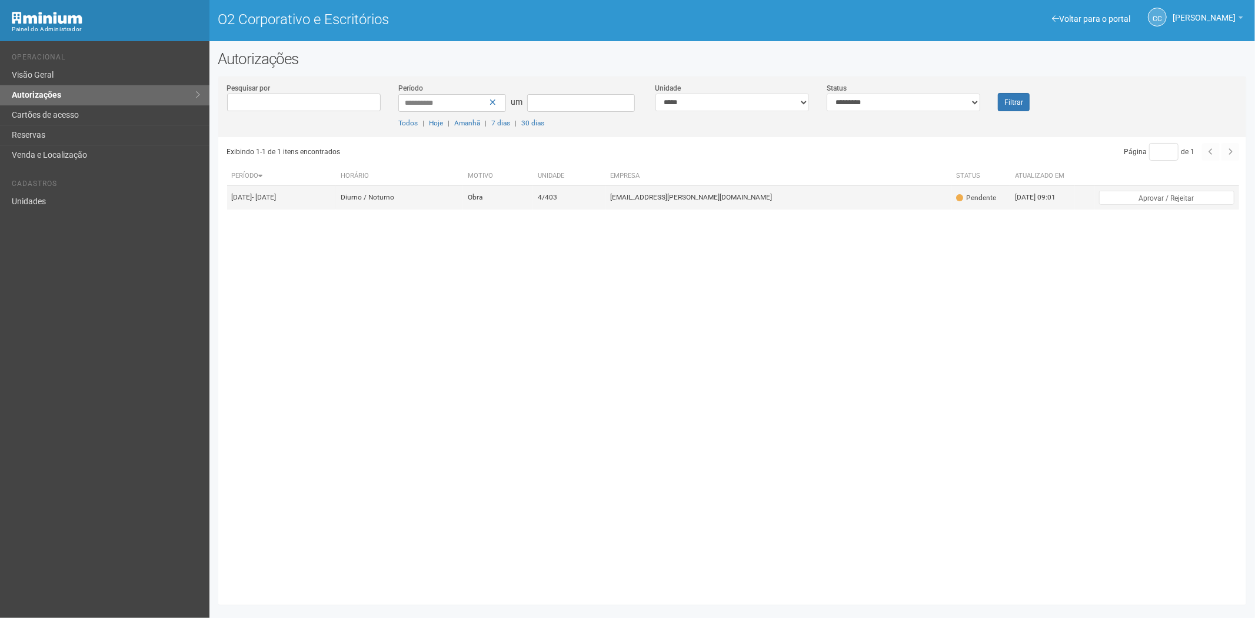
click at [605, 209] on td "4/403" at bounding box center [569, 198] width 72 height 24
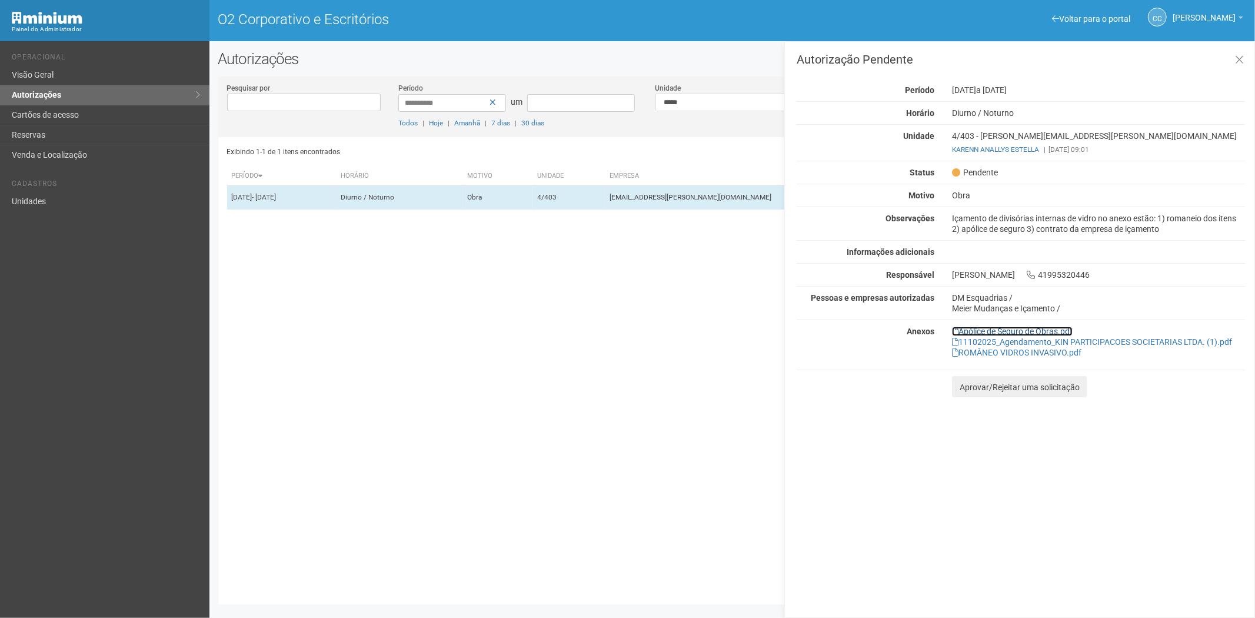
click at [1054, 329] on font "Apólice de Seguro de Obras.pdf" at bounding box center [1015, 331] width 114 height 9
click at [977, 341] on font "11102025_Agendamento_KIN PARTICIPACOES SOCIETARIAS LTDA. (1).pdf" at bounding box center [1095, 341] width 274 height 9
click at [979, 355] on font "ROMÂNEO VIDROS INVASIVO.pdf" at bounding box center [1019, 352] width 123 height 9
click at [55, 110] on font "Cartões de acesso" at bounding box center [45, 114] width 67 height 9
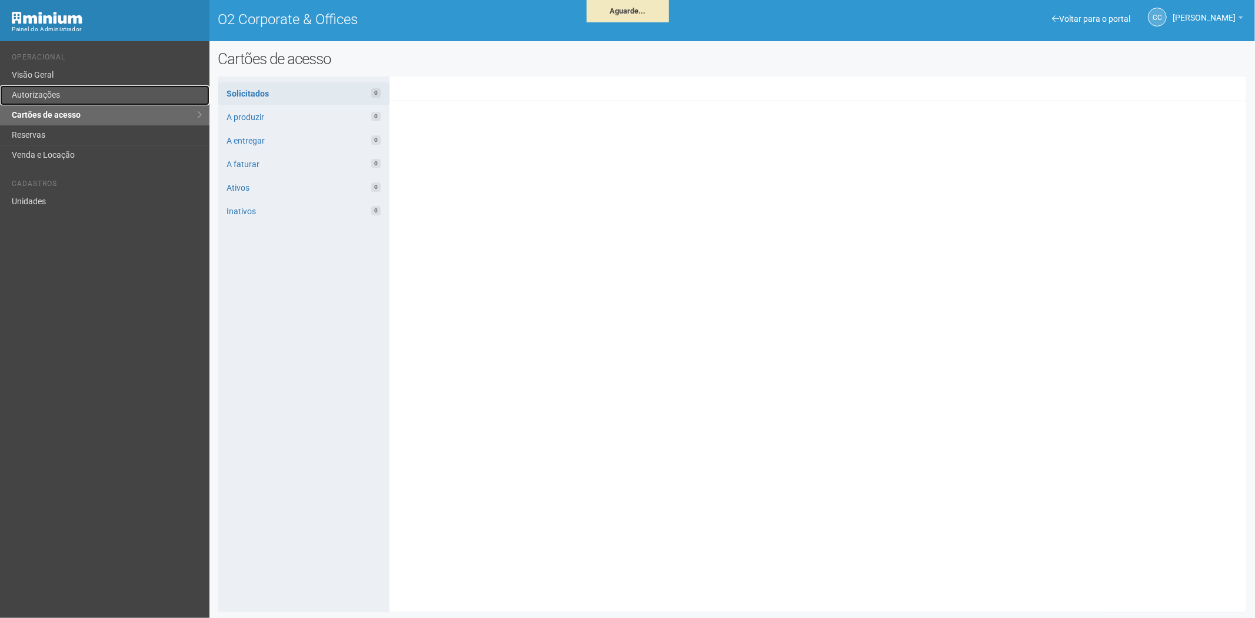
click at [82, 98] on link "Autorizações" at bounding box center [104, 95] width 209 height 20
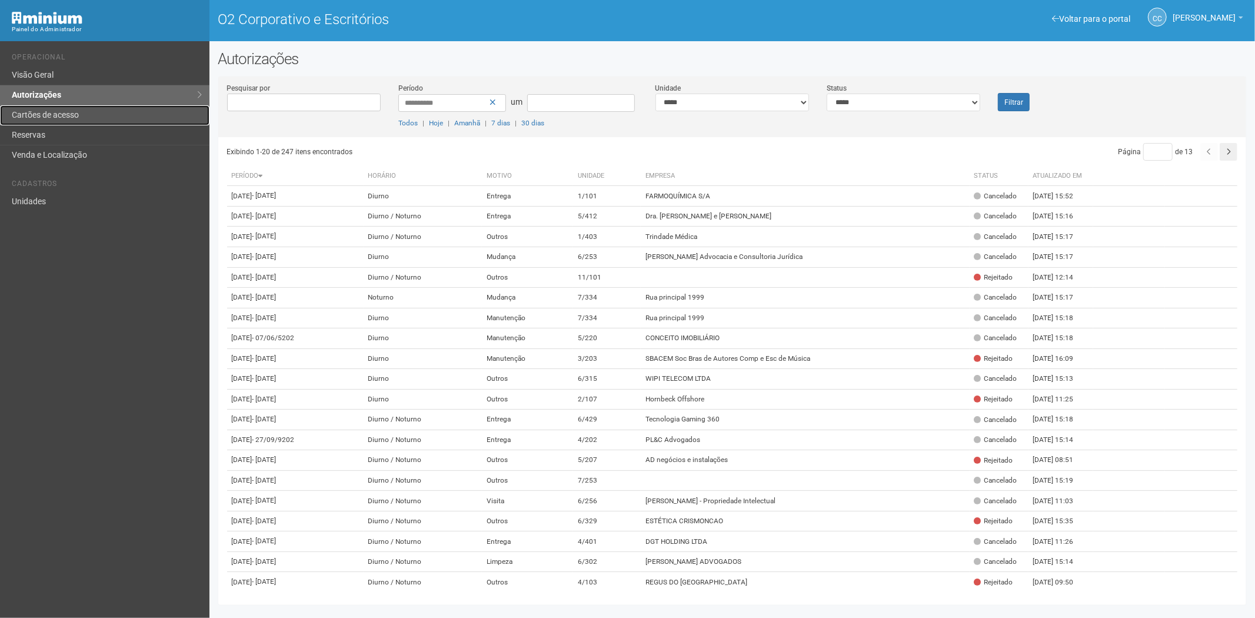
click at [57, 116] on font "Cartões de acesso" at bounding box center [45, 114] width 67 height 9
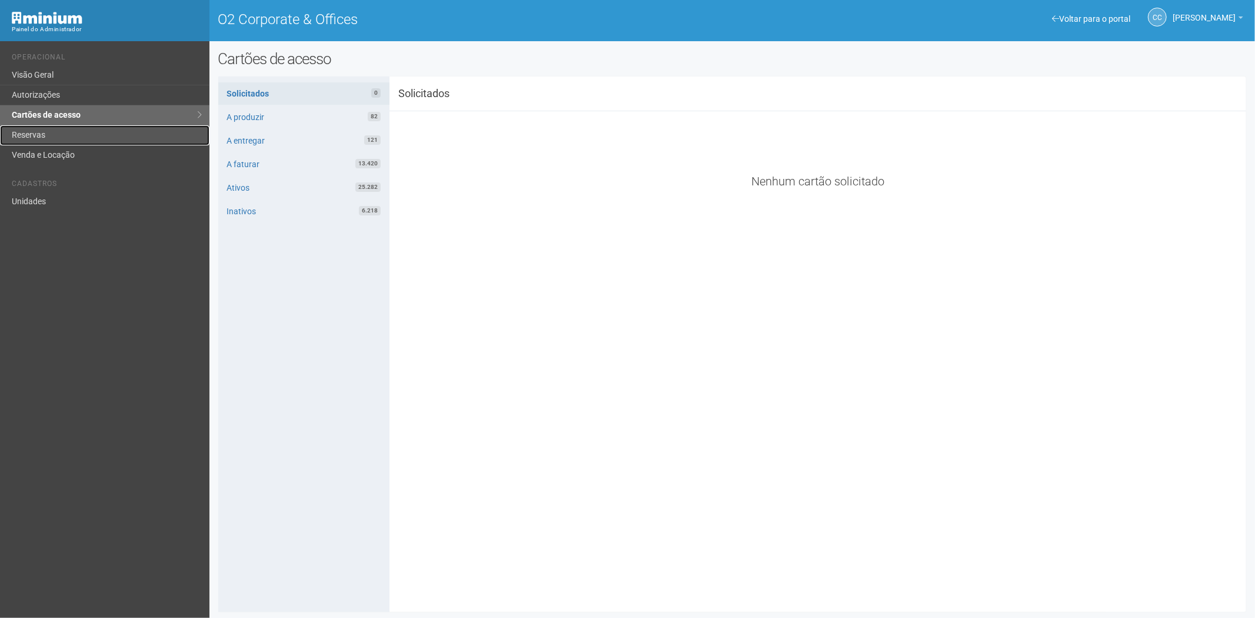
click at [86, 136] on link "Reservas" at bounding box center [104, 135] width 209 height 20
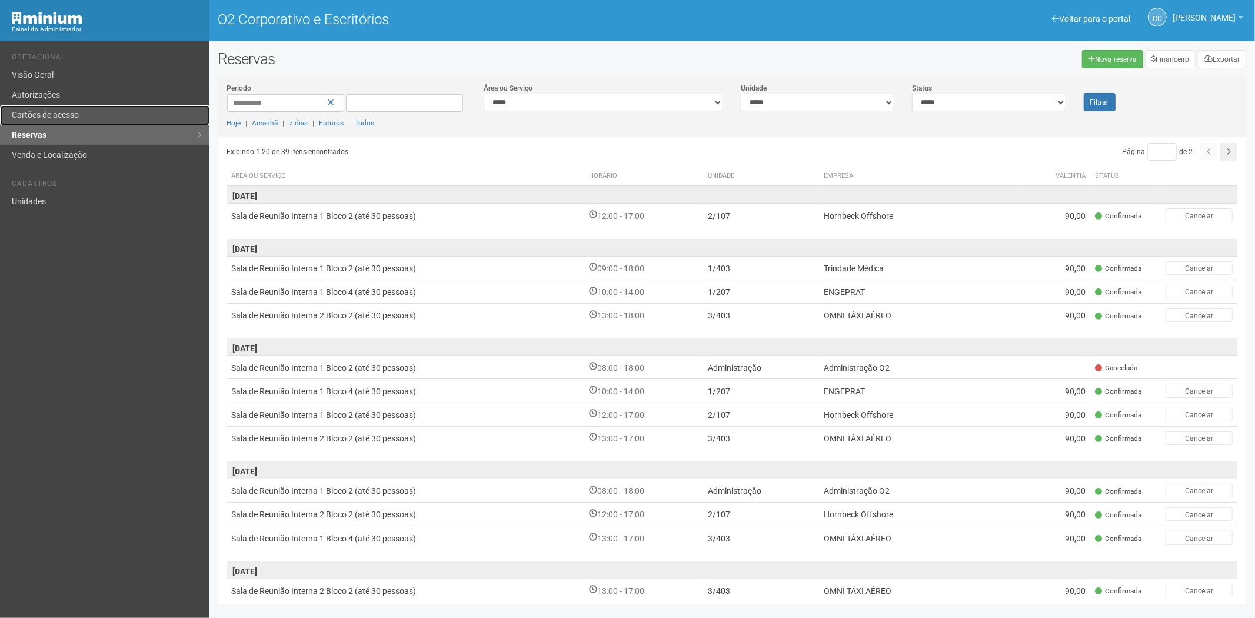
click at [55, 116] on font "Cartões de acesso" at bounding box center [45, 114] width 67 height 9
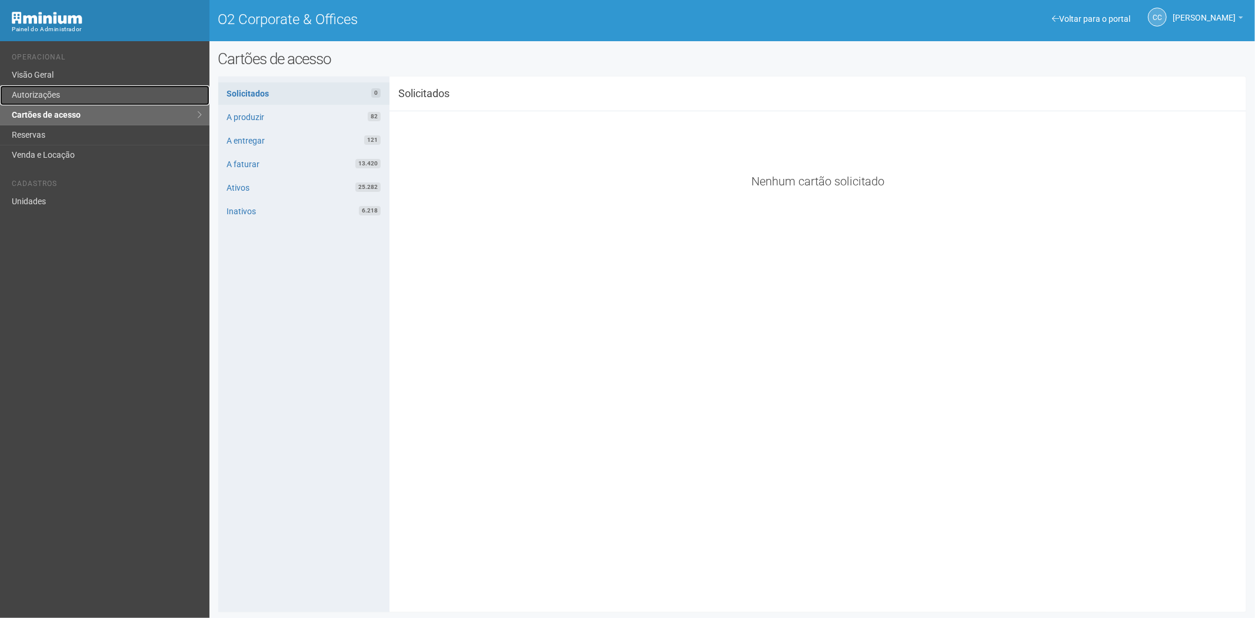
click at [74, 97] on link "Autorizações" at bounding box center [104, 95] width 209 height 20
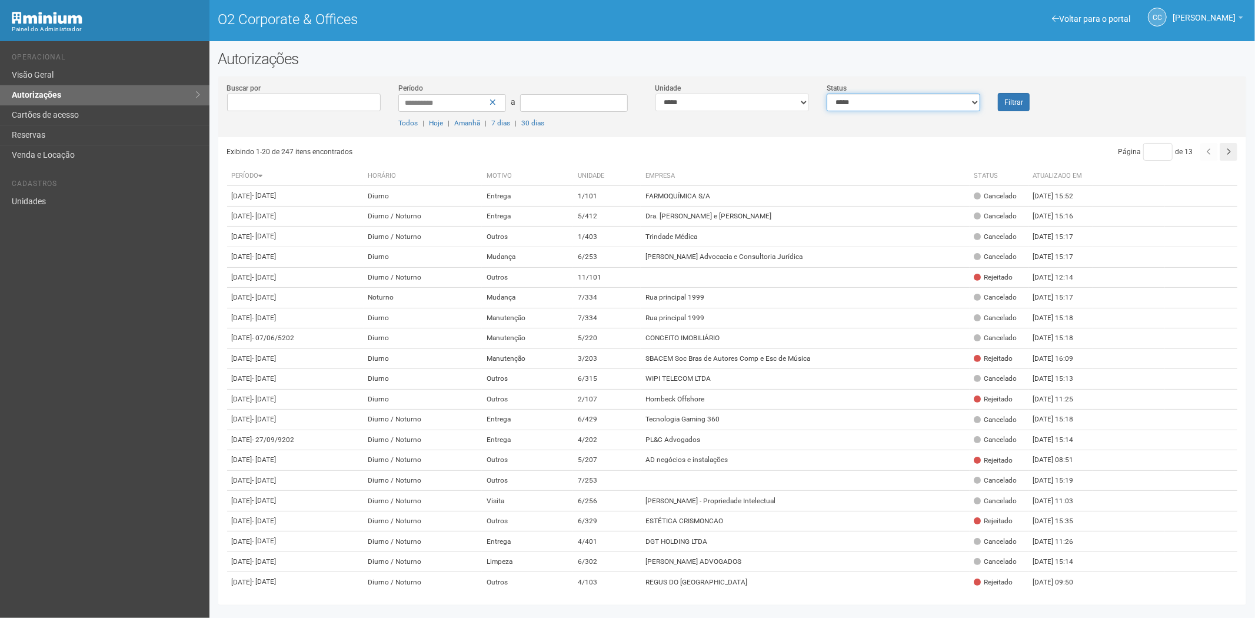
click at [927, 105] on select "**********" at bounding box center [904, 103] width 154 height 18
select select "*"
click at [827, 94] on select "**********" at bounding box center [904, 103] width 154 height 18
click at [1012, 106] on button "Filtrar" at bounding box center [1014, 102] width 32 height 18
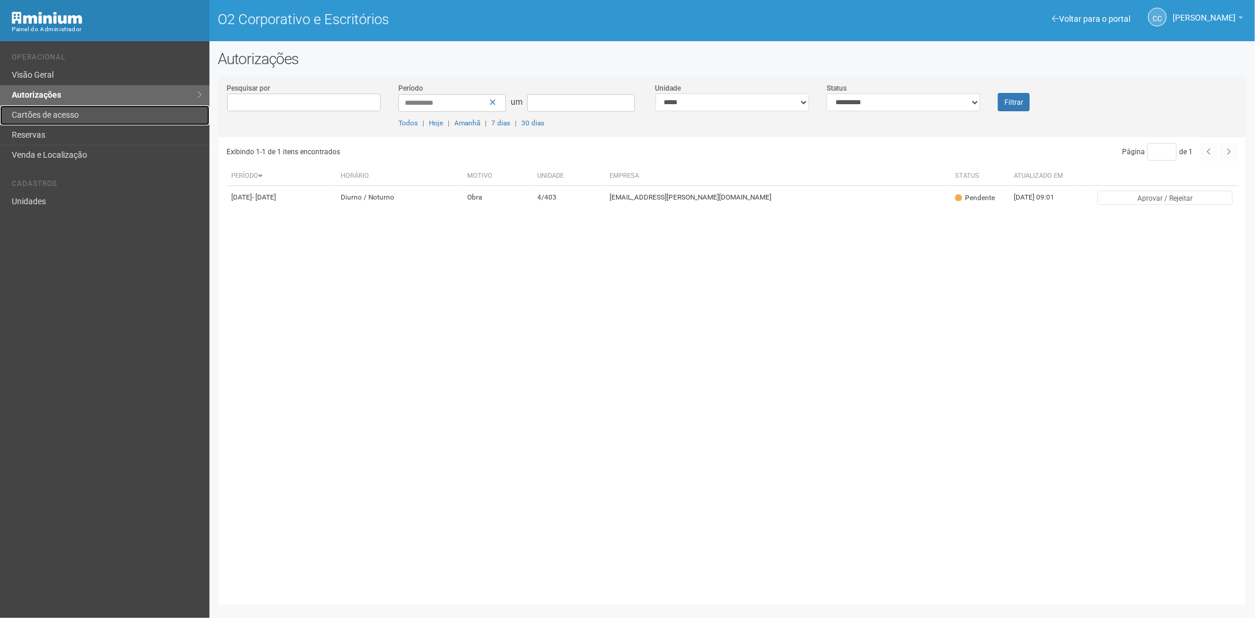
click at [89, 115] on link "Cartões de acesso" at bounding box center [104, 115] width 209 height 20
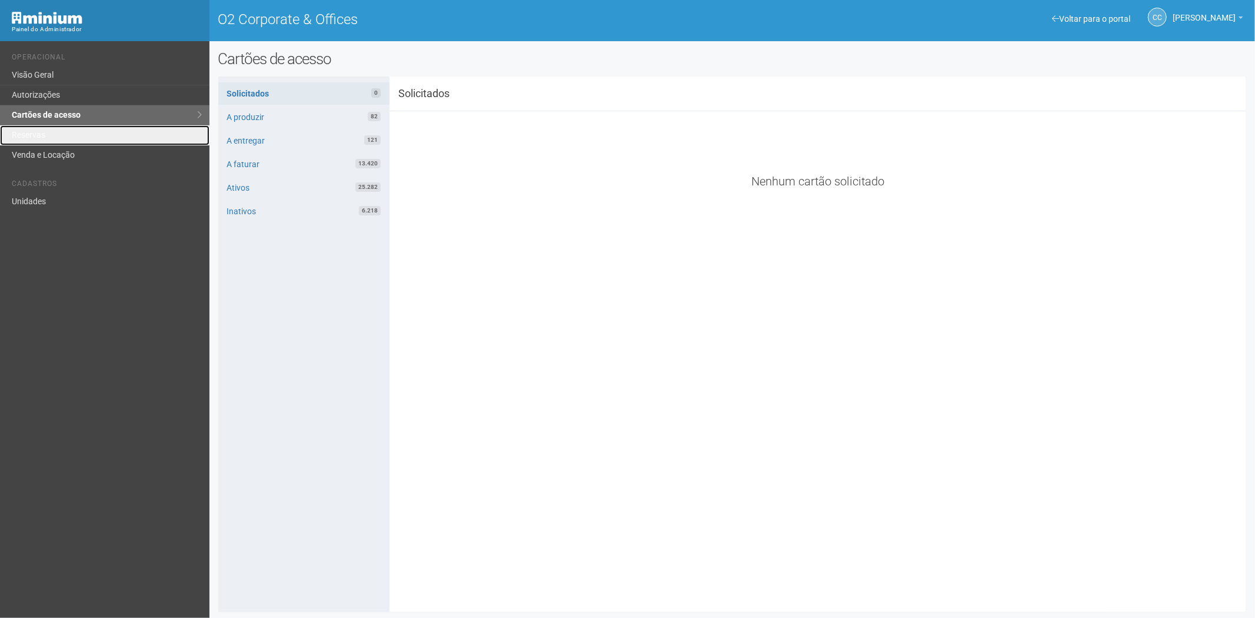
drag, startPoint x: 32, startPoint y: 133, endPoint x: 148, endPoint y: 212, distance: 139.7
click at [33, 134] on link "Reservas" at bounding box center [104, 135] width 209 height 20
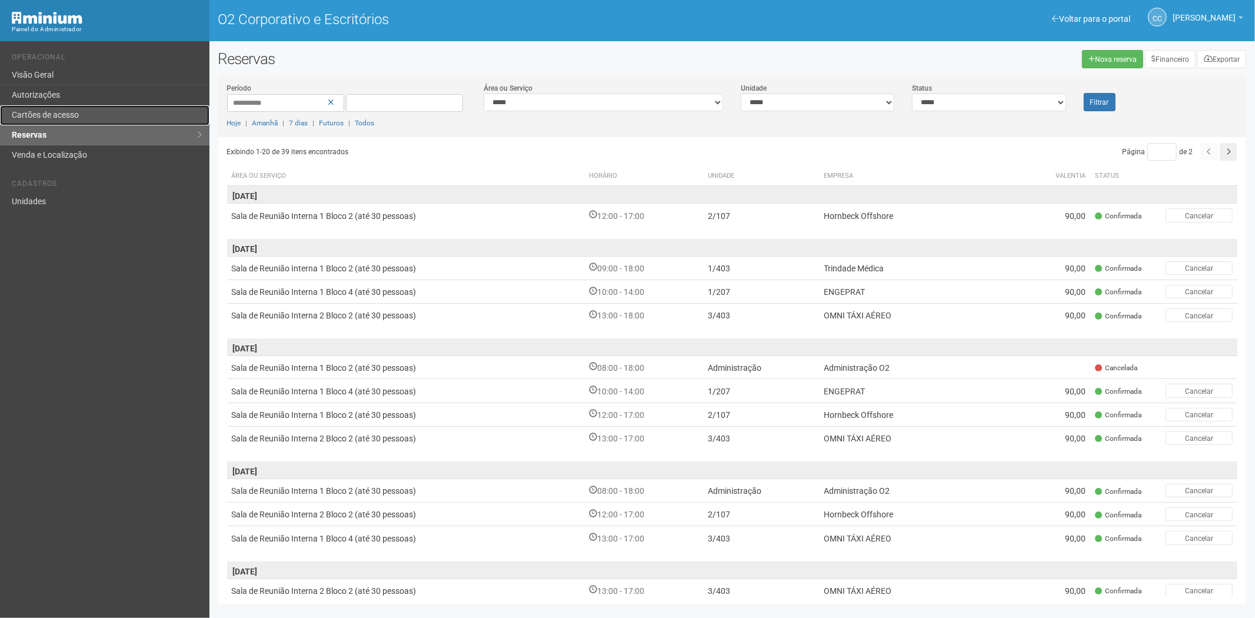
click at [63, 110] on font "Cartões de acesso" at bounding box center [45, 114] width 67 height 9
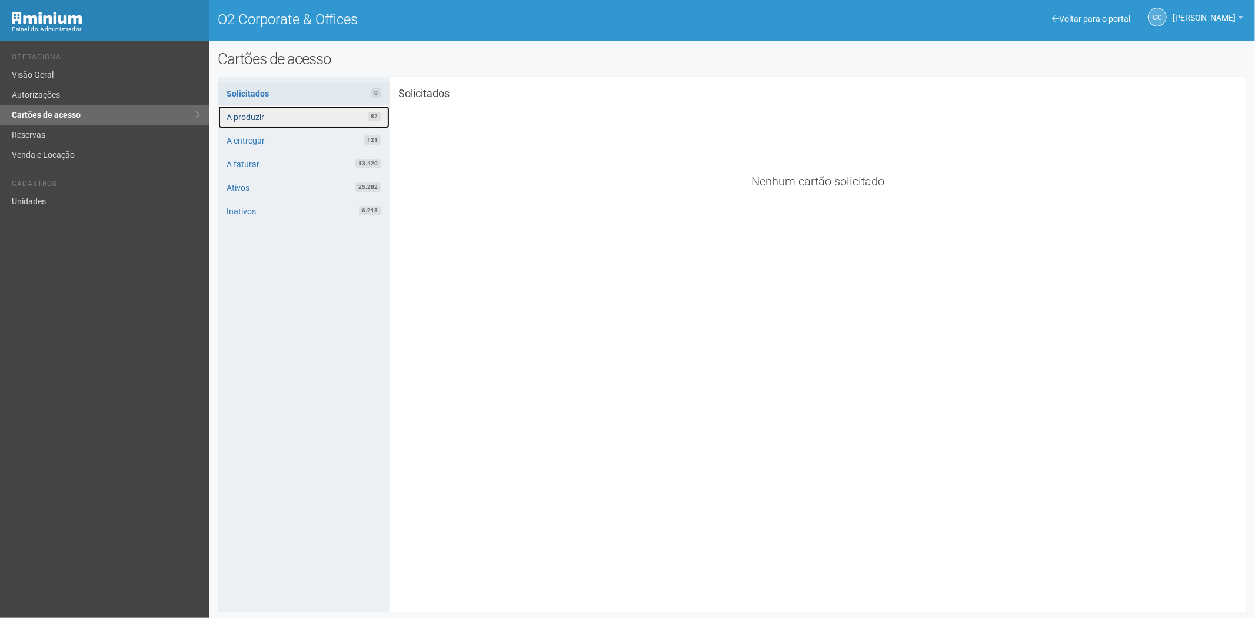
click at [285, 118] on link "A produzir 82" at bounding box center [303, 117] width 171 height 22
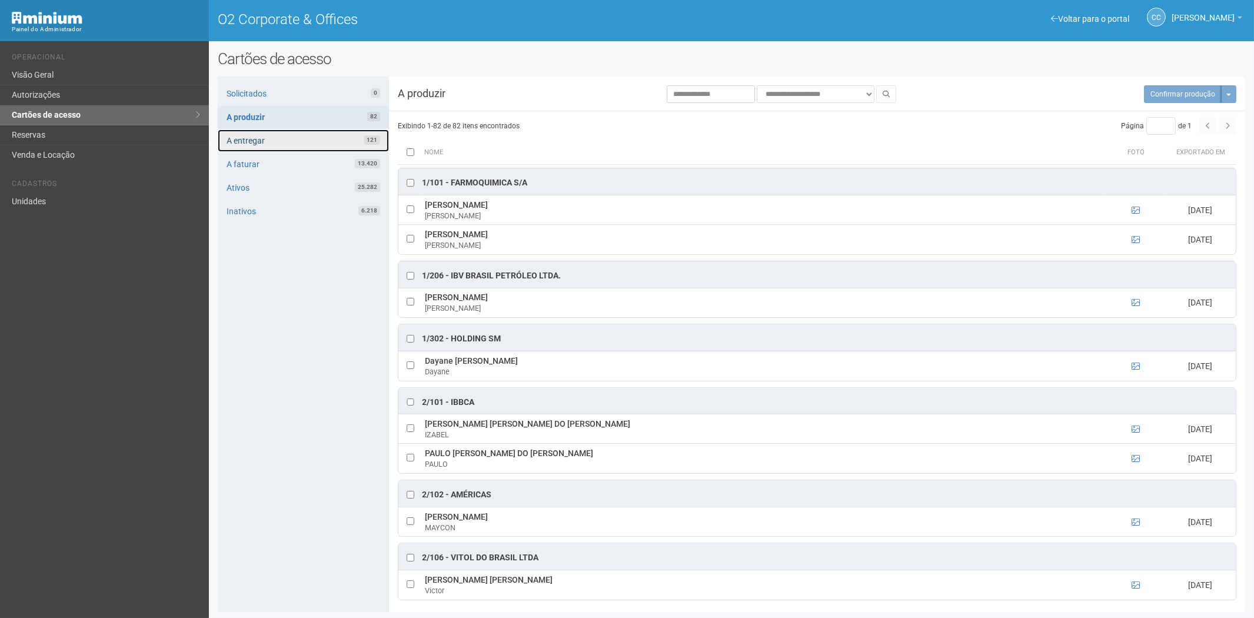
click at [313, 138] on link "A entregar 121" at bounding box center [303, 140] width 171 height 22
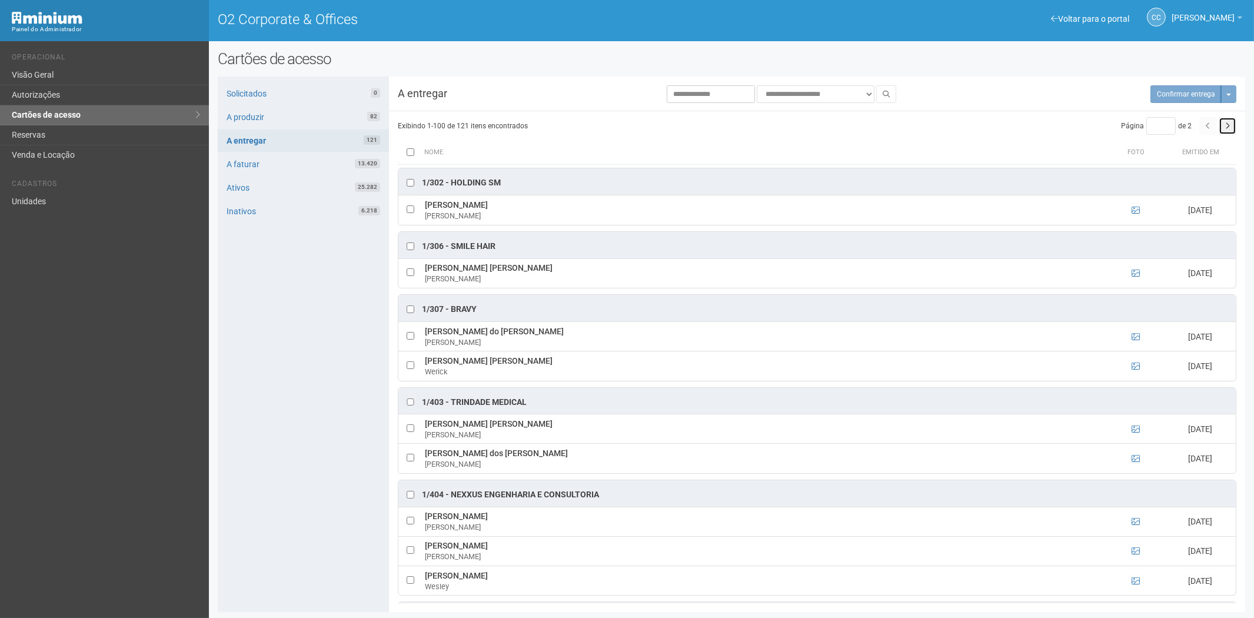
click at [1228, 127] on icon "button" at bounding box center [1227, 125] width 5 height 7
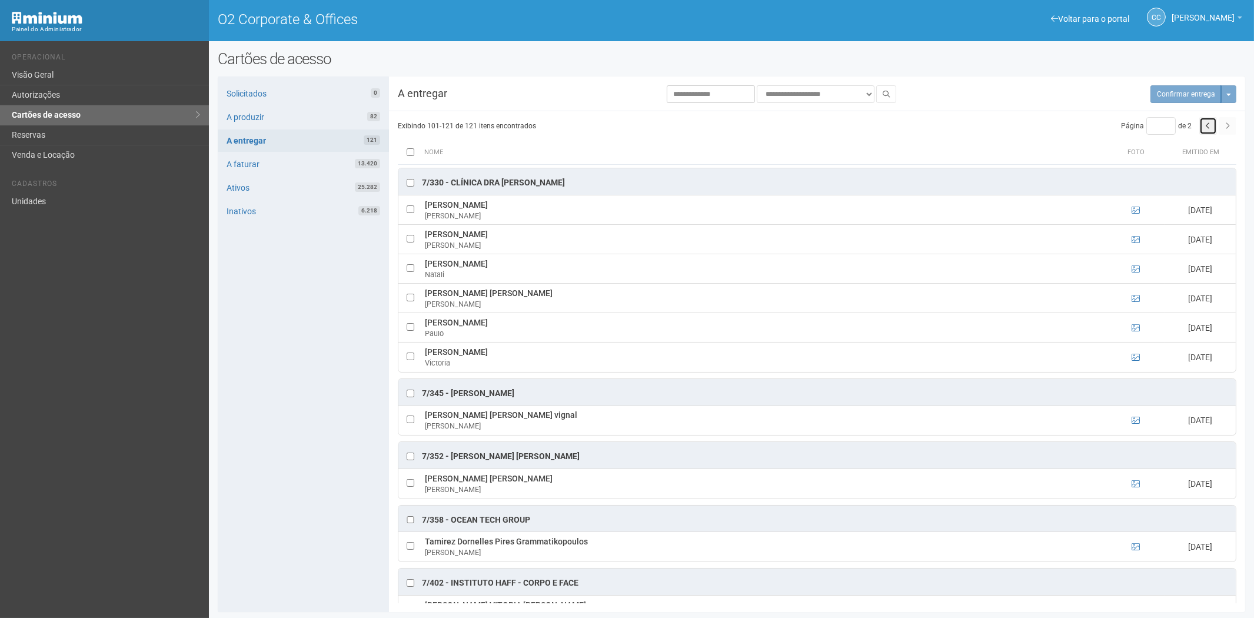
click at [1203, 125] on button "button" at bounding box center [1208, 126] width 18 height 18
type input "*"
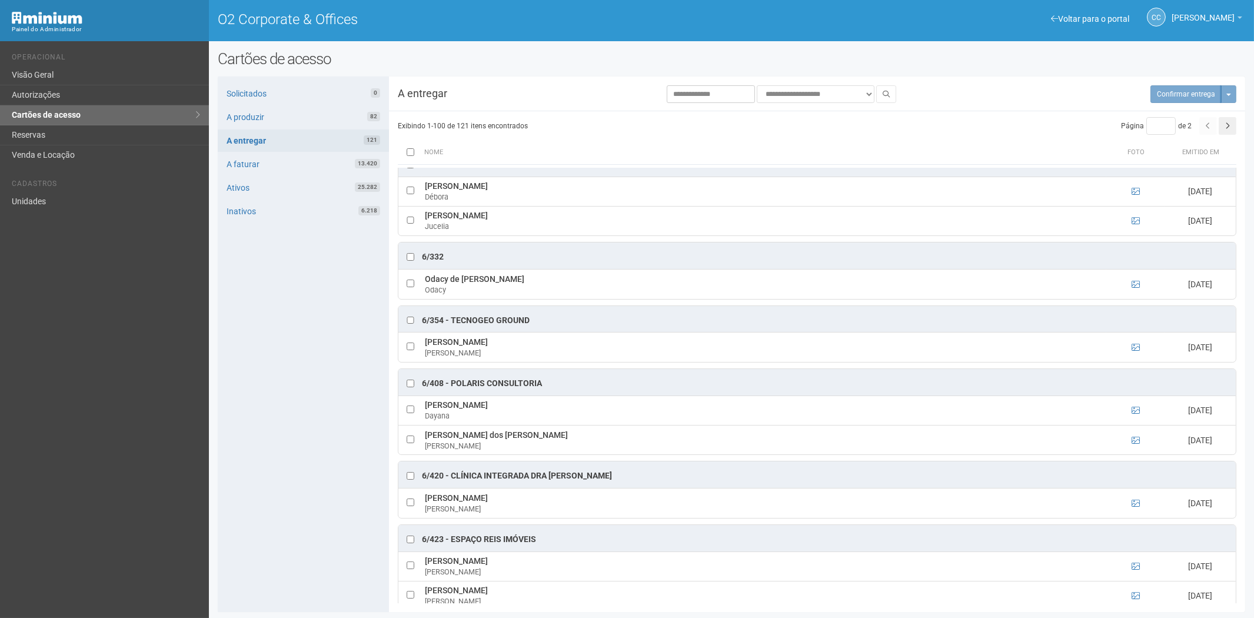
scroll to position [3333, 0]
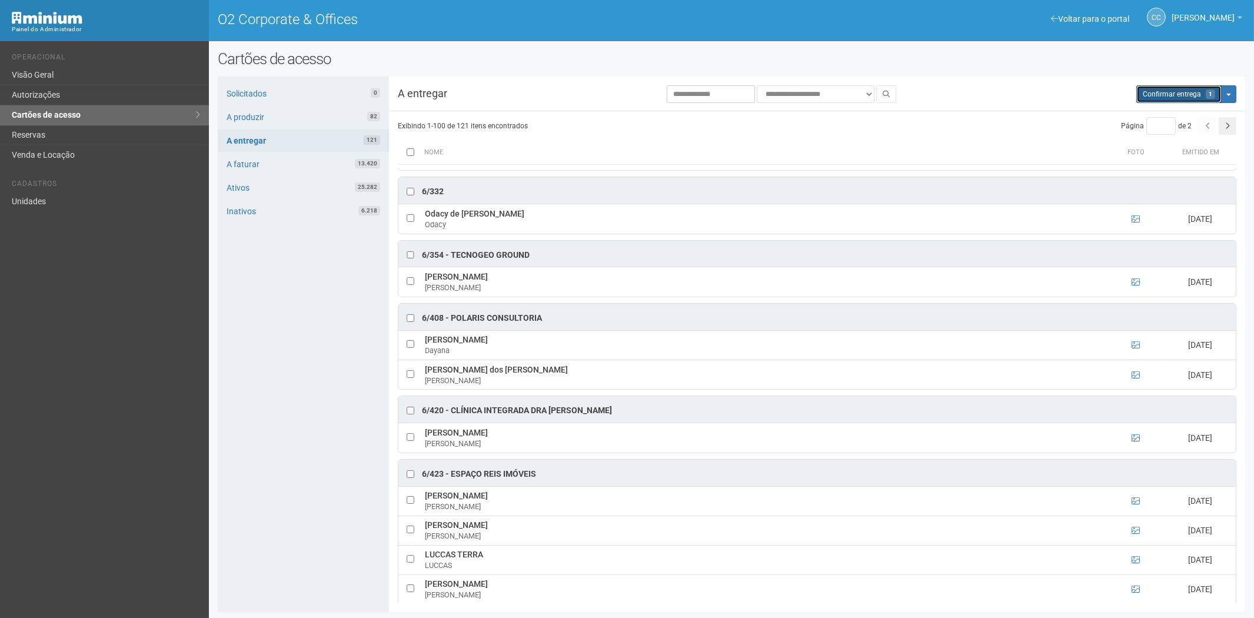
click at [1165, 91] on span "Confirmar entrega" at bounding box center [1172, 94] width 58 height 8
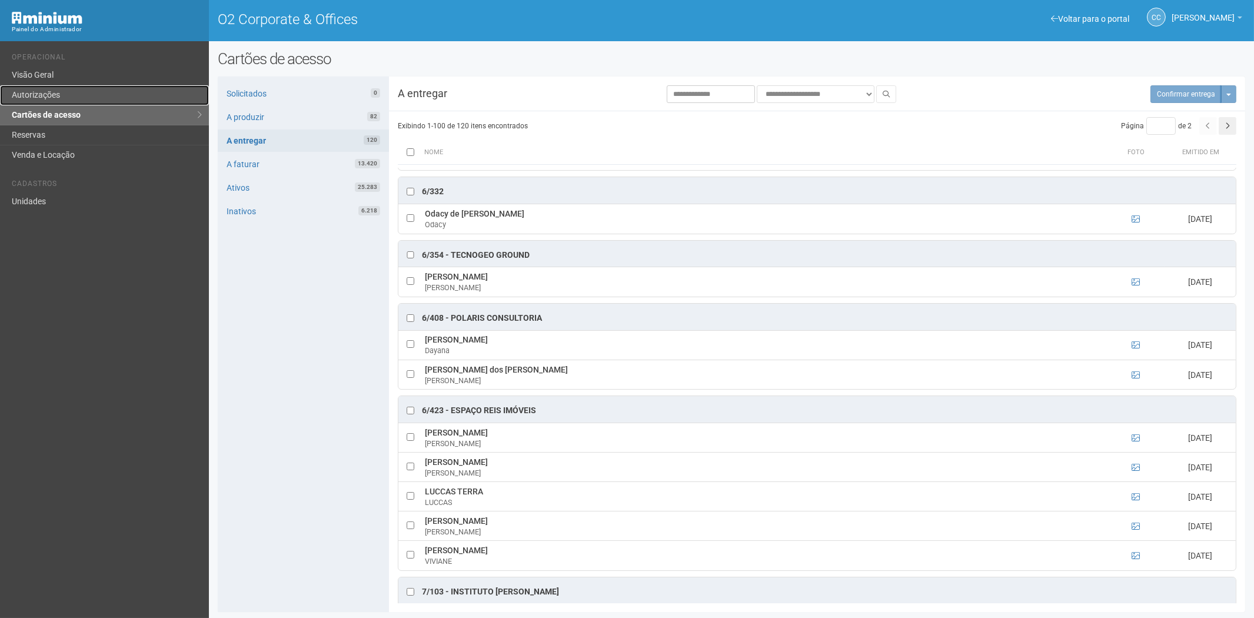
click at [61, 95] on link "Autorizações" at bounding box center [104, 95] width 209 height 20
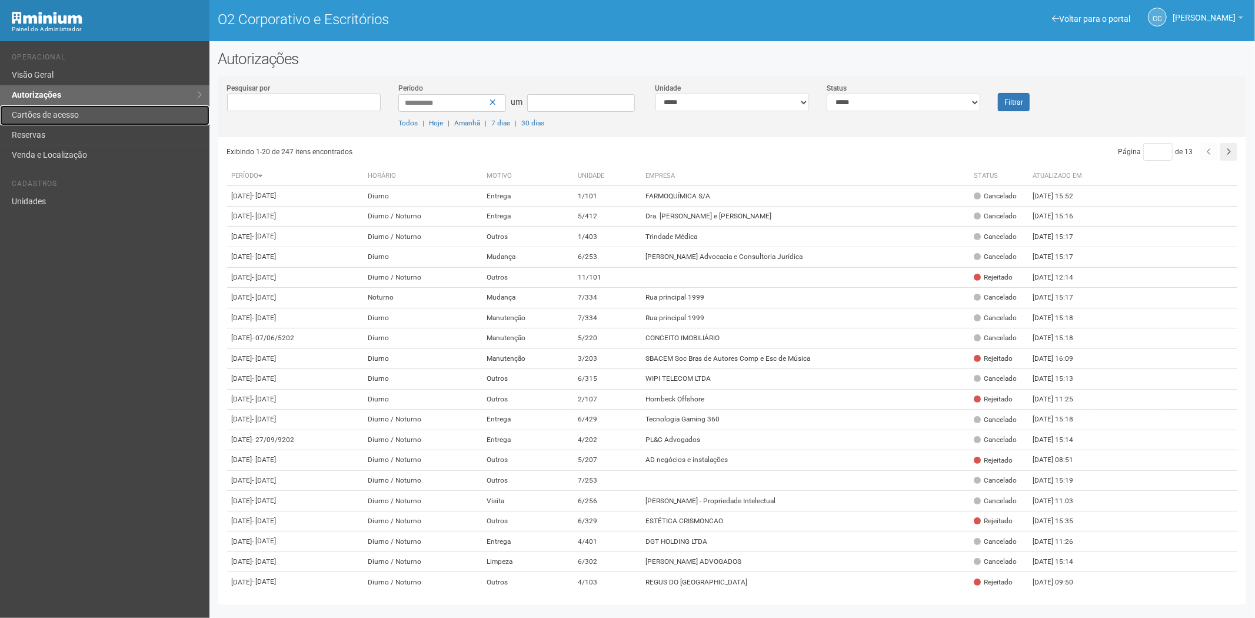
click at [60, 106] on link "Cartões de acesso" at bounding box center [104, 115] width 209 height 20
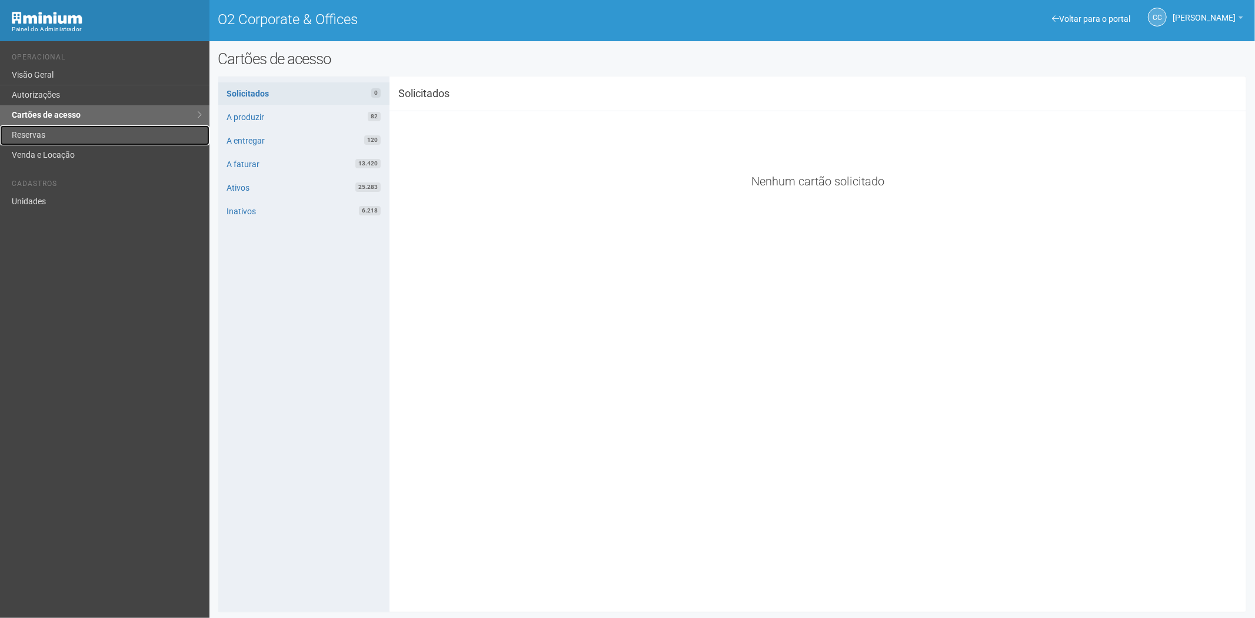
click at [66, 136] on link "Reservas" at bounding box center [104, 135] width 209 height 20
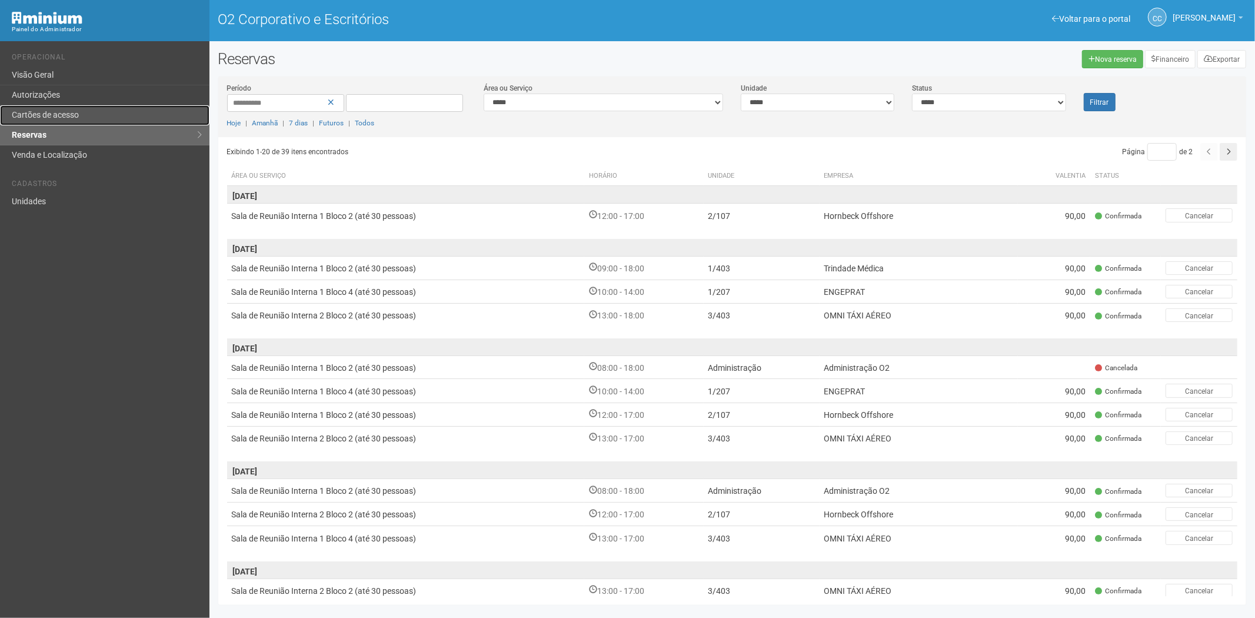
click at [72, 122] on link "Cartões de acesso" at bounding box center [104, 115] width 209 height 20
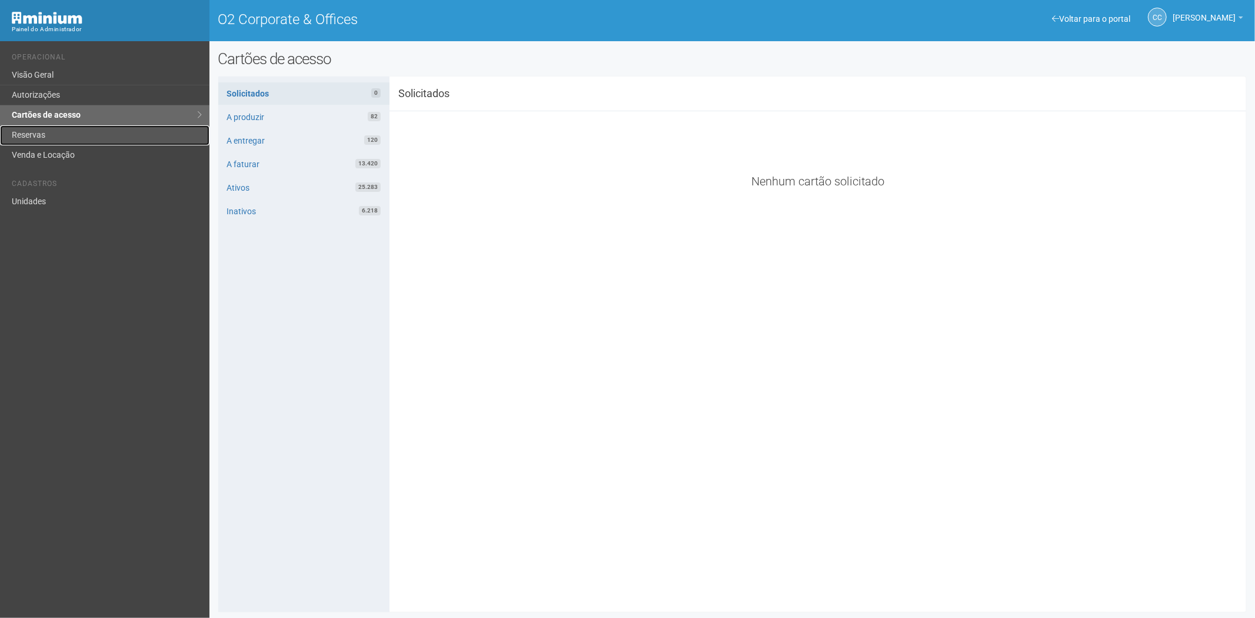
click at [65, 130] on link "Reservas" at bounding box center [104, 135] width 209 height 20
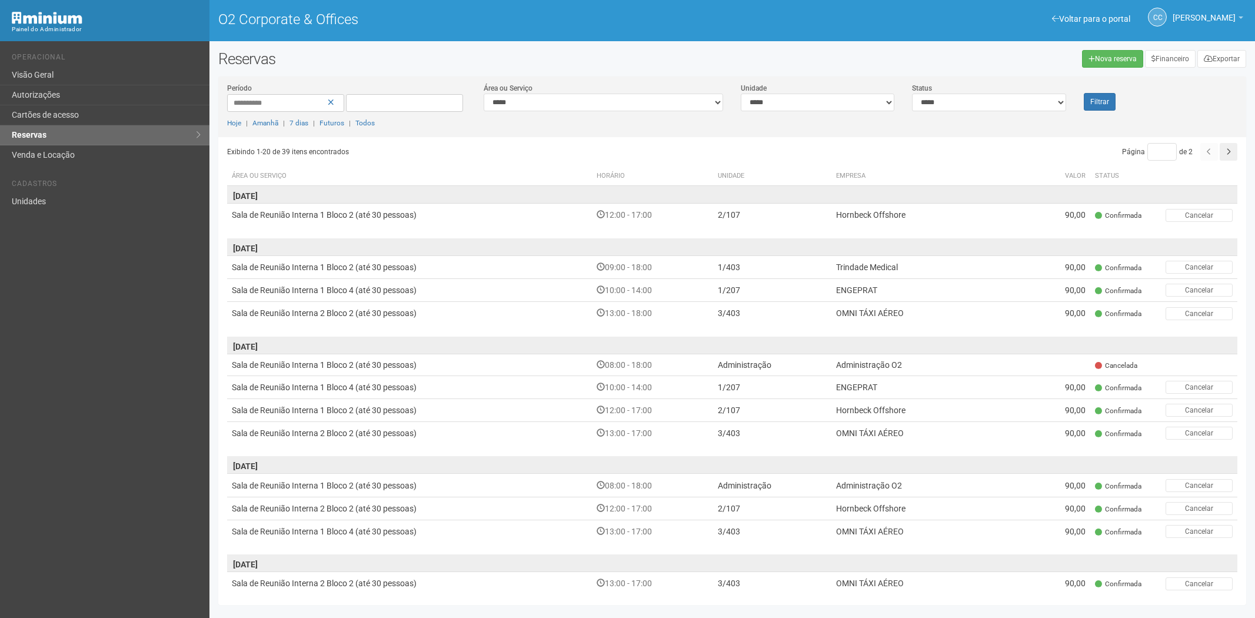
click at [65, 114] on link "Cartões de acesso" at bounding box center [104, 115] width 209 height 20
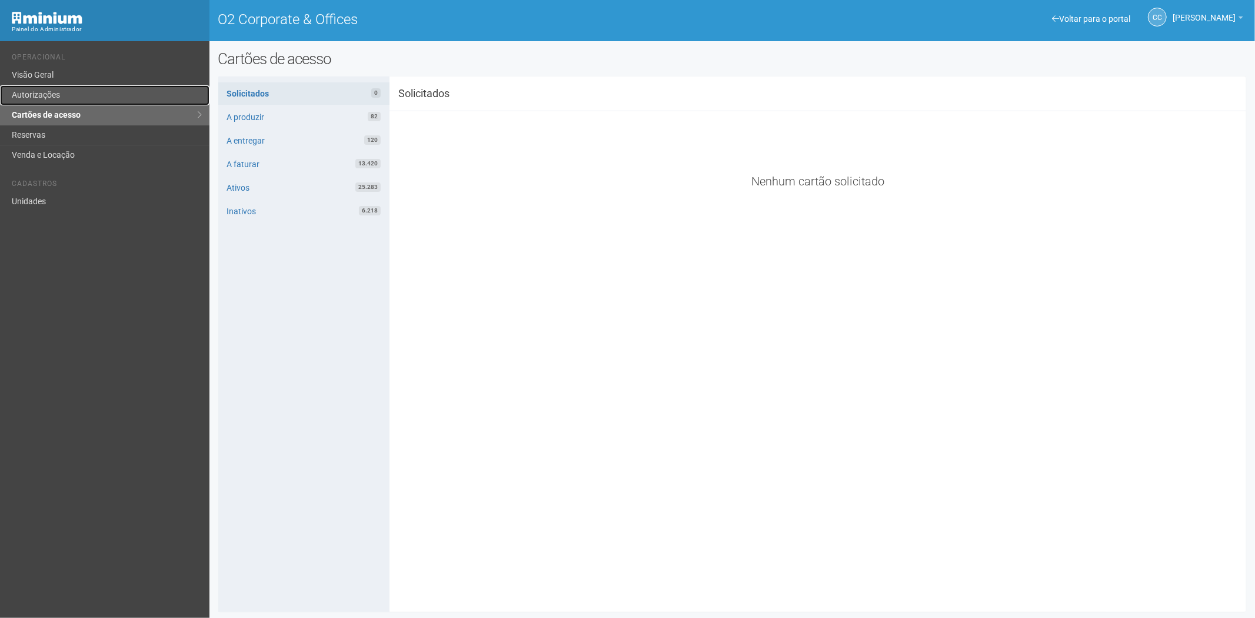
click at [55, 98] on link "Autorizações" at bounding box center [104, 95] width 209 height 20
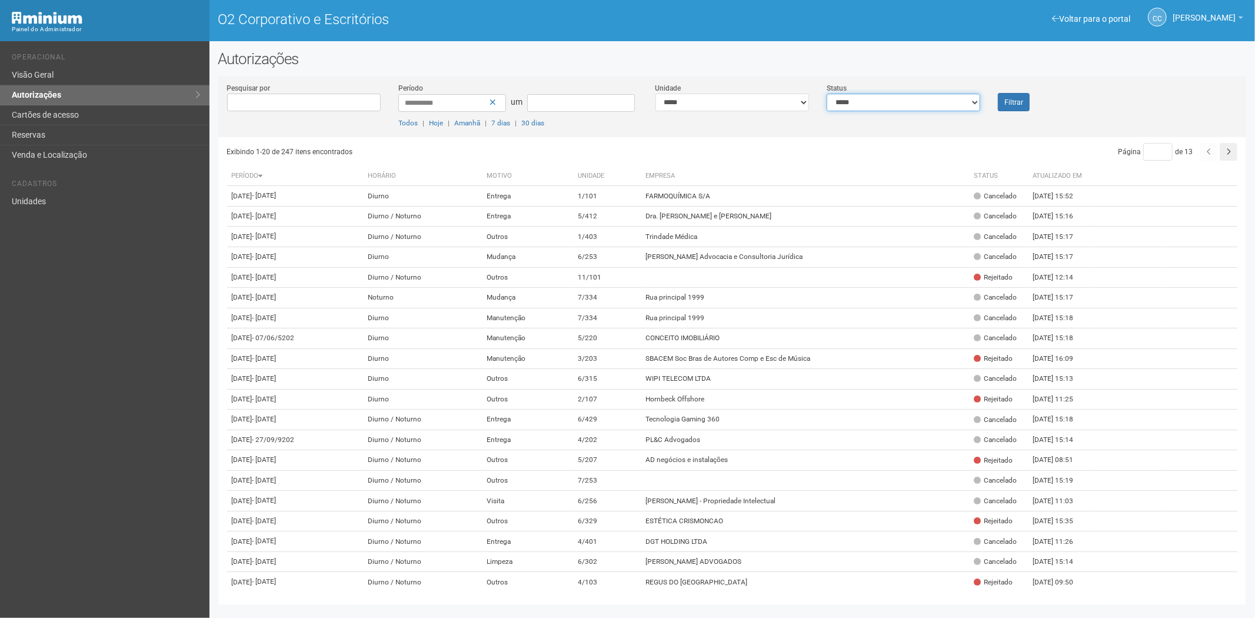
click at [971, 104] on select "**********" at bounding box center [904, 103] width 154 height 18
select select "*"
click at [827, 94] on select "**********" at bounding box center [904, 103] width 154 height 18
click at [1015, 98] on font "Filtrar" at bounding box center [1013, 102] width 19 height 8
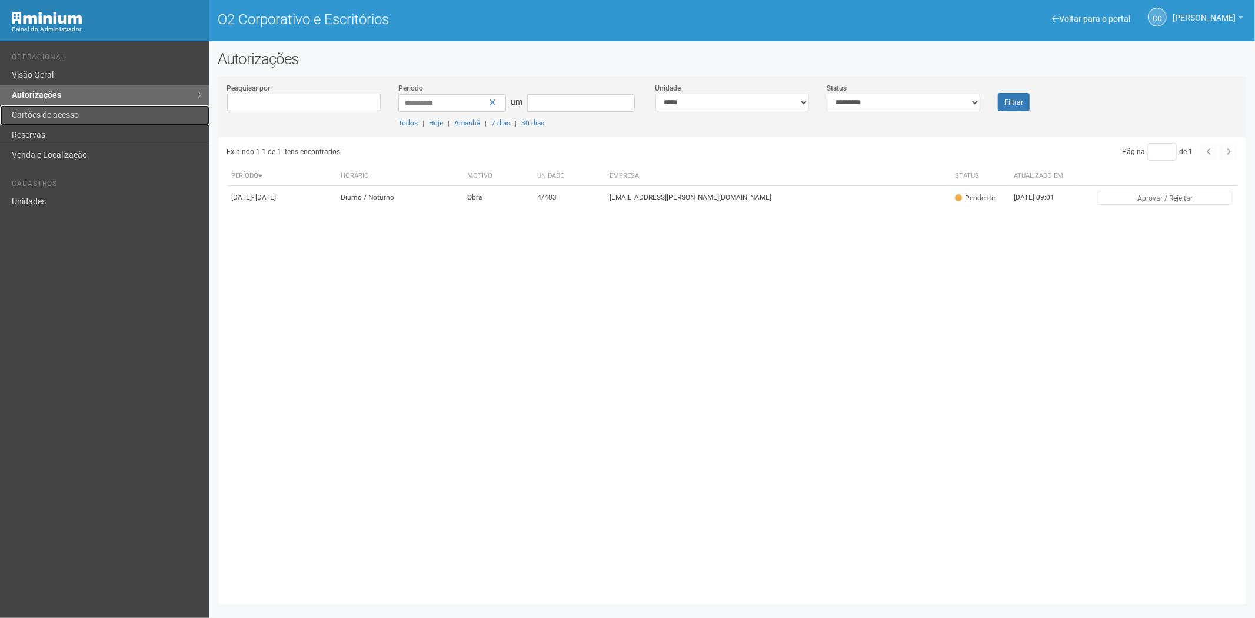
click at [61, 118] on font "Cartões de acesso" at bounding box center [45, 114] width 67 height 9
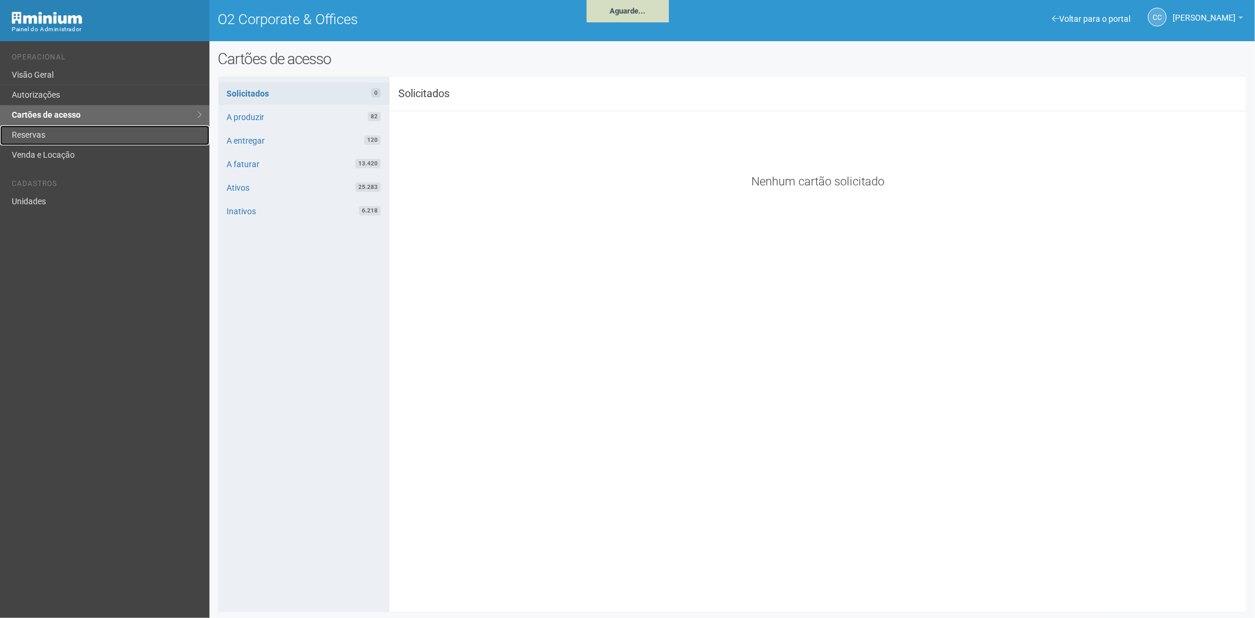
click at [43, 142] on link "Reservas" at bounding box center [104, 135] width 209 height 20
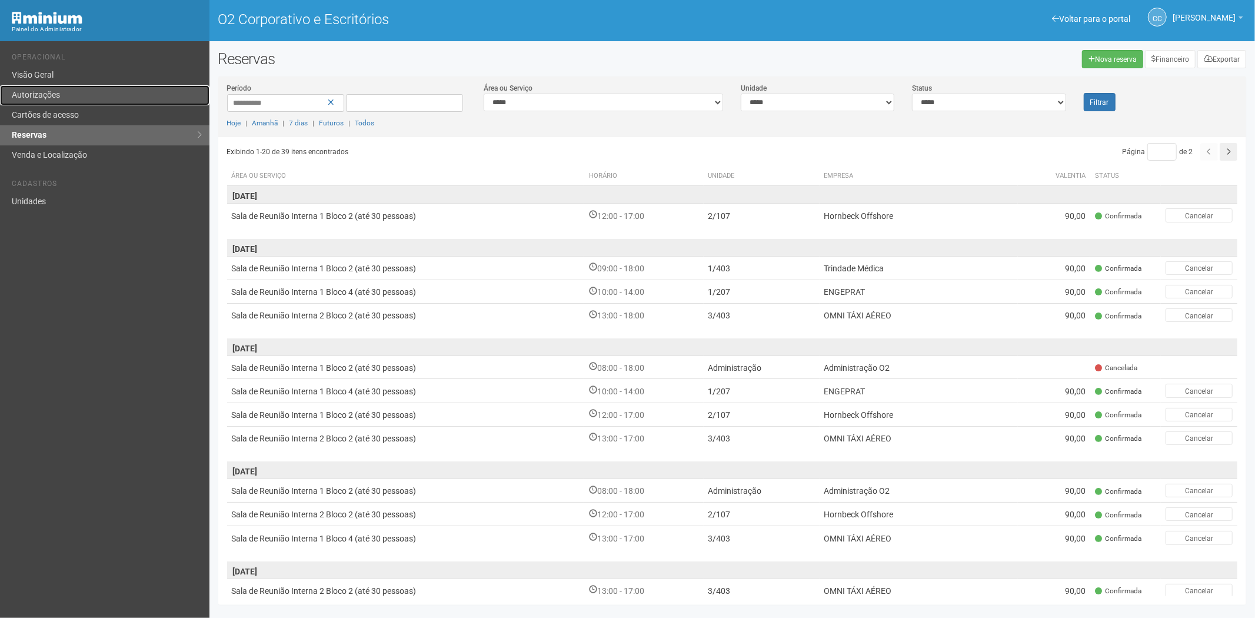
click at [67, 100] on link "Autorizações" at bounding box center [104, 95] width 209 height 20
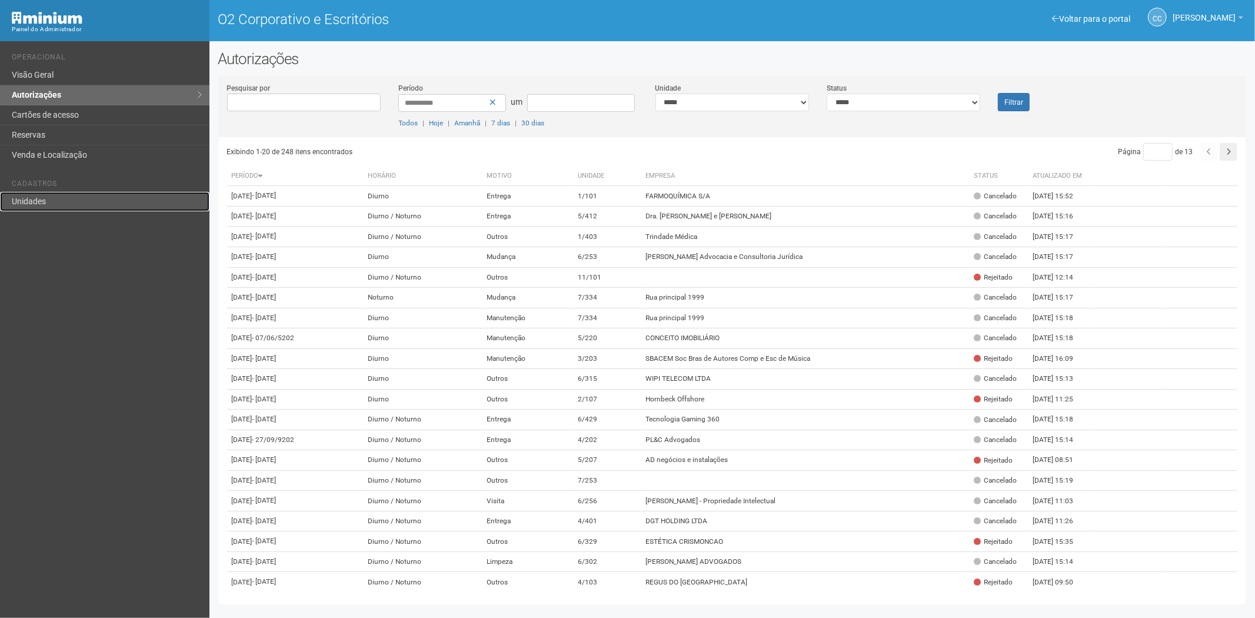
click at [61, 196] on link "Unidades" at bounding box center [104, 201] width 209 height 19
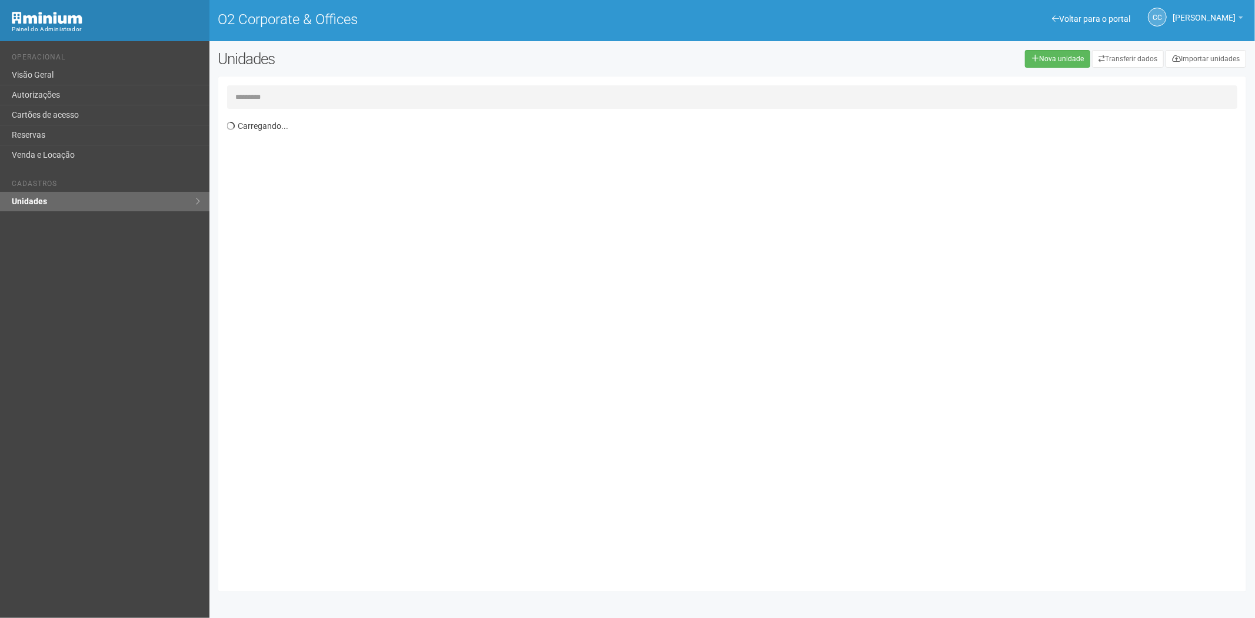
click at [327, 102] on input "text" at bounding box center [732, 97] width 1011 height 24
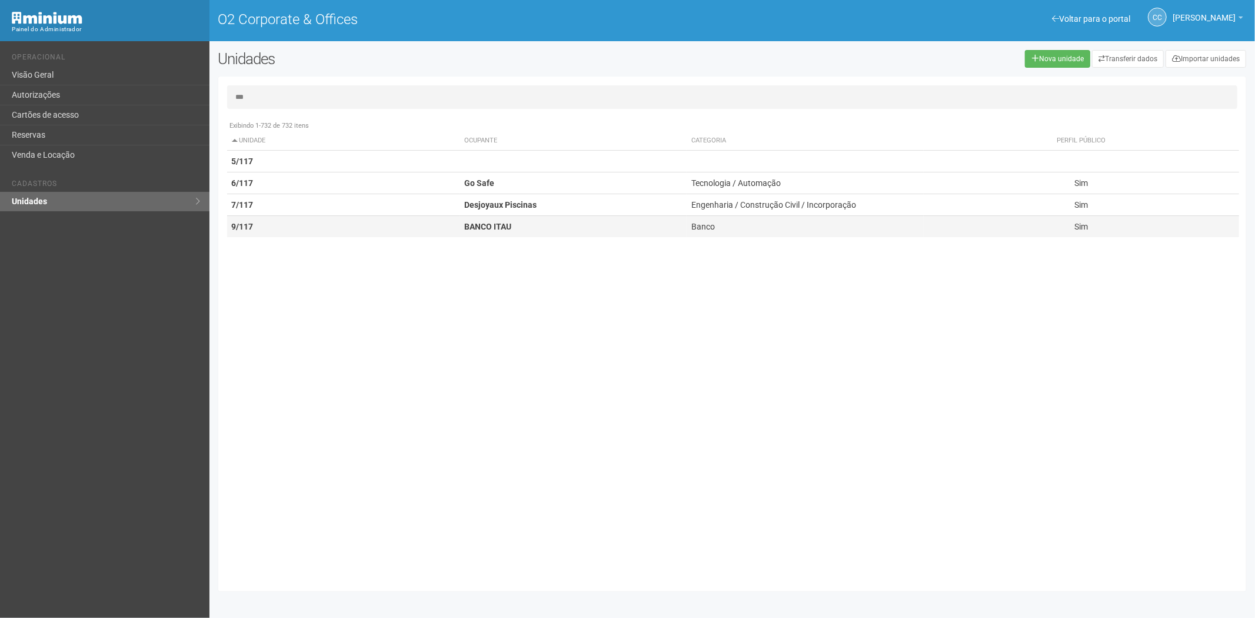
type input "***"
click at [338, 229] on td "9/117" at bounding box center [343, 227] width 233 height 22
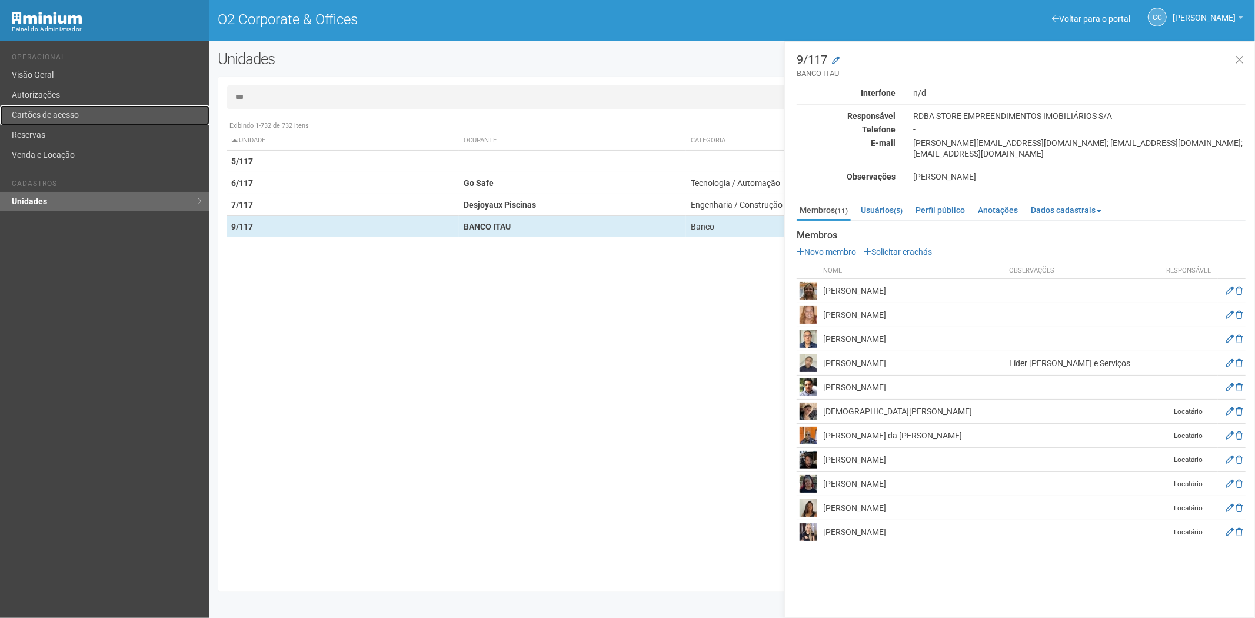
click at [43, 108] on link "Cartões de acesso" at bounding box center [104, 115] width 209 height 20
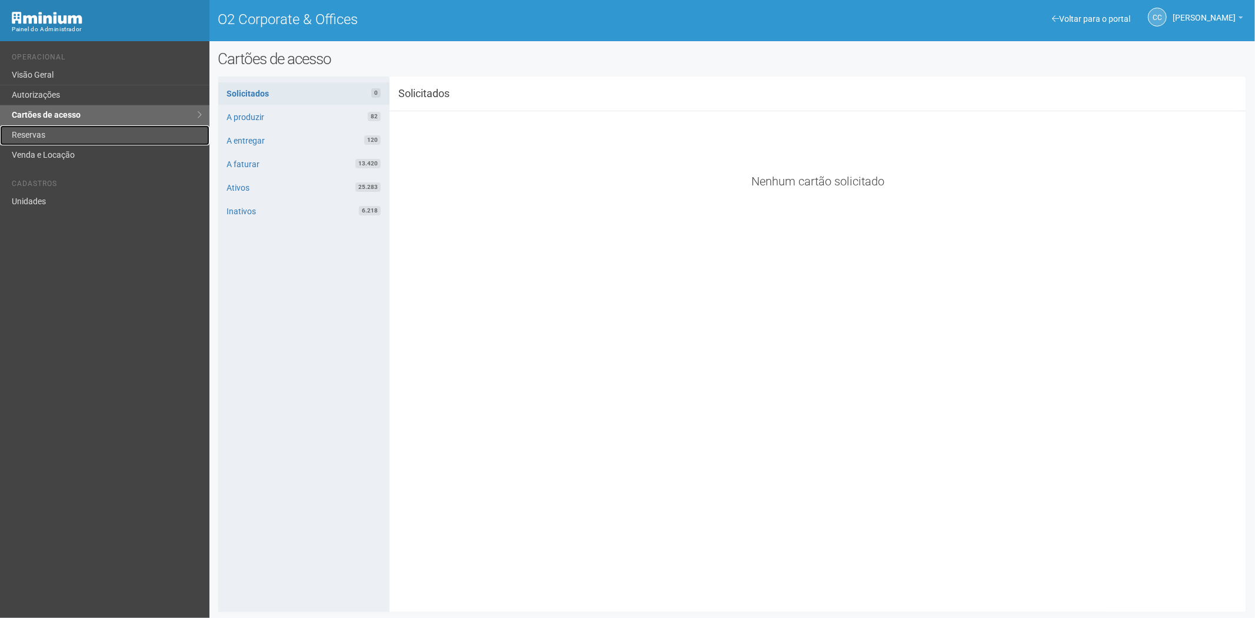
click at [69, 126] on link "Reservas" at bounding box center [104, 135] width 209 height 20
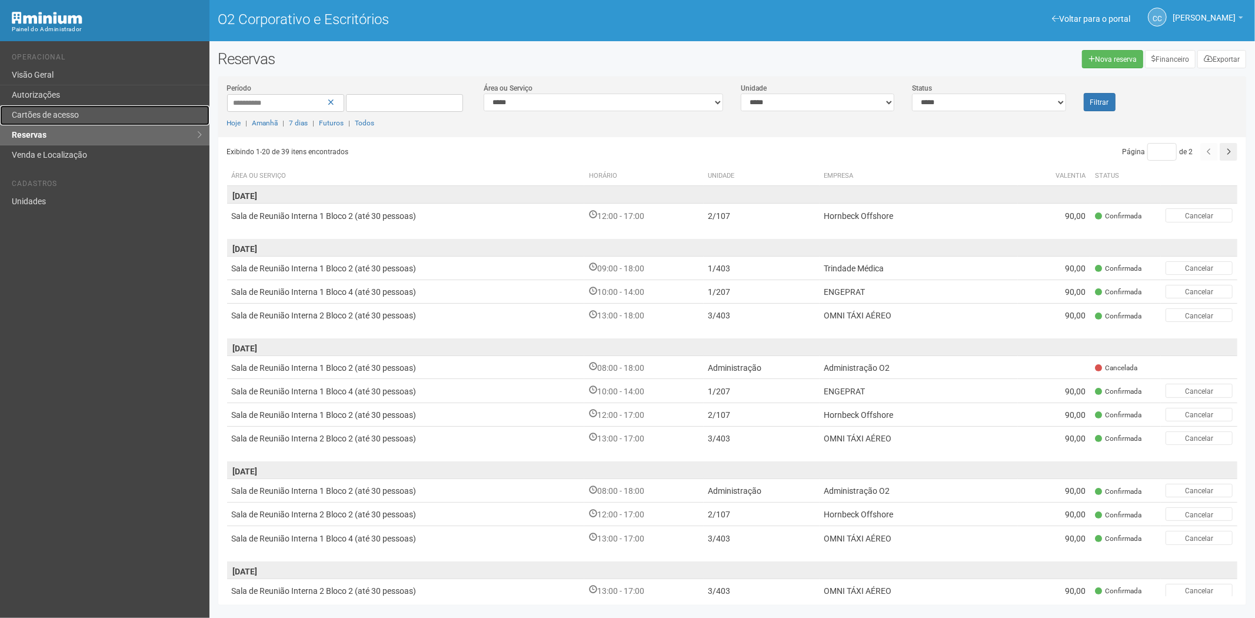
click at [94, 113] on link "Cartões de acesso" at bounding box center [104, 115] width 209 height 20
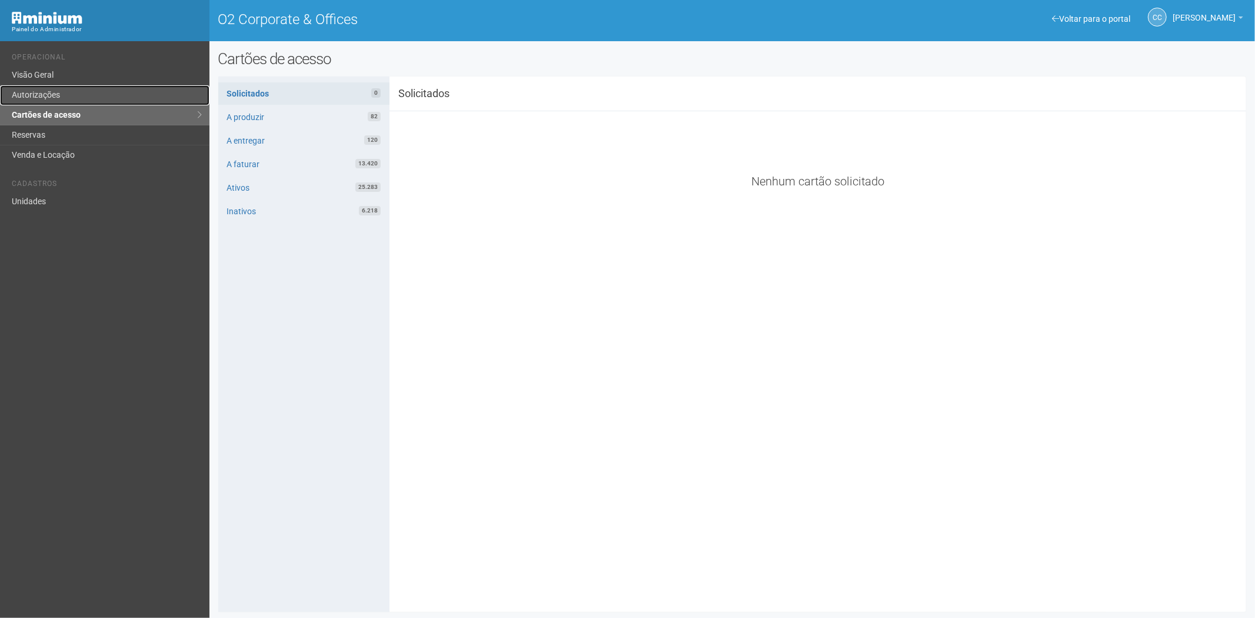
click at [61, 96] on link "Autorizações" at bounding box center [104, 95] width 209 height 20
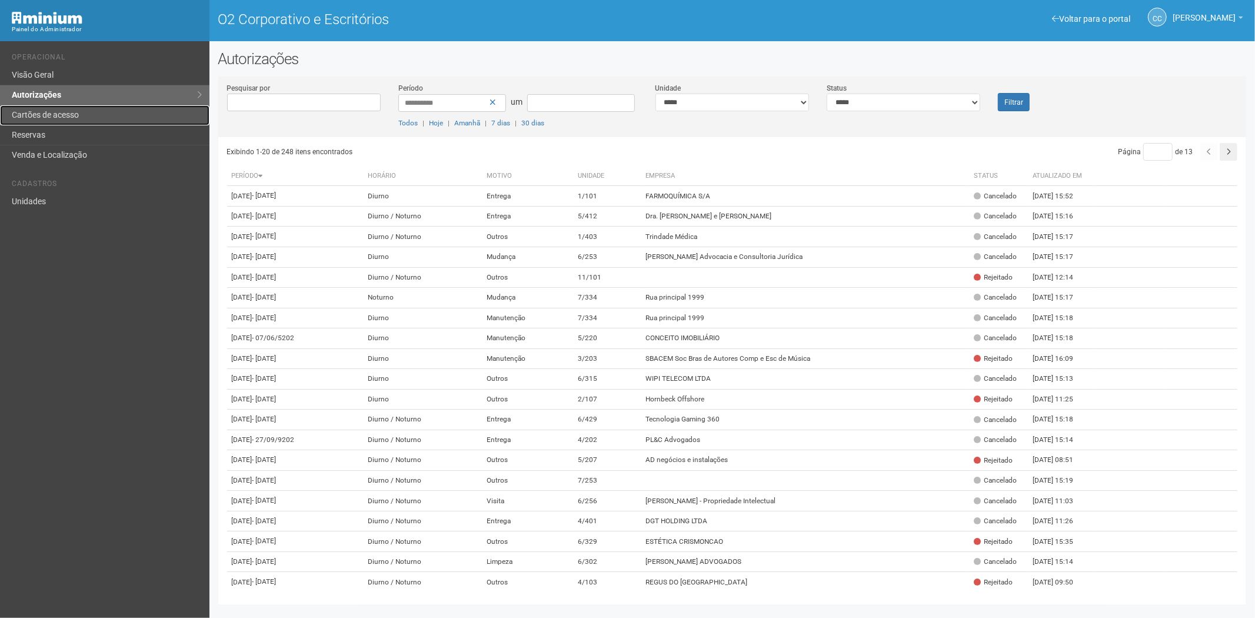
click at [84, 118] on link "Cartões de acesso" at bounding box center [104, 115] width 209 height 20
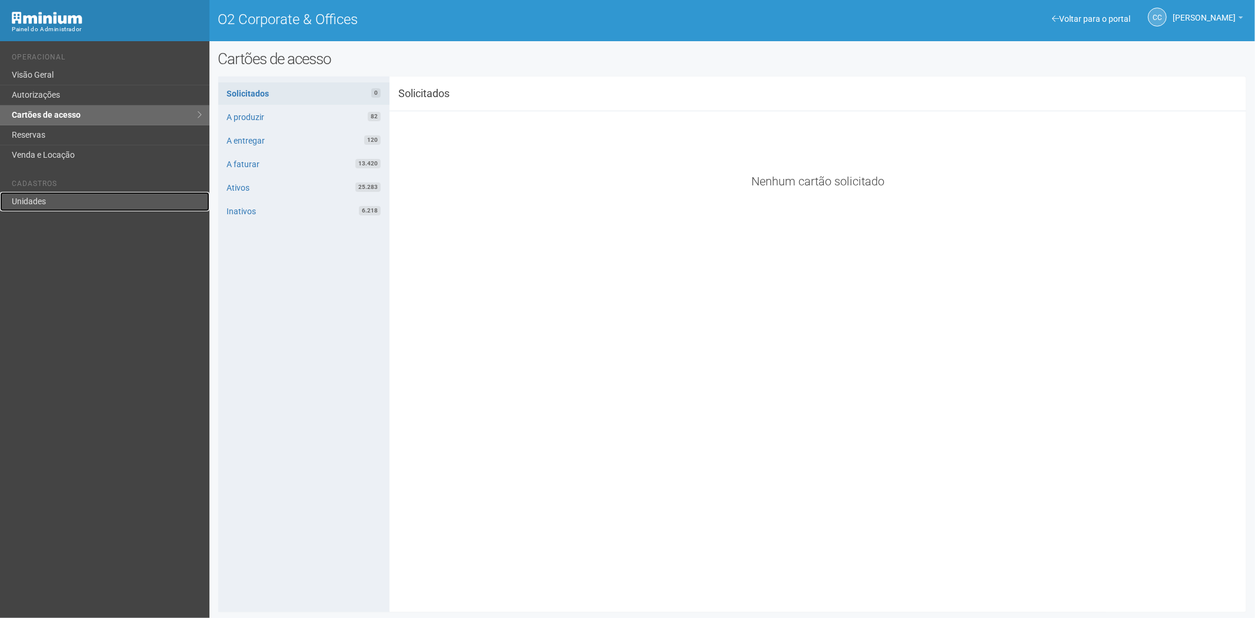
drag, startPoint x: 62, startPoint y: 199, endPoint x: 142, endPoint y: 193, distance: 79.6
click at [62, 199] on link "Unidades" at bounding box center [104, 201] width 209 height 19
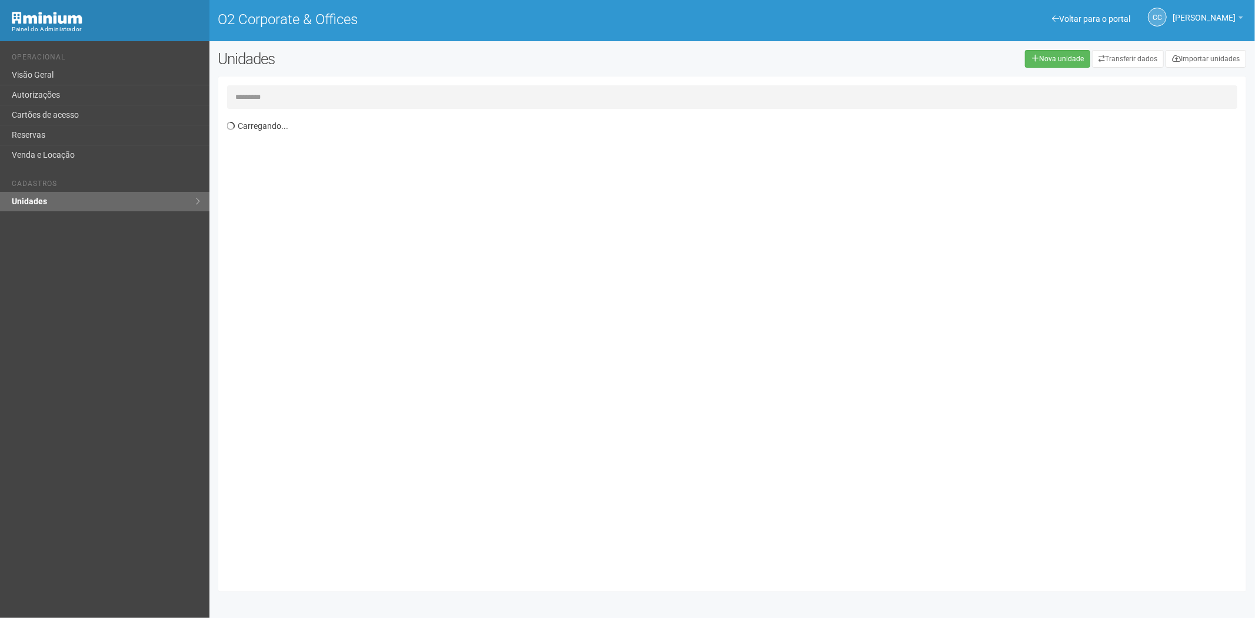
click at [266, 95] on input "text" at bounding box center [732, 97] width 1011 height 24
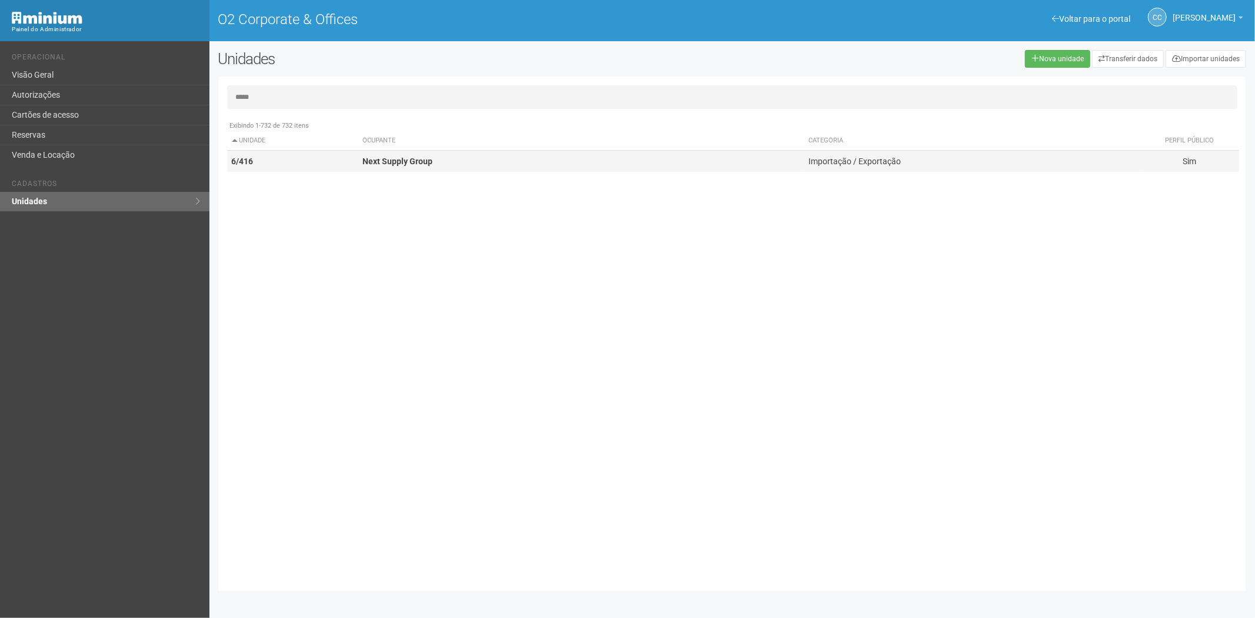
type input "*****"
click at [315, 167] on td "6/416" at bounding box center [292, 162] width 131 height 22
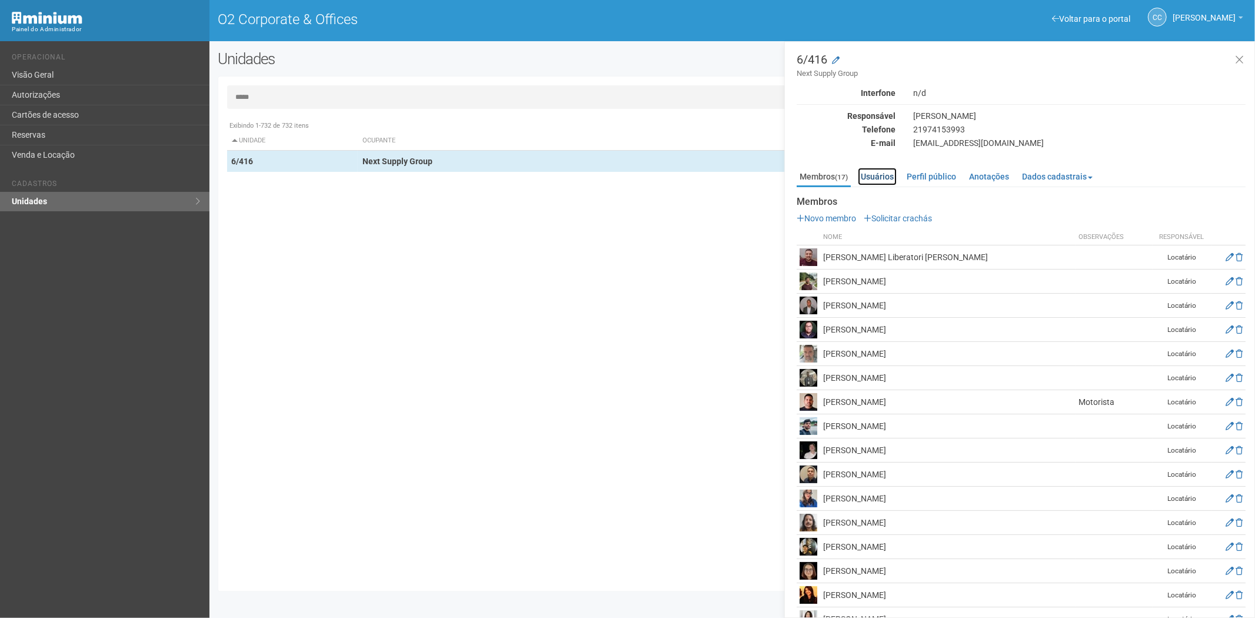
click at [881, 178] on link "Usuários" at bounding box center [877, 177] width 39 height 18
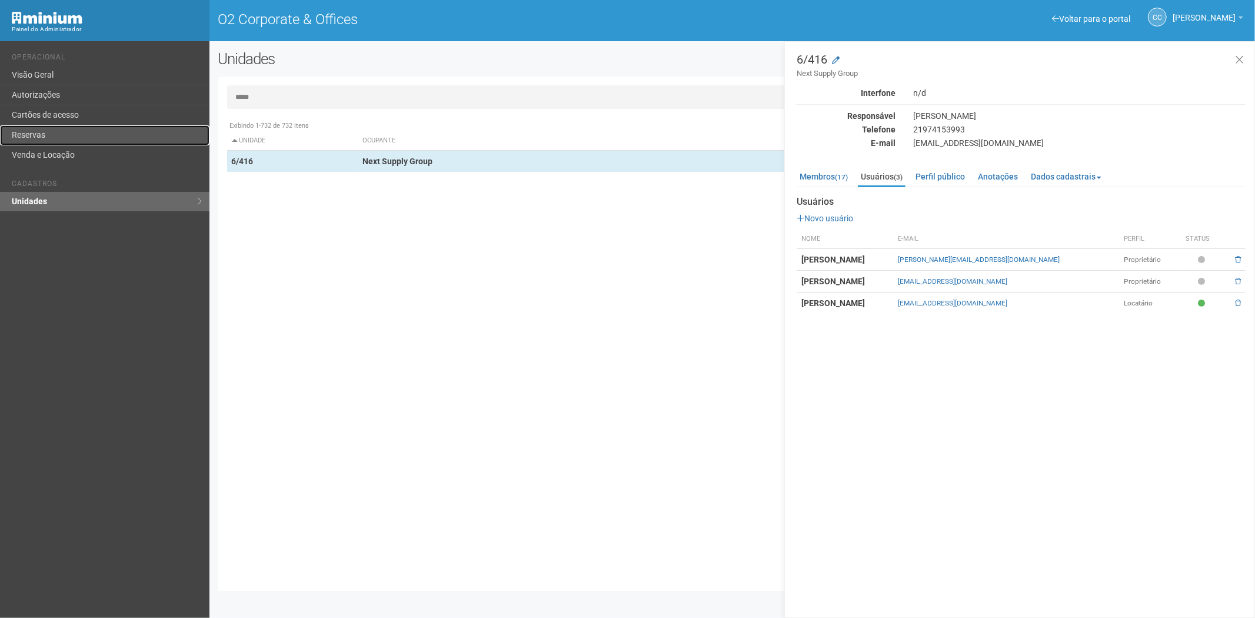
click at [50, 134] on link "Reservas" at bounding box center [104, 135] width 209 height 20
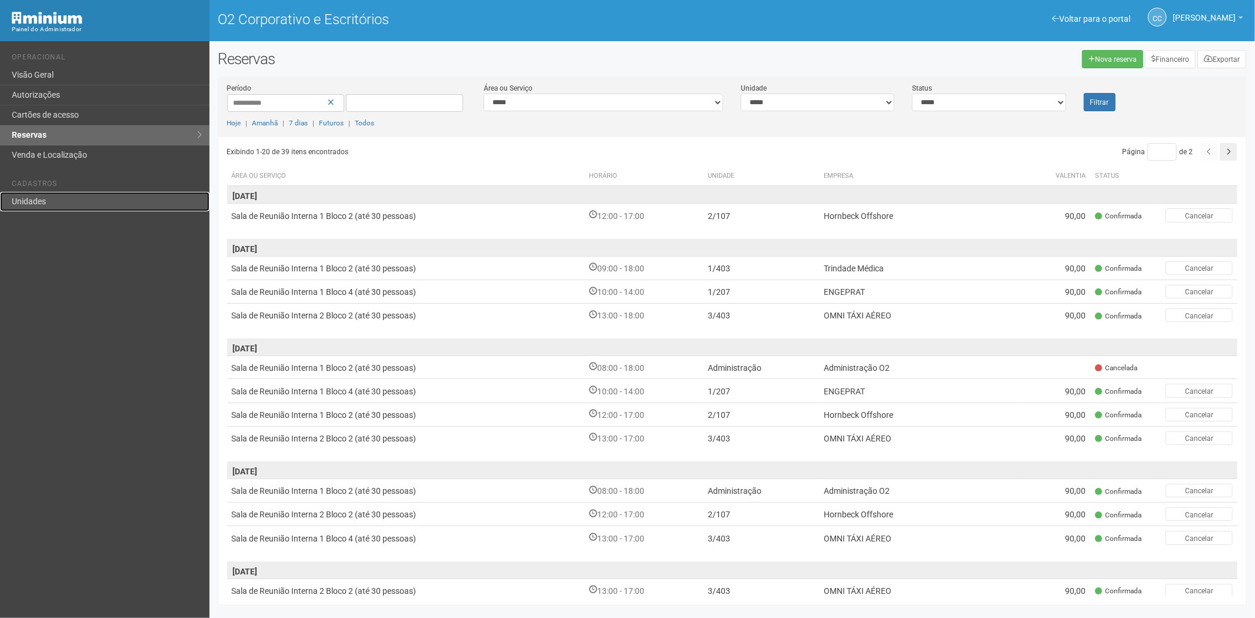
click at [87, 208] on link "Unidades" at bounding box center [104, 201] width 209 height 19
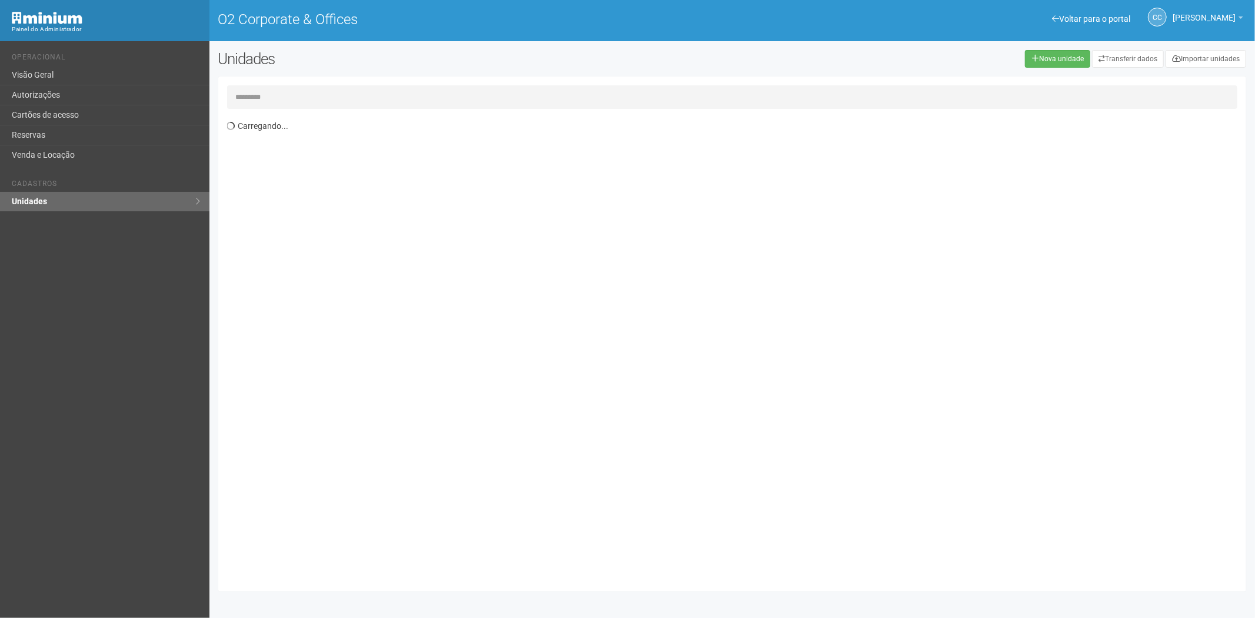
click at [285, 98] on input "text" at bounding box center [732, 97] width 1011 height 24
click at [319, 155] on td "6/416" at bounding box center [292, 162] width 131 height 22
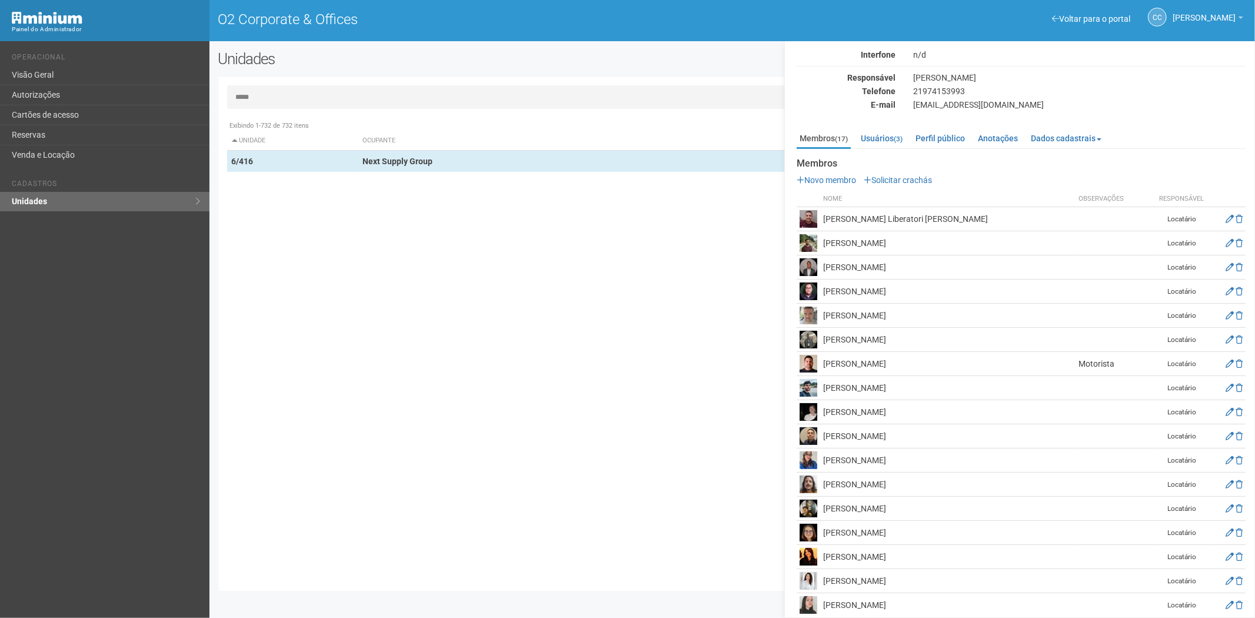
scroll to position [50, 0]
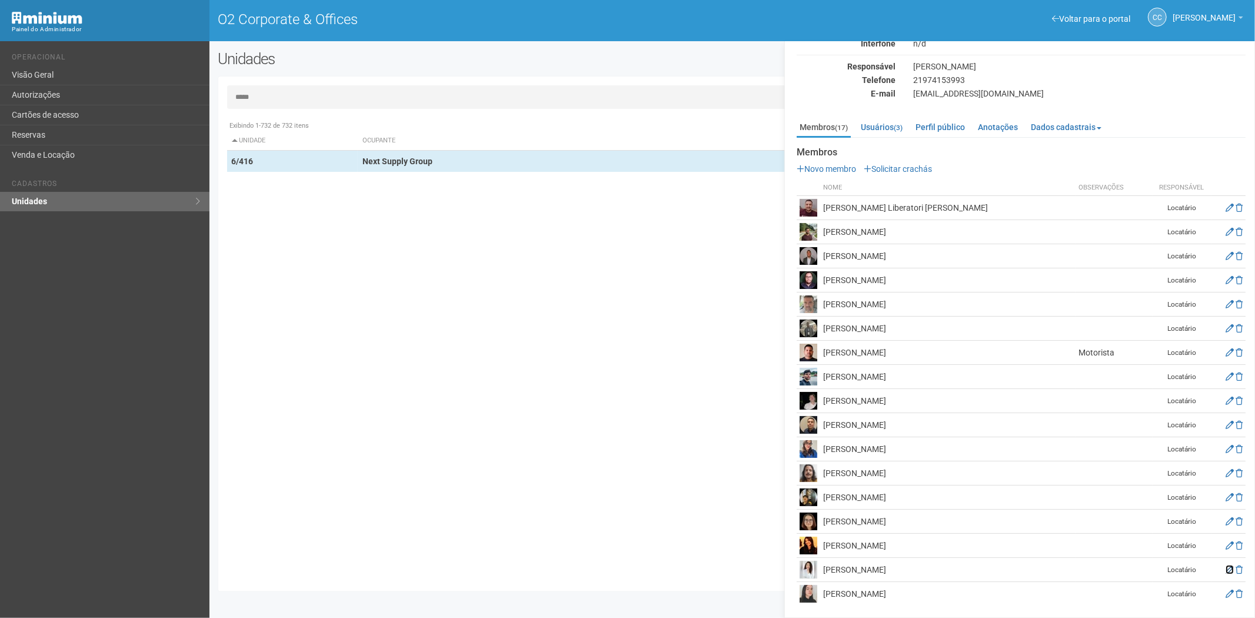
click at [1225, 569] on icon at bounding box center [1229, 569] width 8 height 8
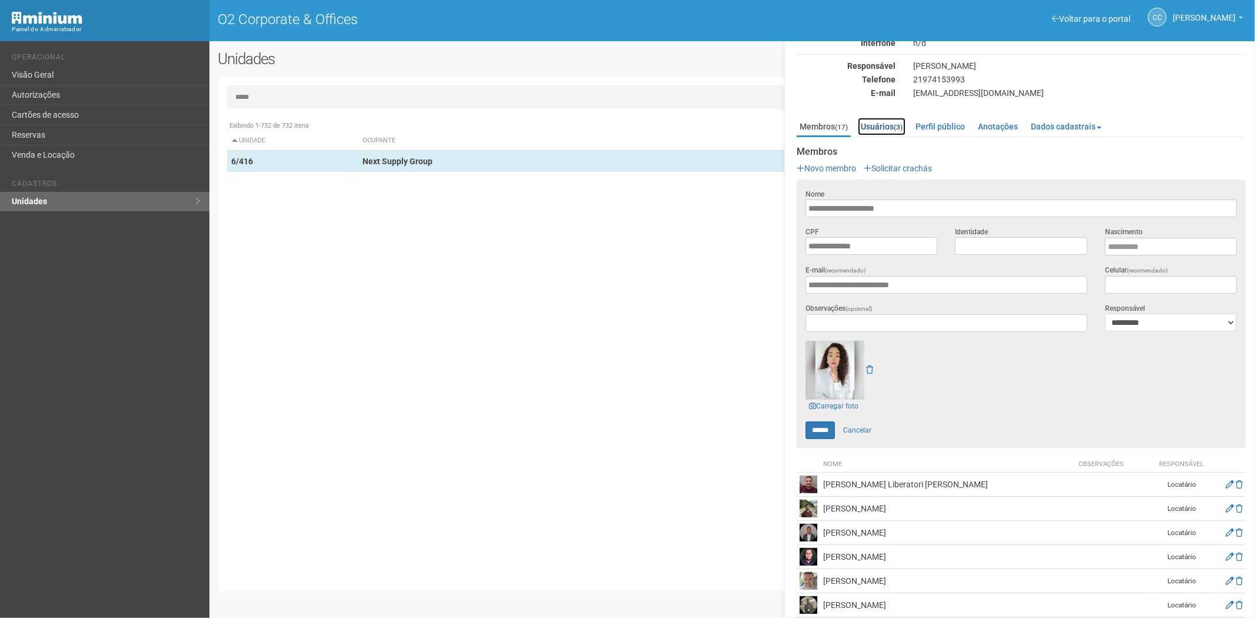
drag, startPoint x: 875, startPoint y: 127, endPoint x: 1212, endPoint y: 364, distance: 411.3
click at [875, 126] on link "Usuários (3)" at bounding box center [882, 127] width 48 height 18
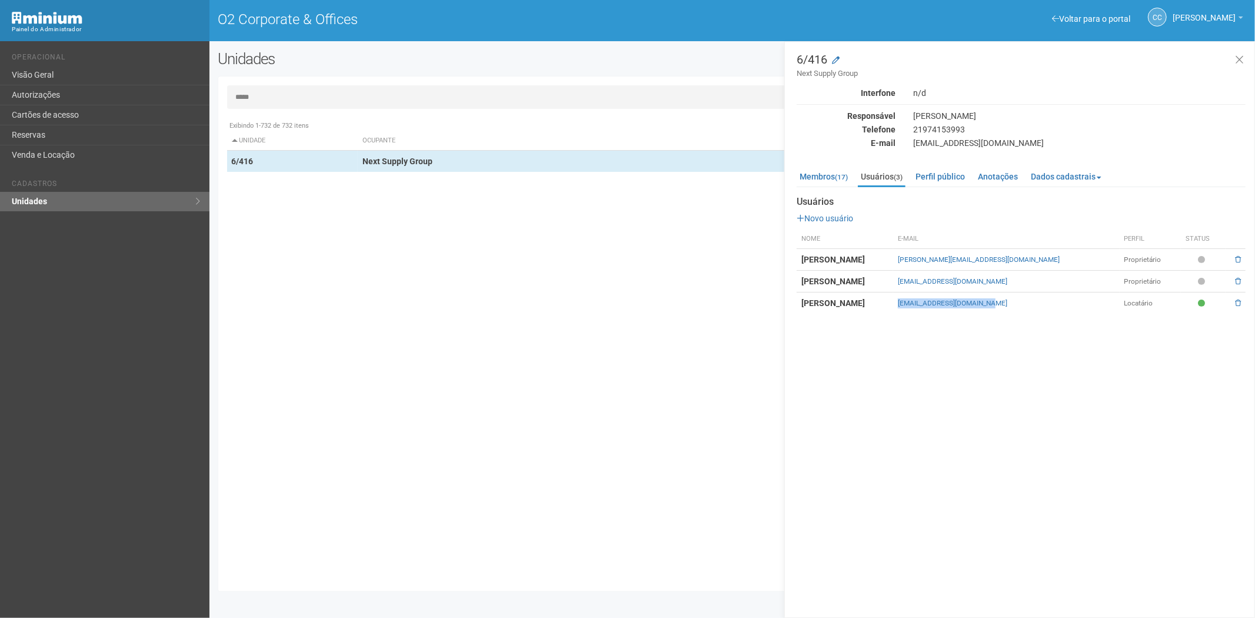
drag, startPoint x: 1057, startPoint y: 301, endPoint x: 945, endPoint y: 302, distance: 112.4
click at [945, 298] on tr "Marco Antônio Castro marco.a@nextsupply.com.br Locatário" at bounding box center [1021, 303] width 449 height 22
copy tr "marco.a@nextsupply.com.br"
click at [710, 532] on div "Exibindo 1-732 de 732 itens Unidade Ocupante Categoria Perfil público 1/101 FAR…" at bounding box center [737, 349] width 1020 height 468
click at [831, 174] on link "Membros (17)" at bounding box center [824, 177] width 54 height 18
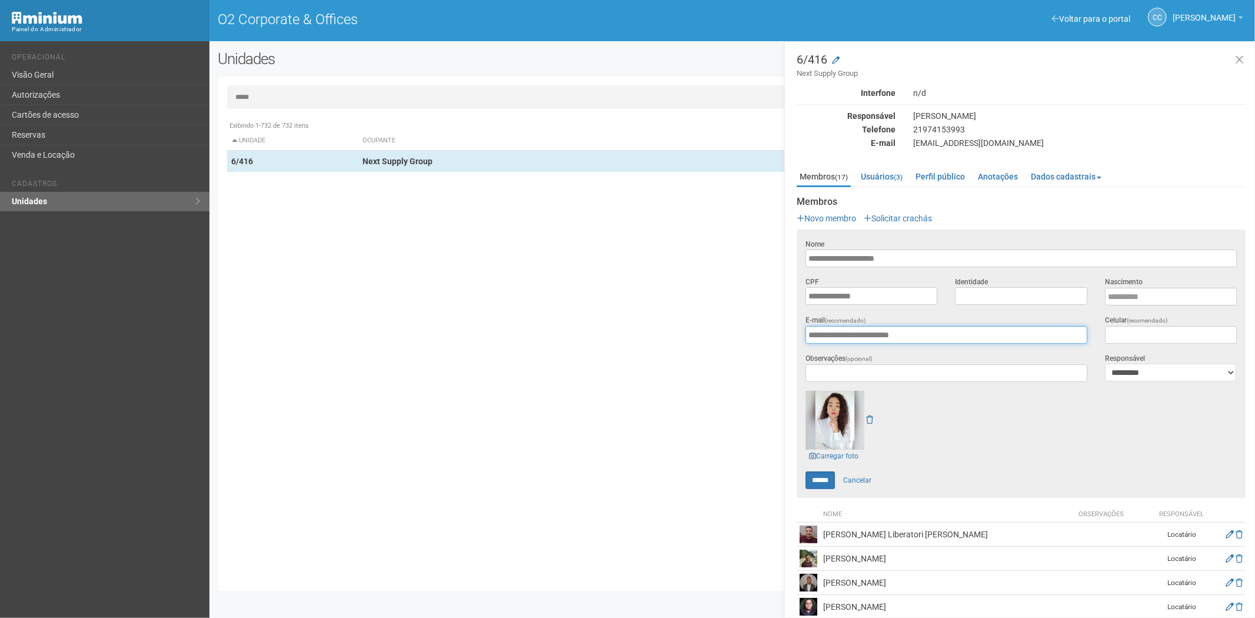
click at [927, 334] on input "**********" at bounding box center [946, 335] width 282 height 18
drag, startPoint x: 927, startPoint y: 334, endPoint x: 854, endPoint y: 331, distance: 73.6
click at [854, 331] on input "**********" at bounding box center [946, 335] width 282 height 18
click at [278, 94] on input "*****" at bounding box center [732, 97] width 1011 height 24
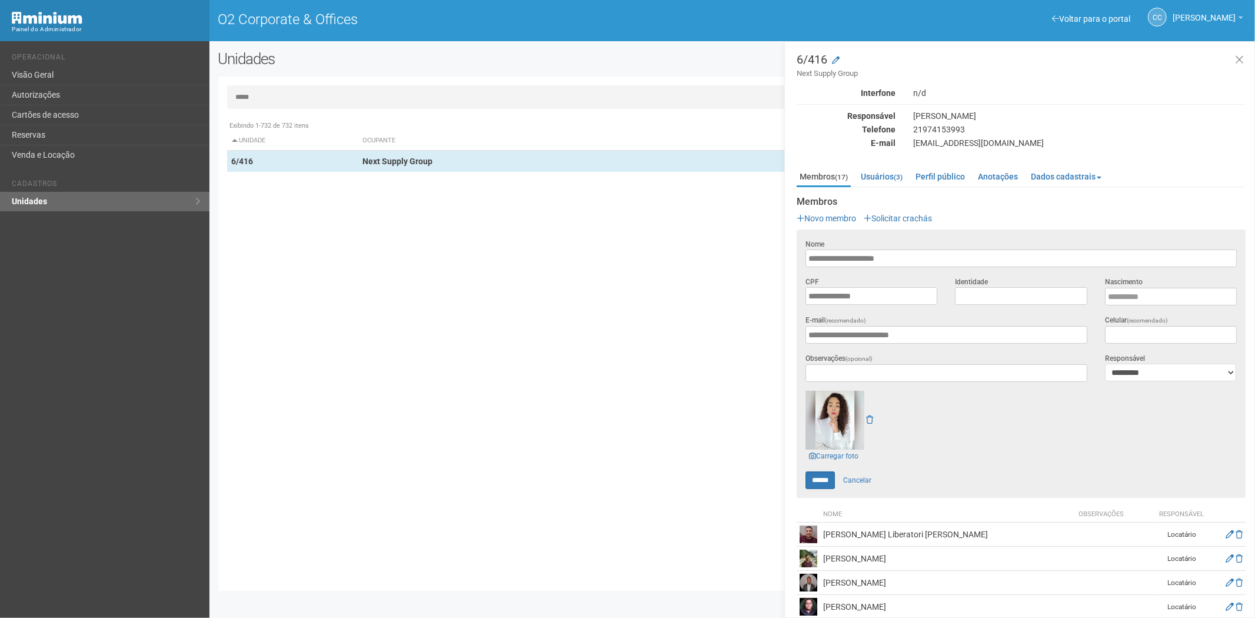
click at [278, 94] on input "*****" at bounding box center [732, 97] width 1011 height 24
click at [259, 89] on input "*****" at bounding box center [732, 97] width 1011 height 24
type input "*"
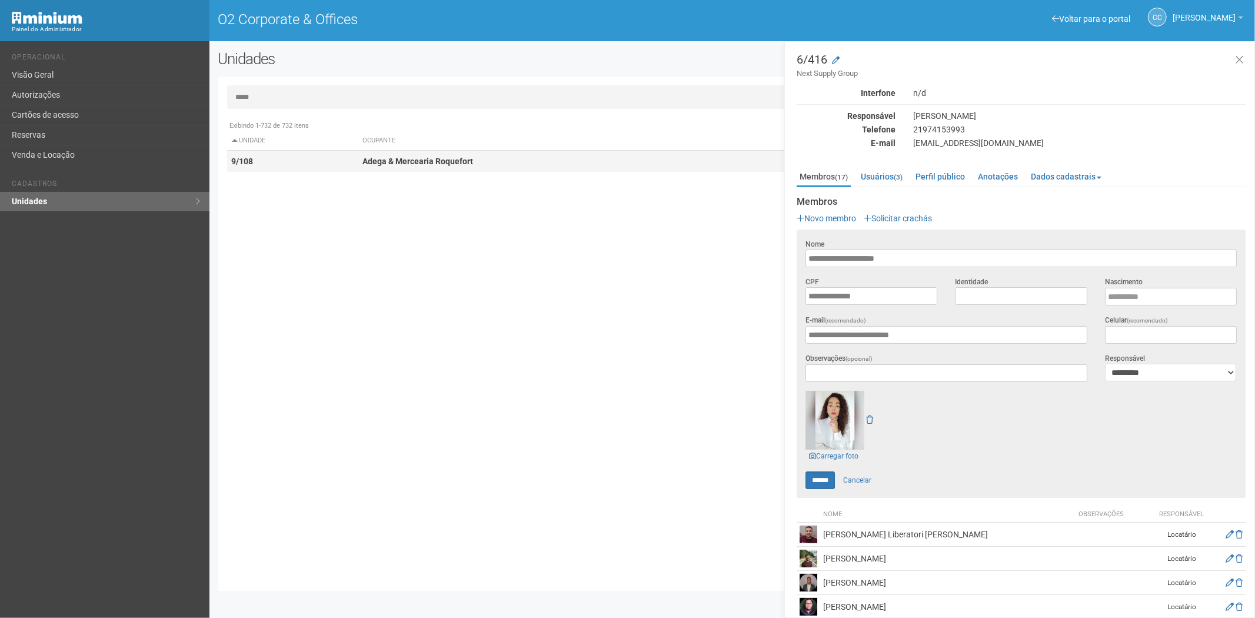
click at [415, 165] on strong "Adega & Mercearia Roquefort" at bounding box center [417, 160] width 111 height 9
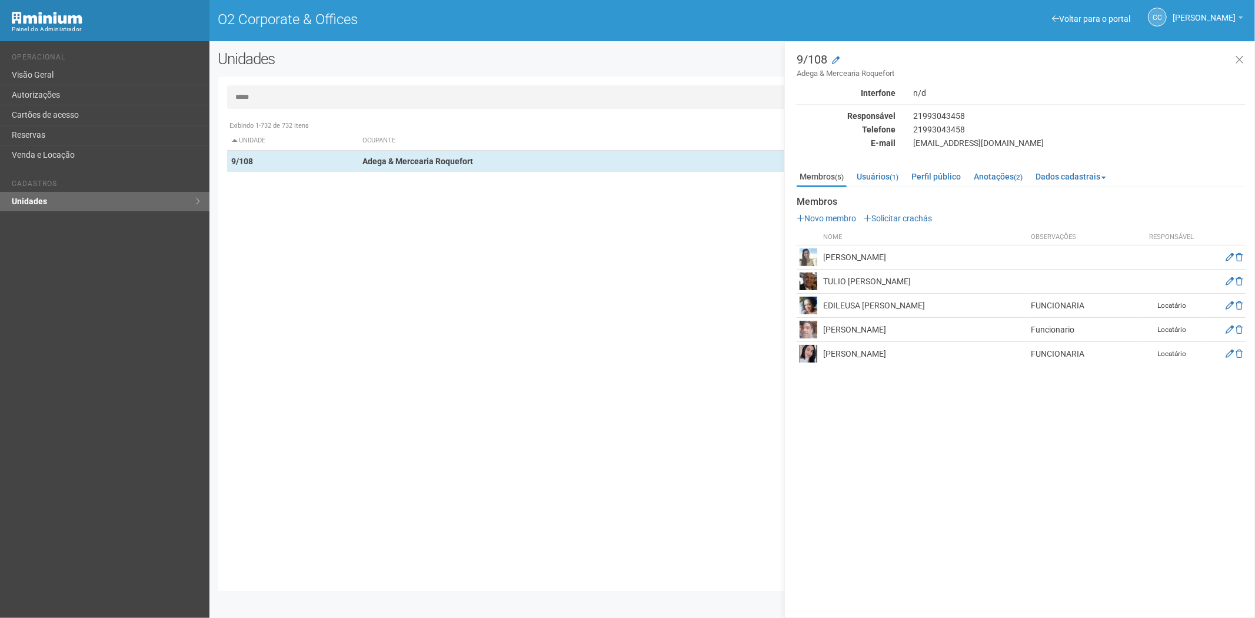
click at [284, 95] on input "*****" at bounding box center [732, 97] width 1011 height 24
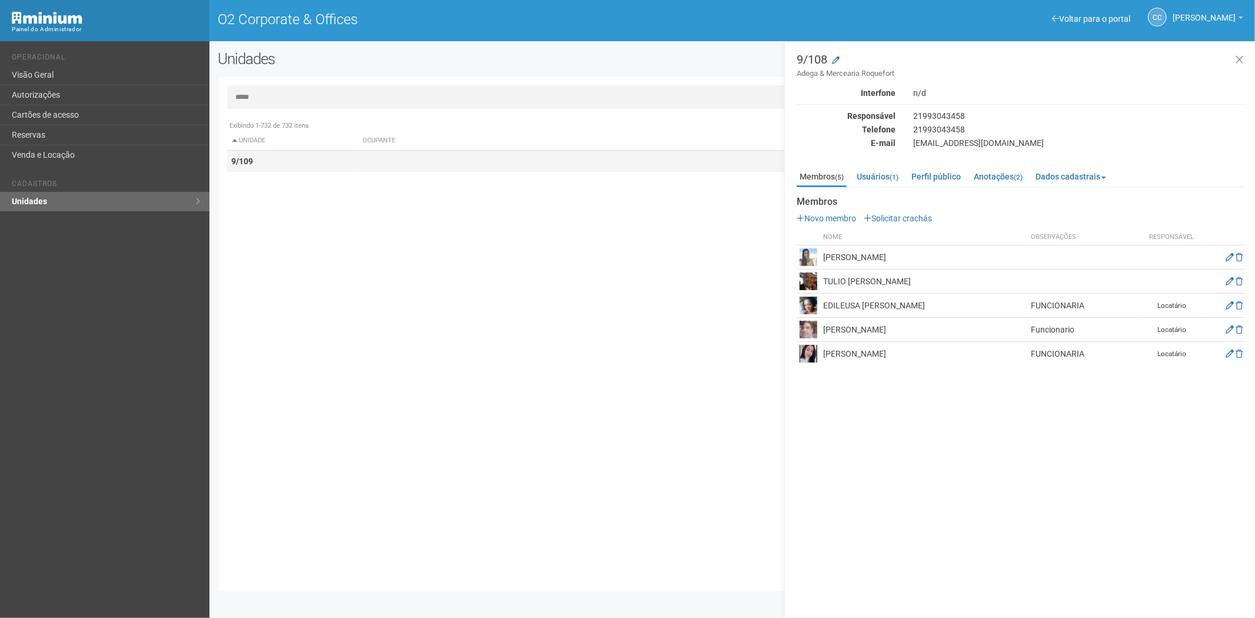
type input "*****"
click at [247, 161] on strong "9/109" at bounding box center [243, 160] width 22 height 9
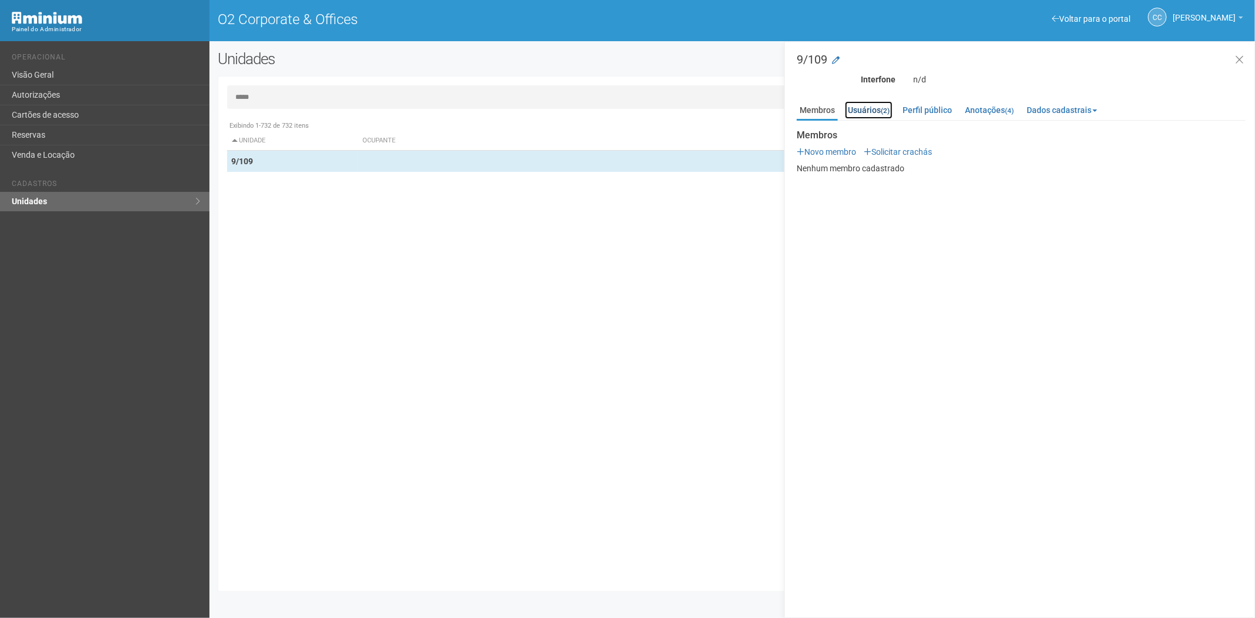
click at [868, 109] on link "Usuários (2)" at bounding box center [869, 110] width 48 height 18
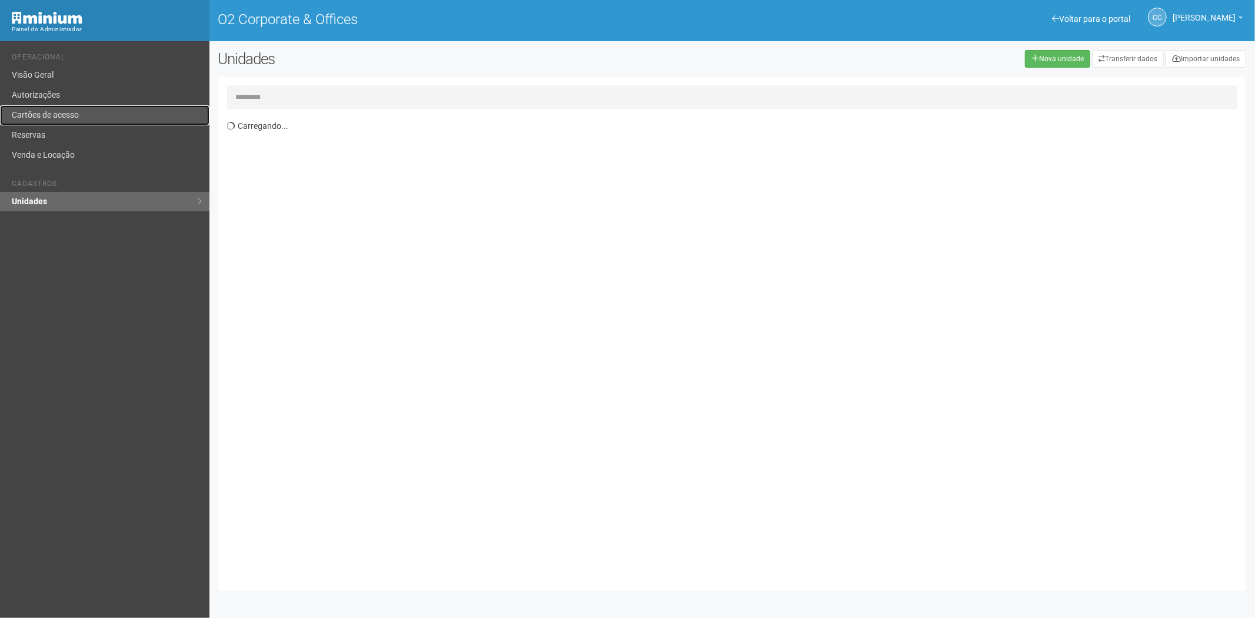
click at [47, 107] on link "Cartões de acesso" at bounding box center [104, 115] width 209 height 20
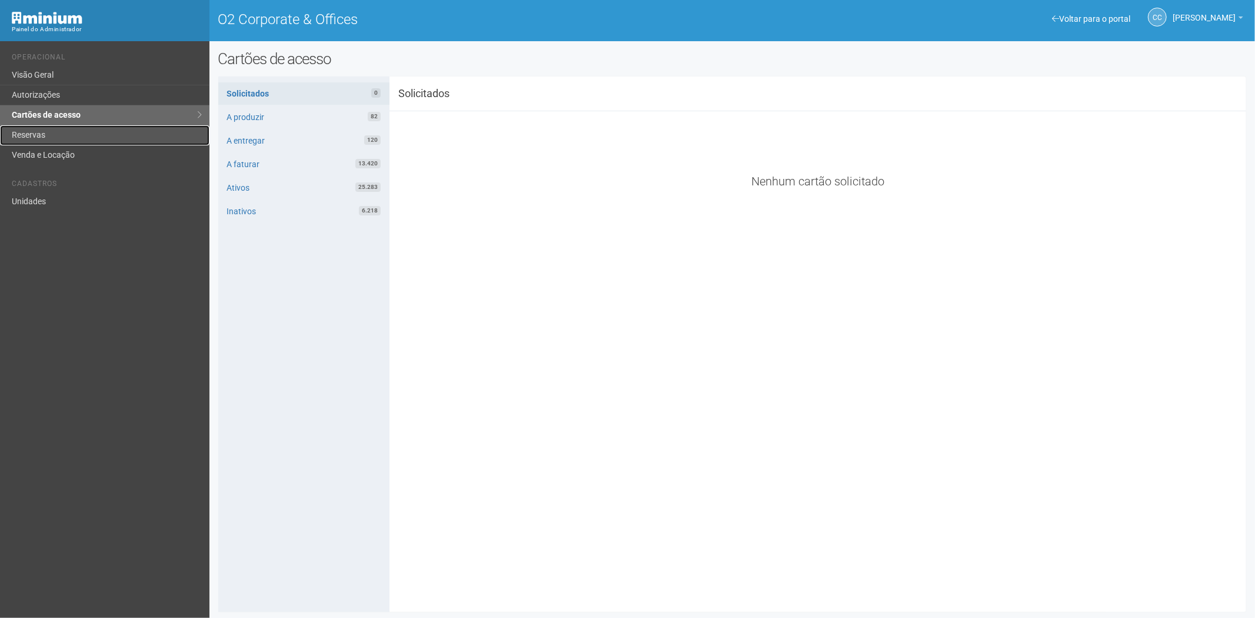
click at [36, 138] on link "Reservas" at bounding box center [104, 135] width 209 height 20
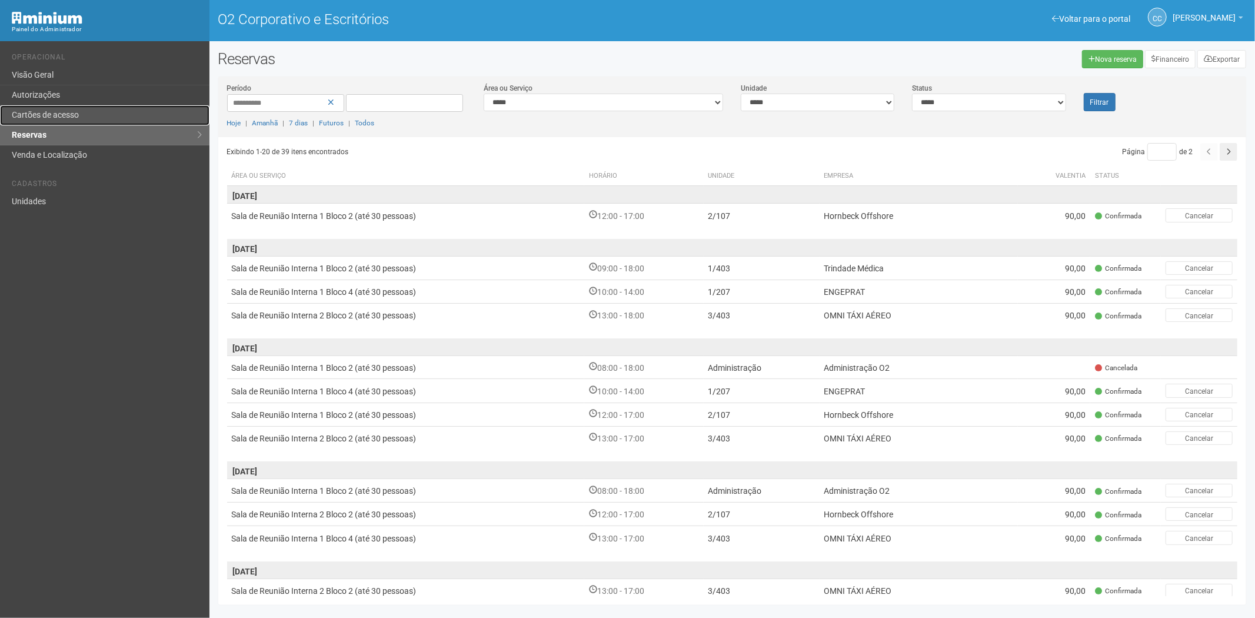
click at [78, 109] on link "Cartões de acesso" at bounding box center [104, 115] width 209 height 20
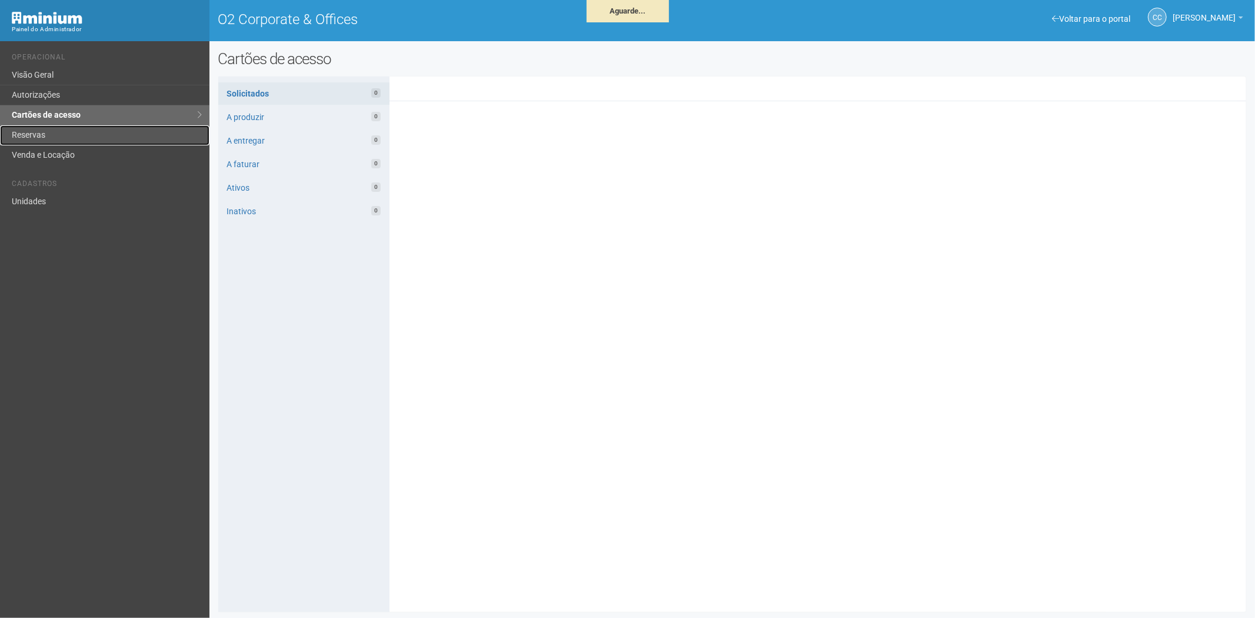
click at [62, 137] on link "Reservas" at bounding box center [104, 135] width 209 height 20
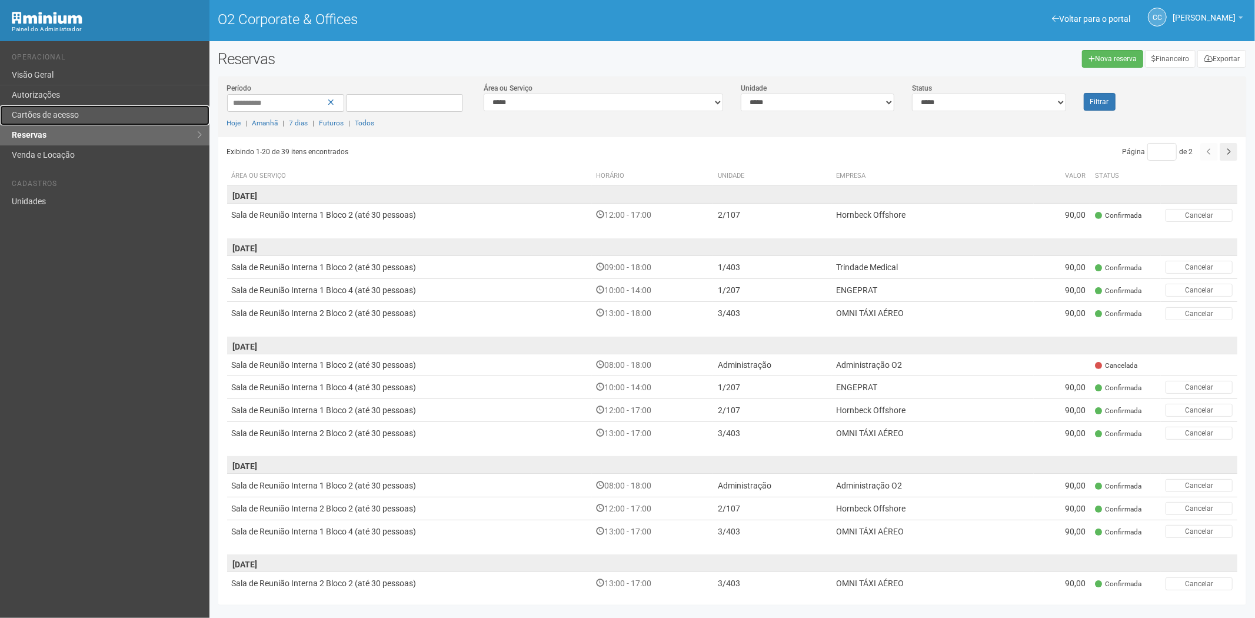
click at [62, 112] on link "Cartões de acesso" at bounding box center [104, 115] width 209 height 20
